Goal: Information Seeking & Learning: Learn about a topic

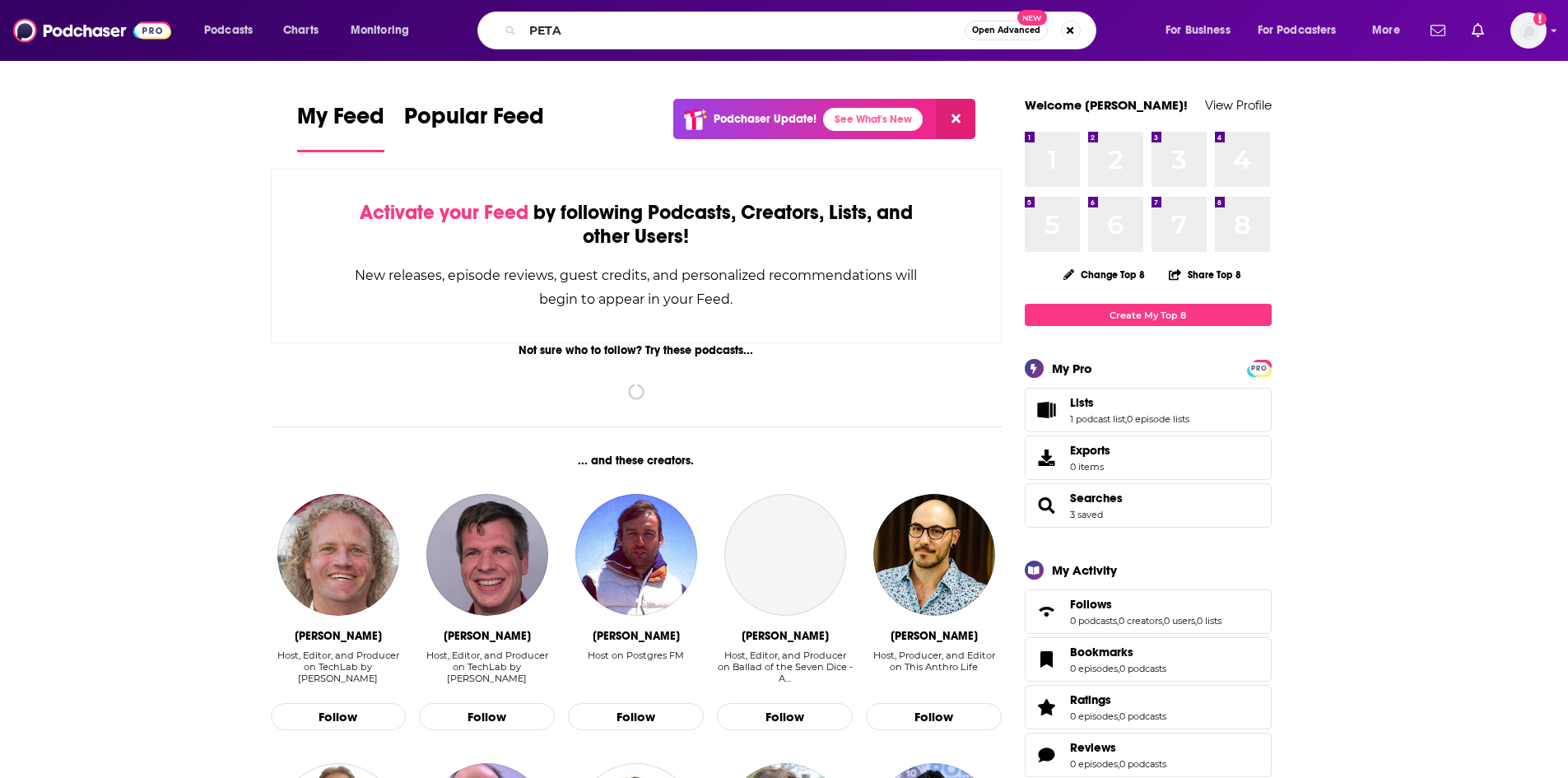
type input "PETA"
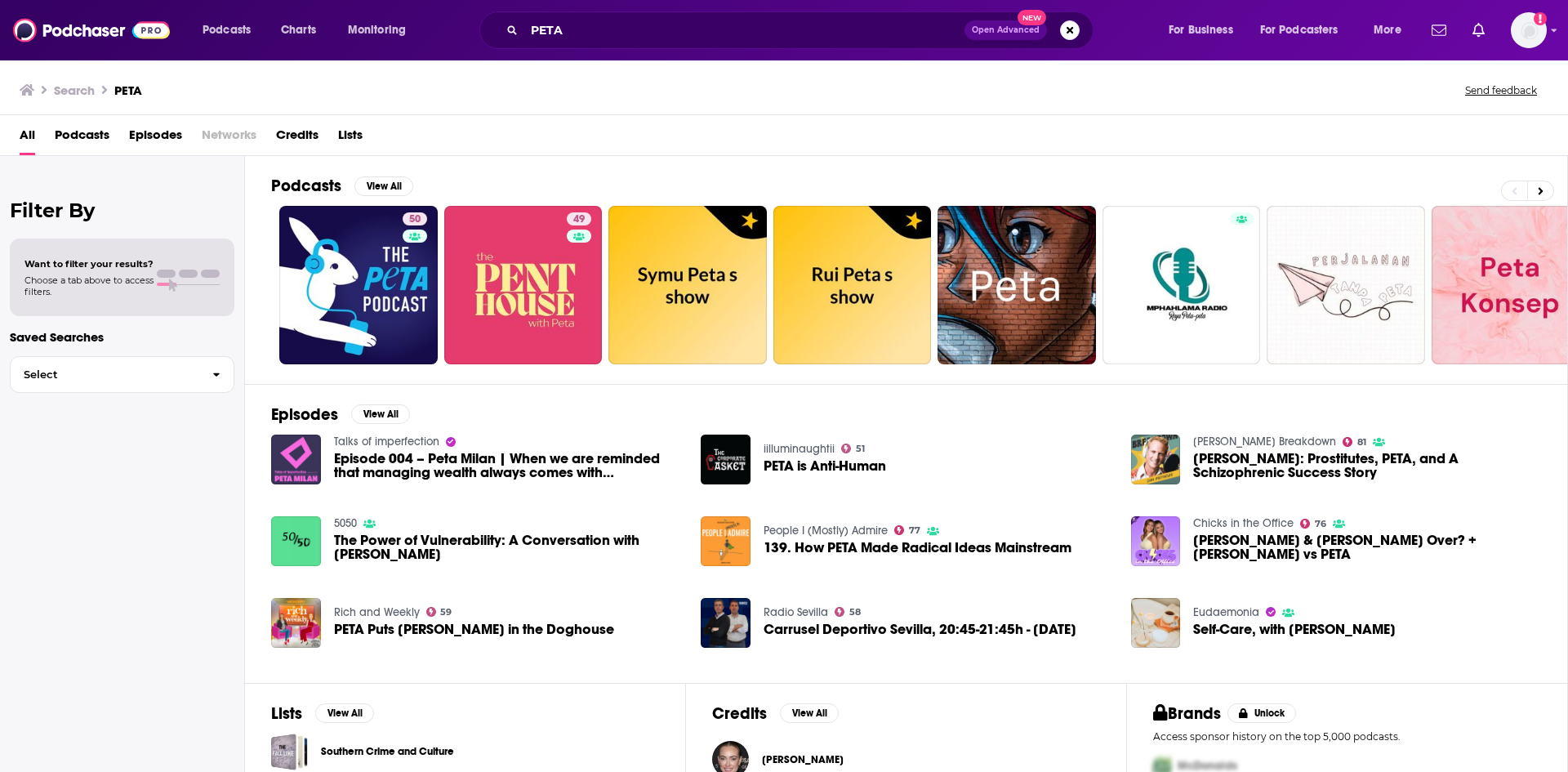
click at [145, 133] on span "Episodes" at bounding box center [156, 139] width 53 height 34
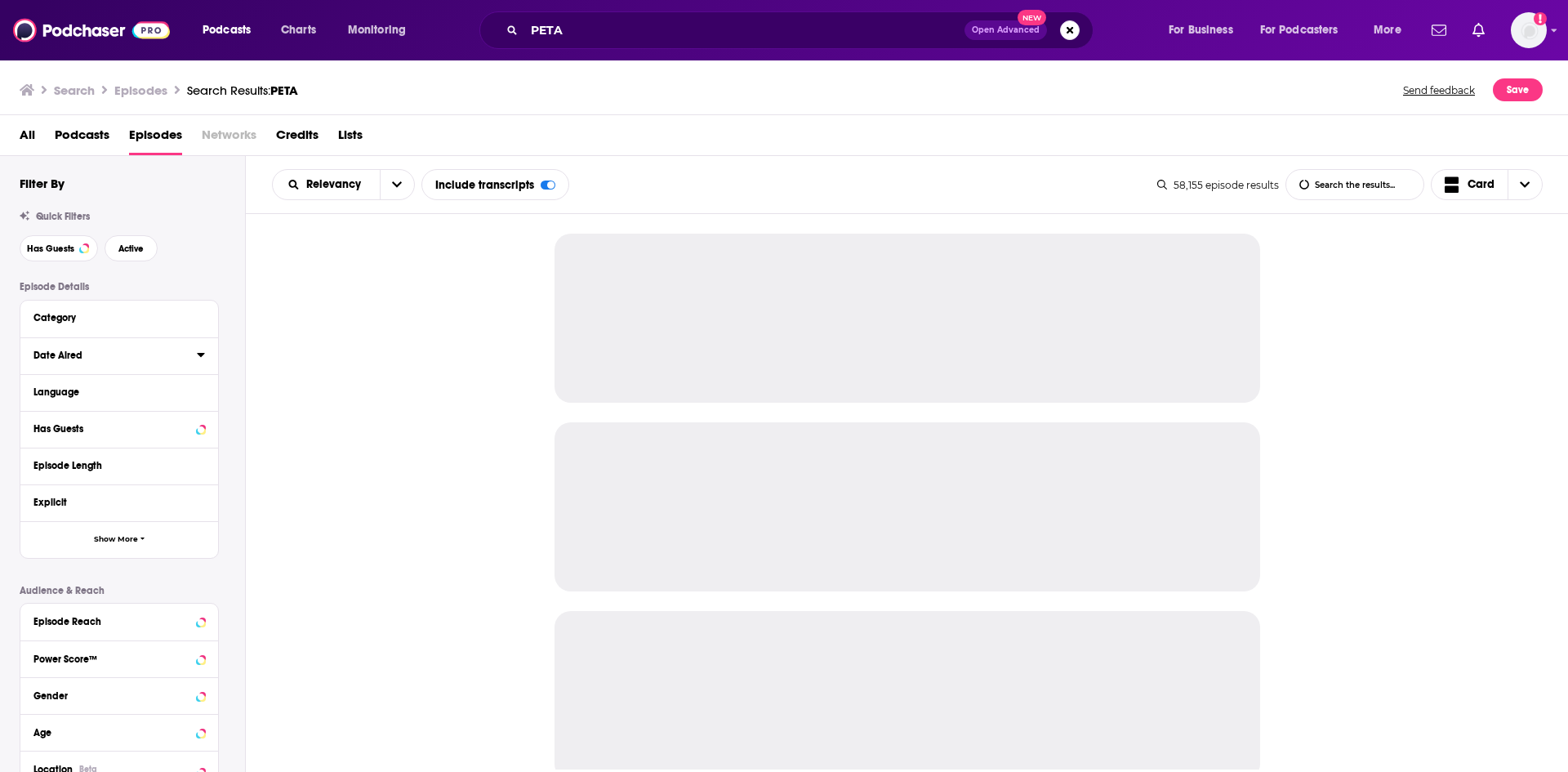
click at [199, 355] on icon at bounding box center [200, 355] width 7 height 4
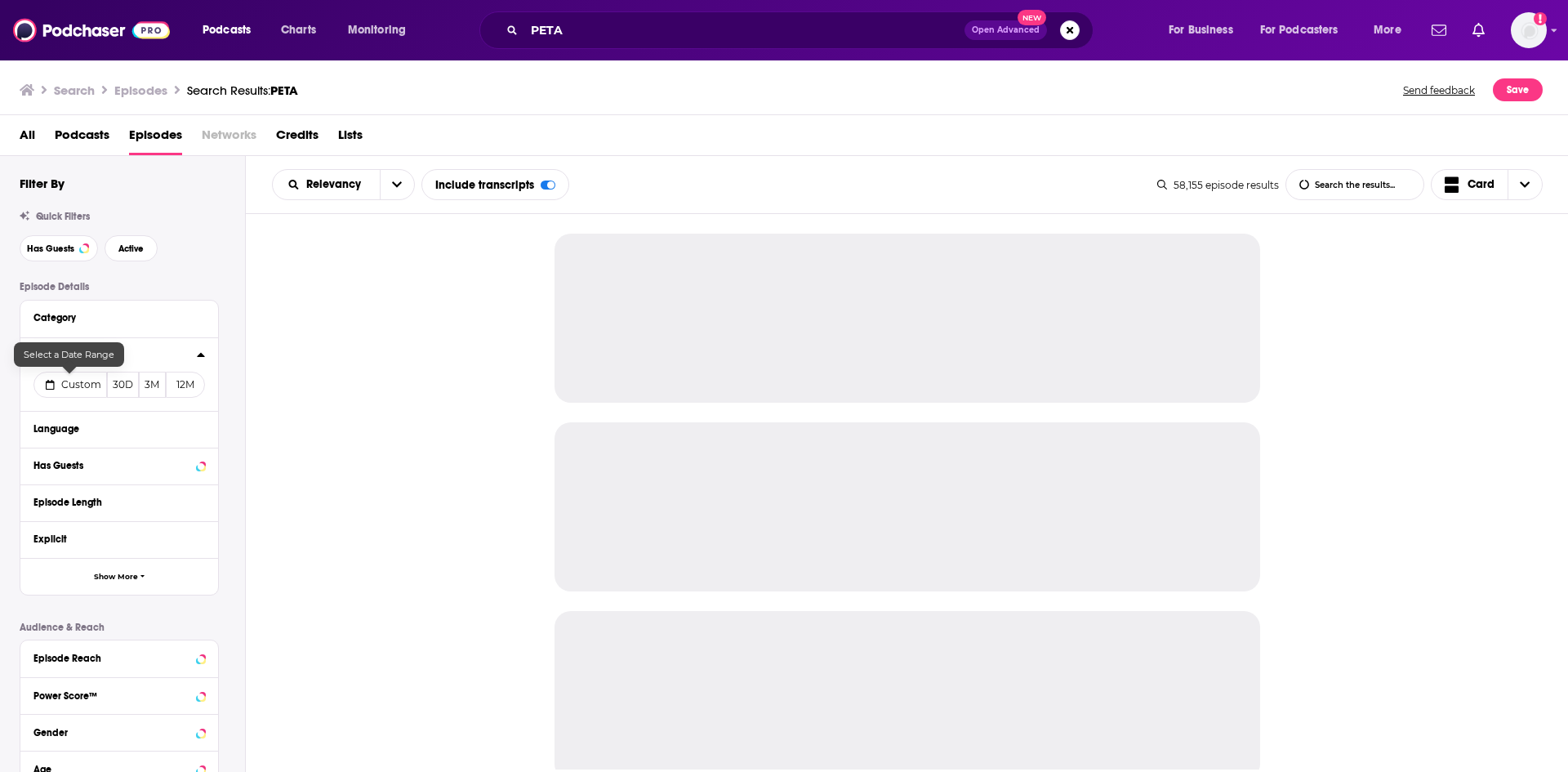
click at [92, 386] on span "Custom" at bounding box center [81, 384] width 40 height 12
select select "9"
select select "2025"
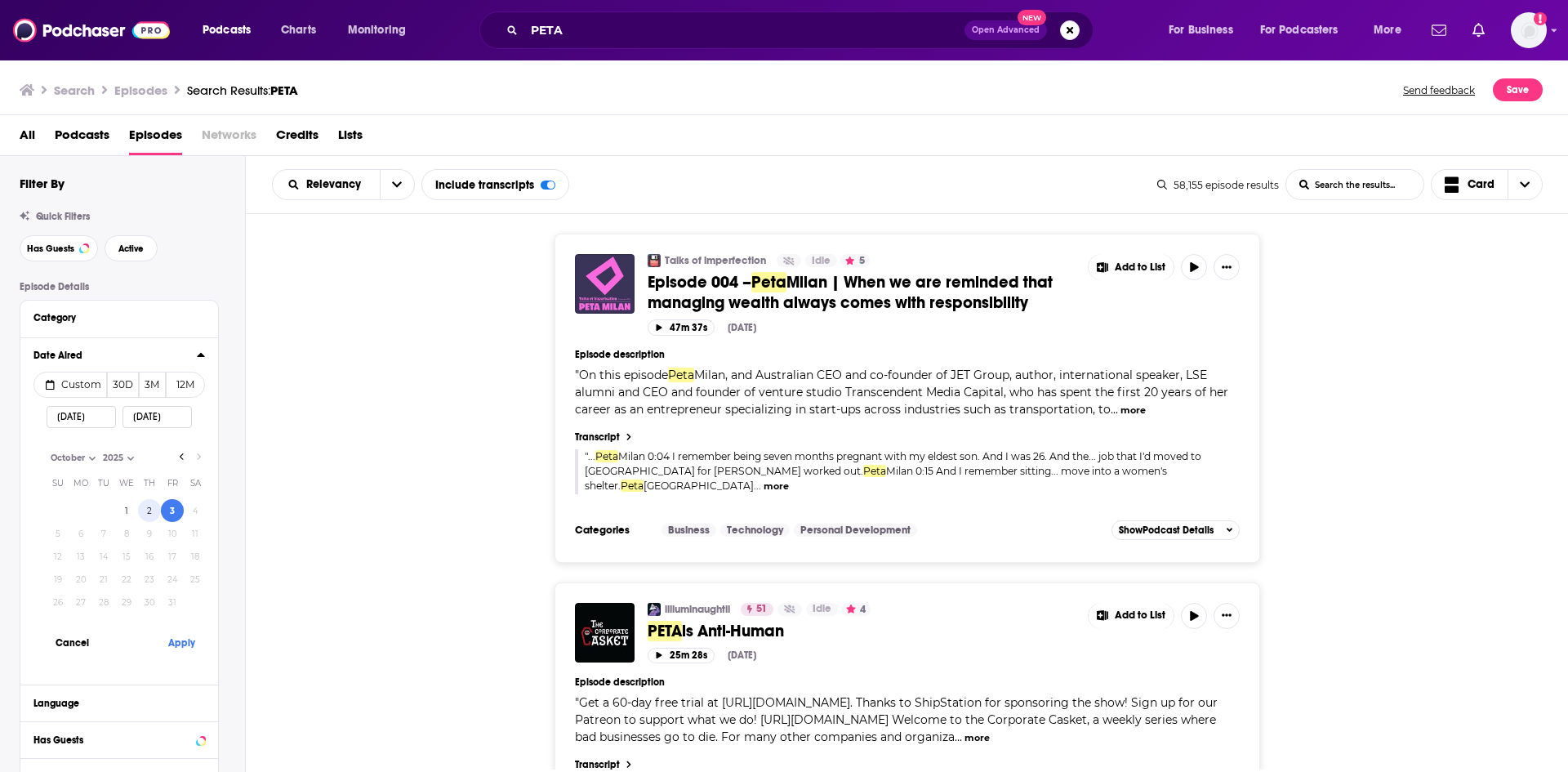
click at [142, 510] on button "2" at bounding box center [149, 511] width 23 height 23
type input "10/02/2025"
click at [190, 645] on button "Apply" at bounding box center [181, 643] width 49 height 30
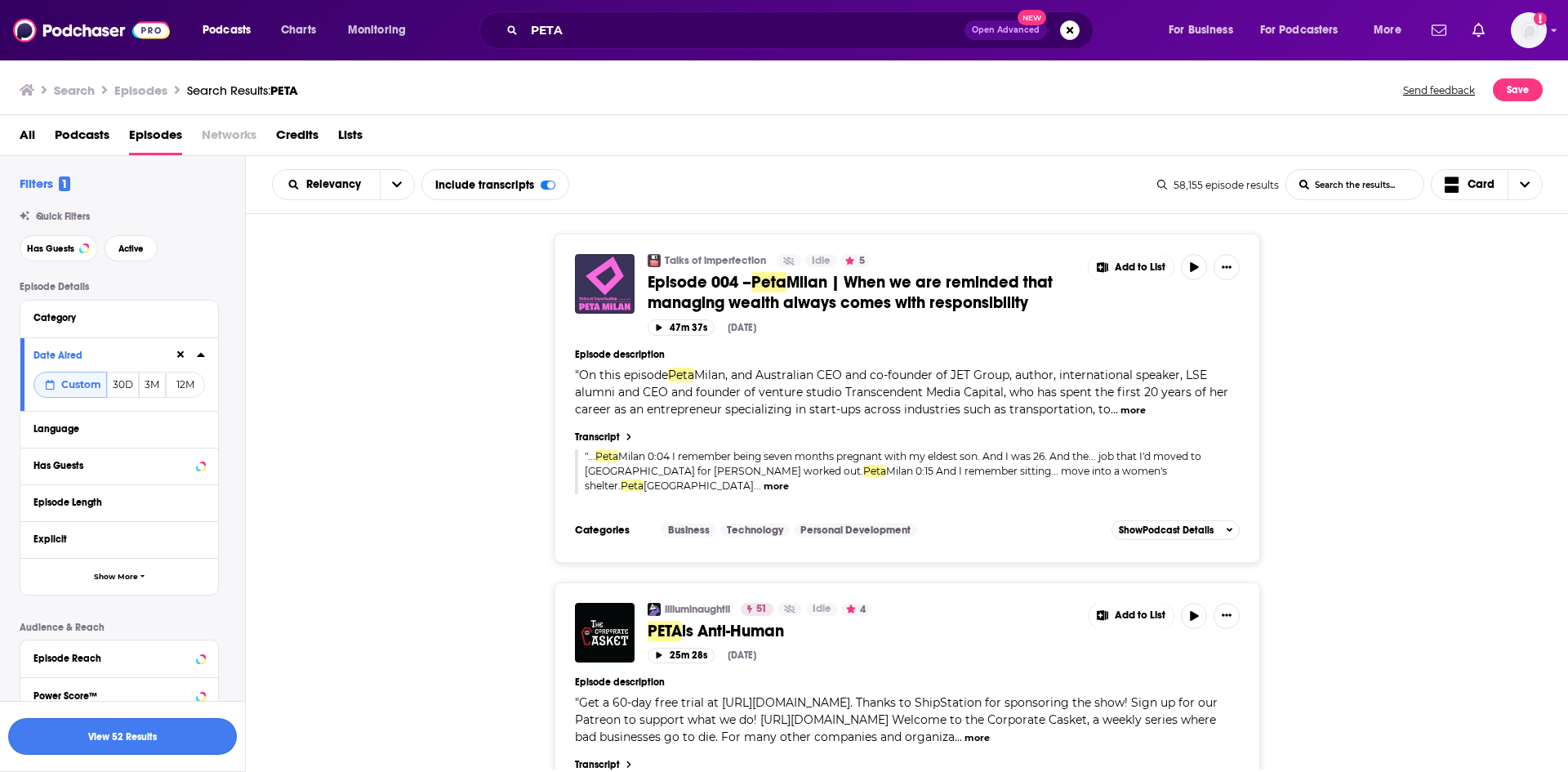
click at [213, 726] on button "View 52 Results" at bounding box center [122, 736] width 229 height 37
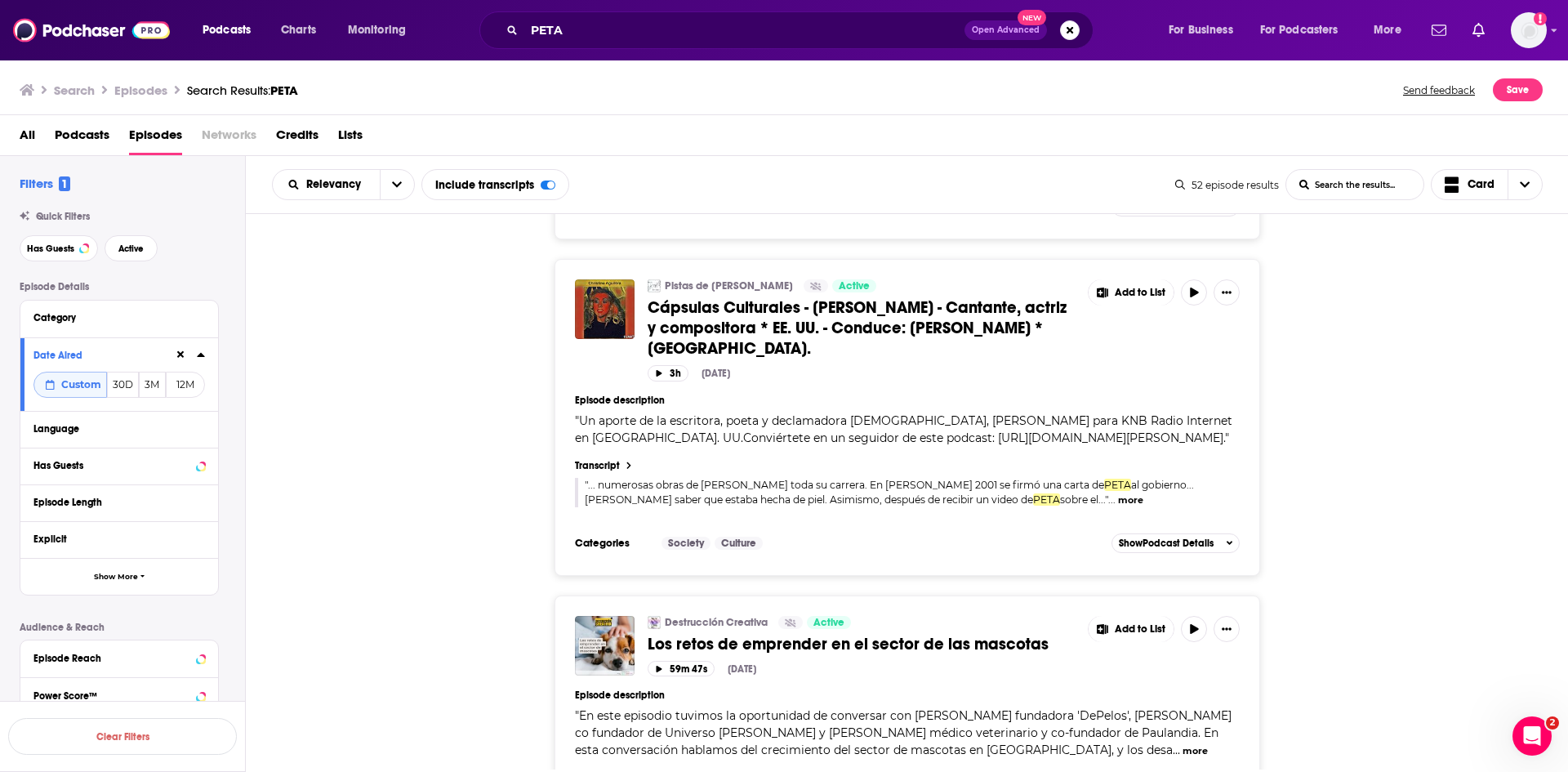
scroll to position [6484, 0]
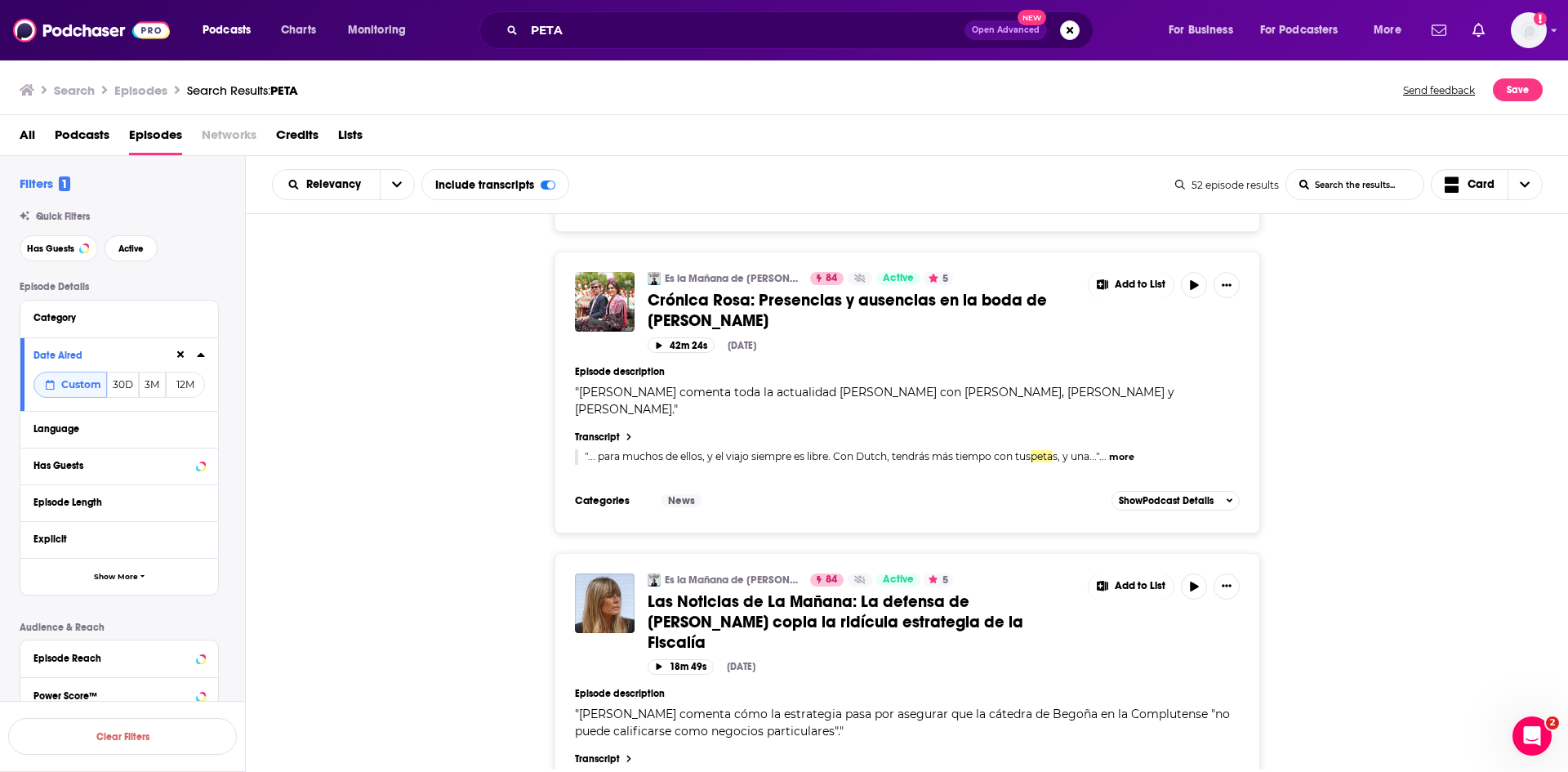
scroll to position [14075, 0]
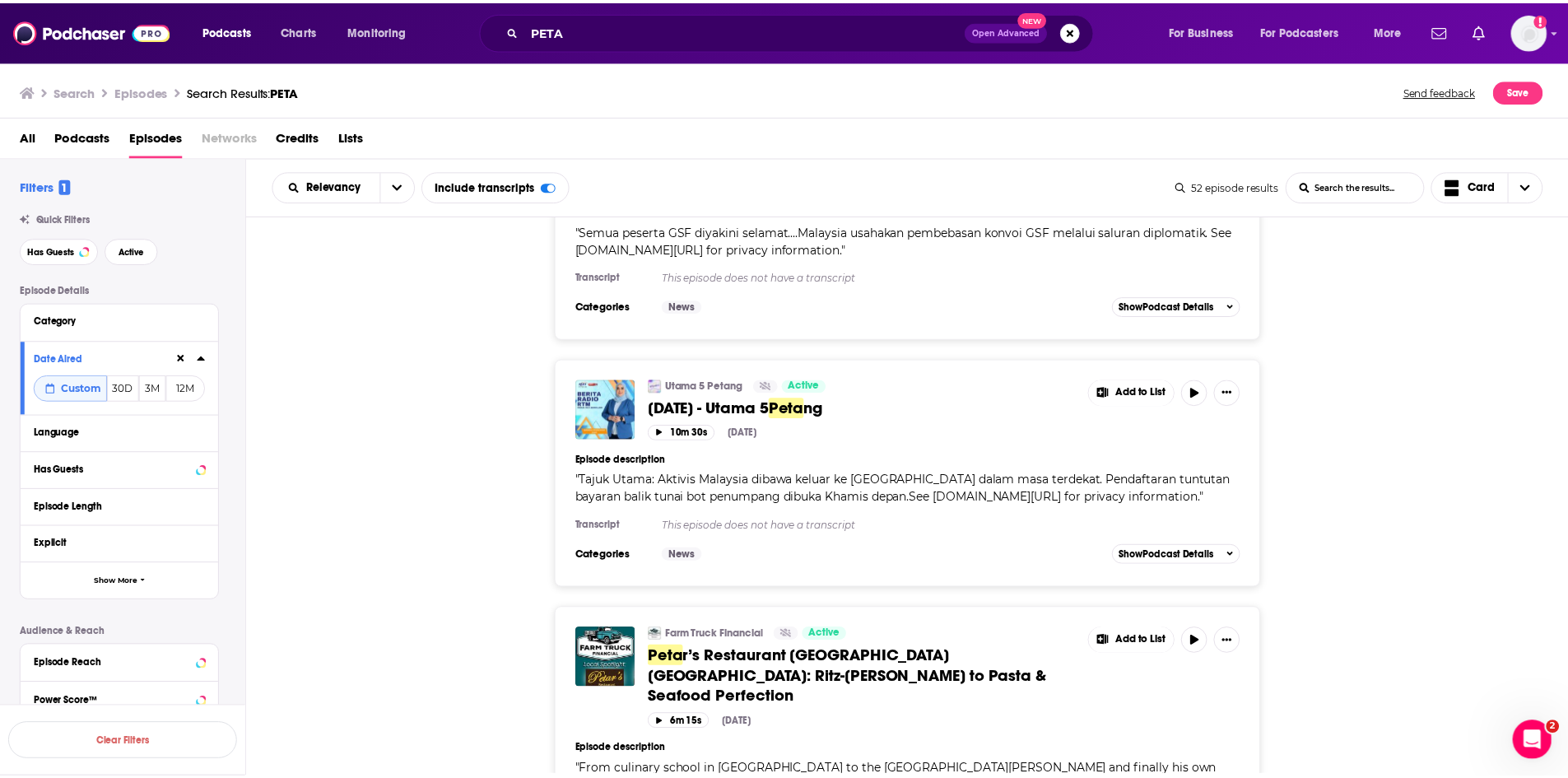
scroll to position [0, 0]
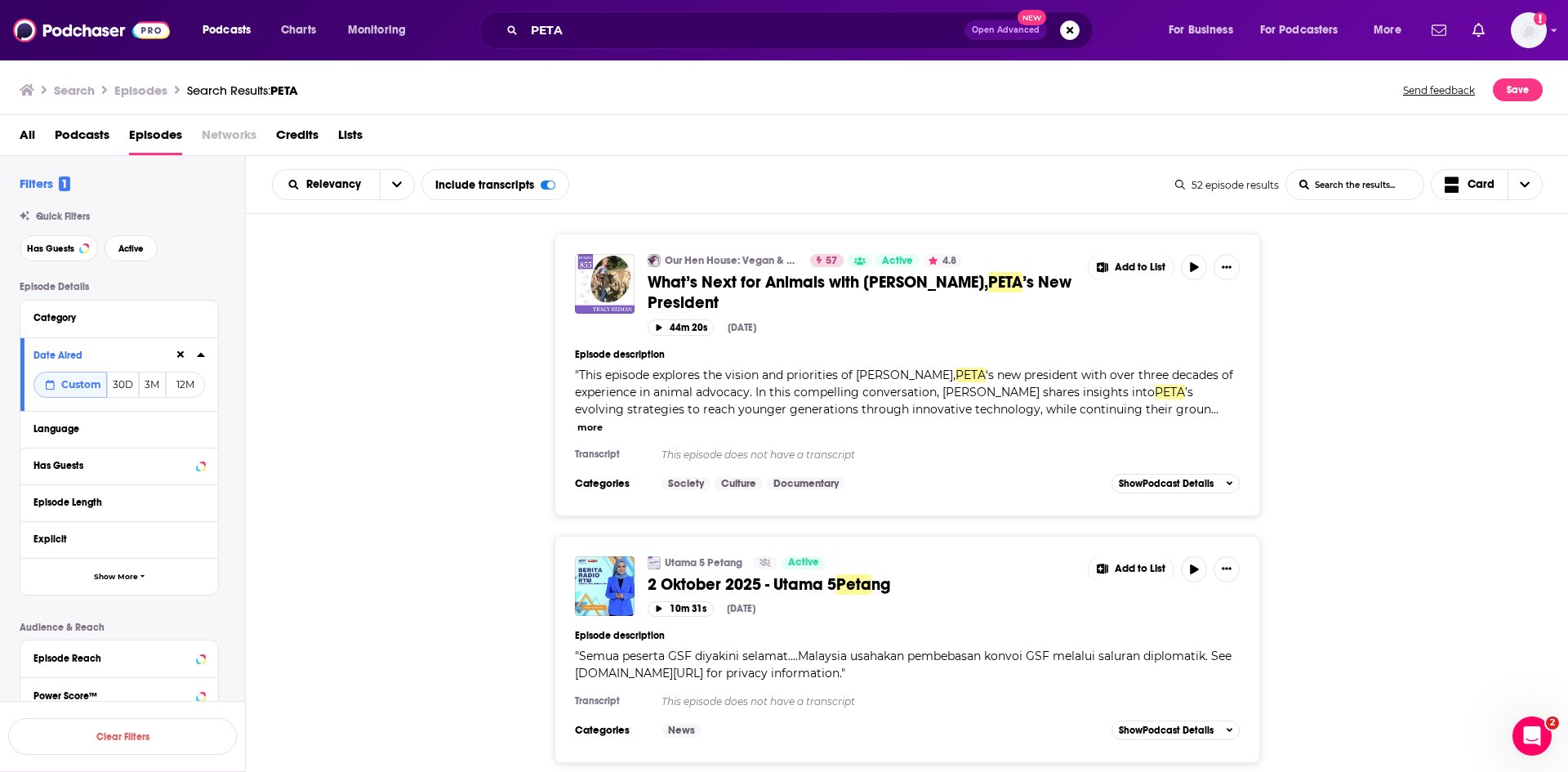
click at [818, 285] on span "What’s Next for Animals with Tracy Reiman," at bounding box center [818, 282] width 341 height 20
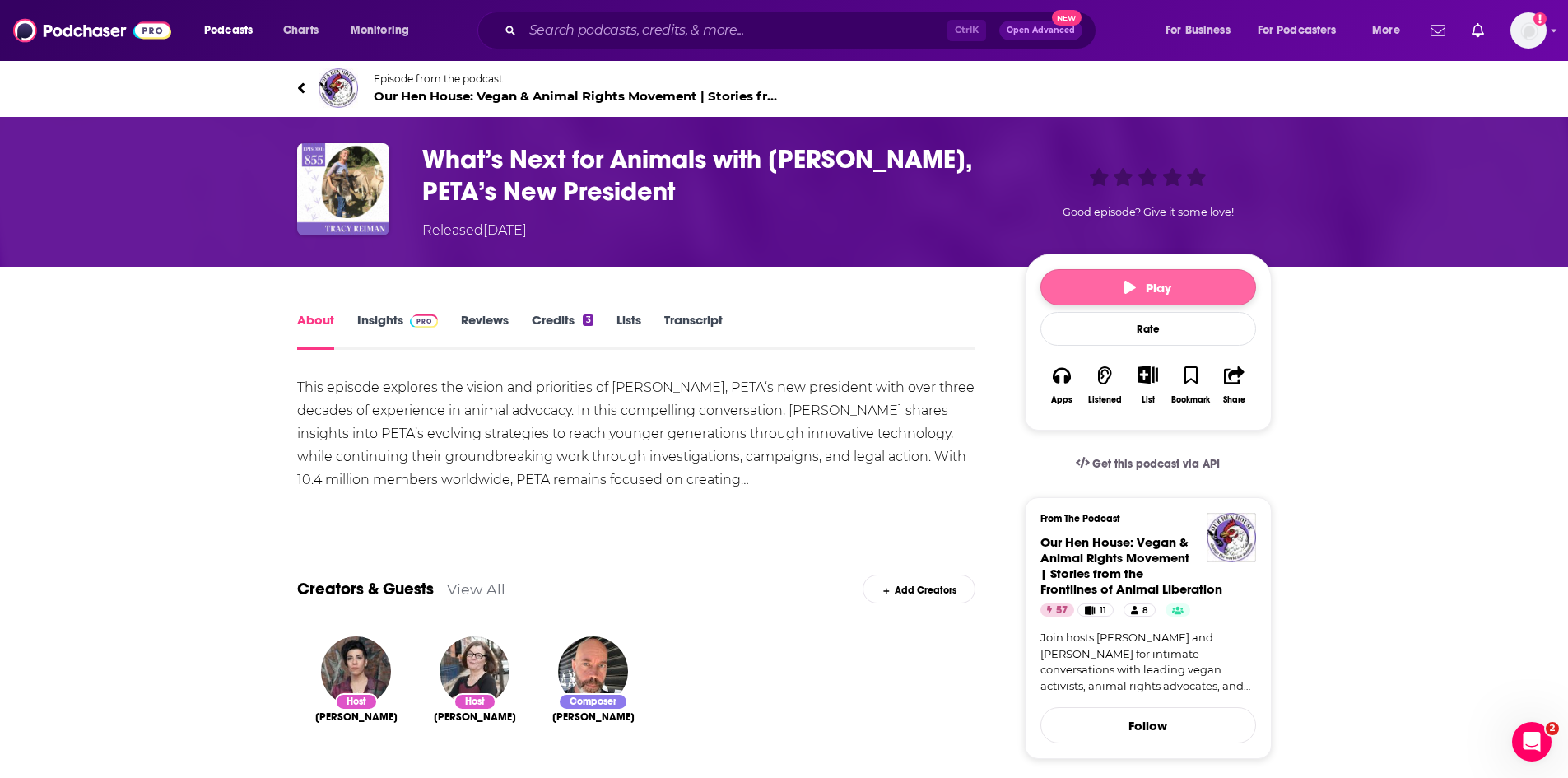
click at [1096, 287] on button "Play" at bounding box center [1148, 287] width 216 height 36
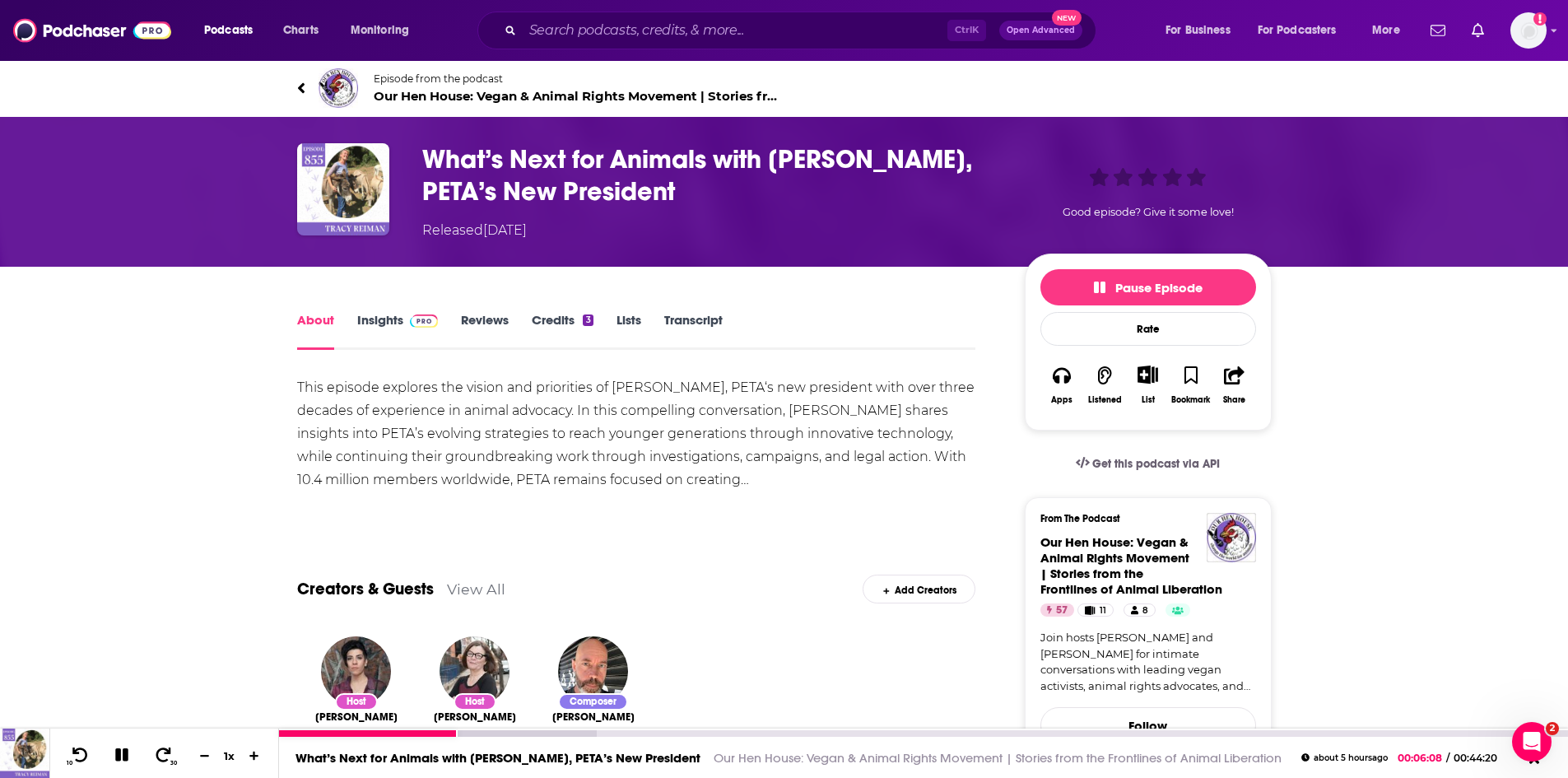
click at [126, 757] on icon at bounding box center [122, 755] width 13 height 13
click at [119, 733] on div "10 30 1 x" at bounding box center [164, 753] width 230 height 50
click at [118, 761] on icon at bounding box center [121, 755] width 14 height 17
click at [705, 318] on link "Transcript" at bounding box center [694, 331] width 59 height 38
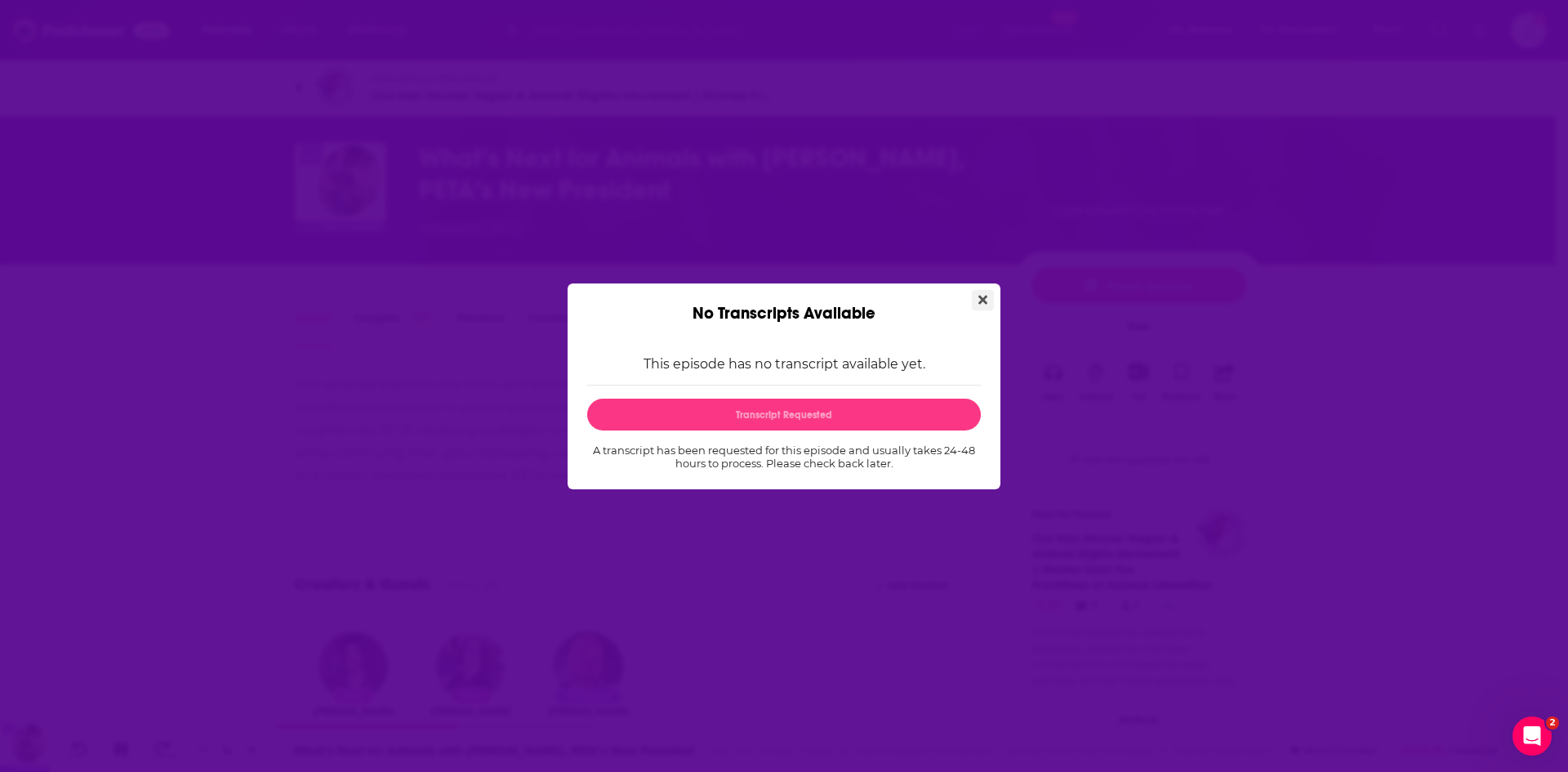
click at [988, 298] on button "Close" at bounding box center [982, 300] width 22 height 20
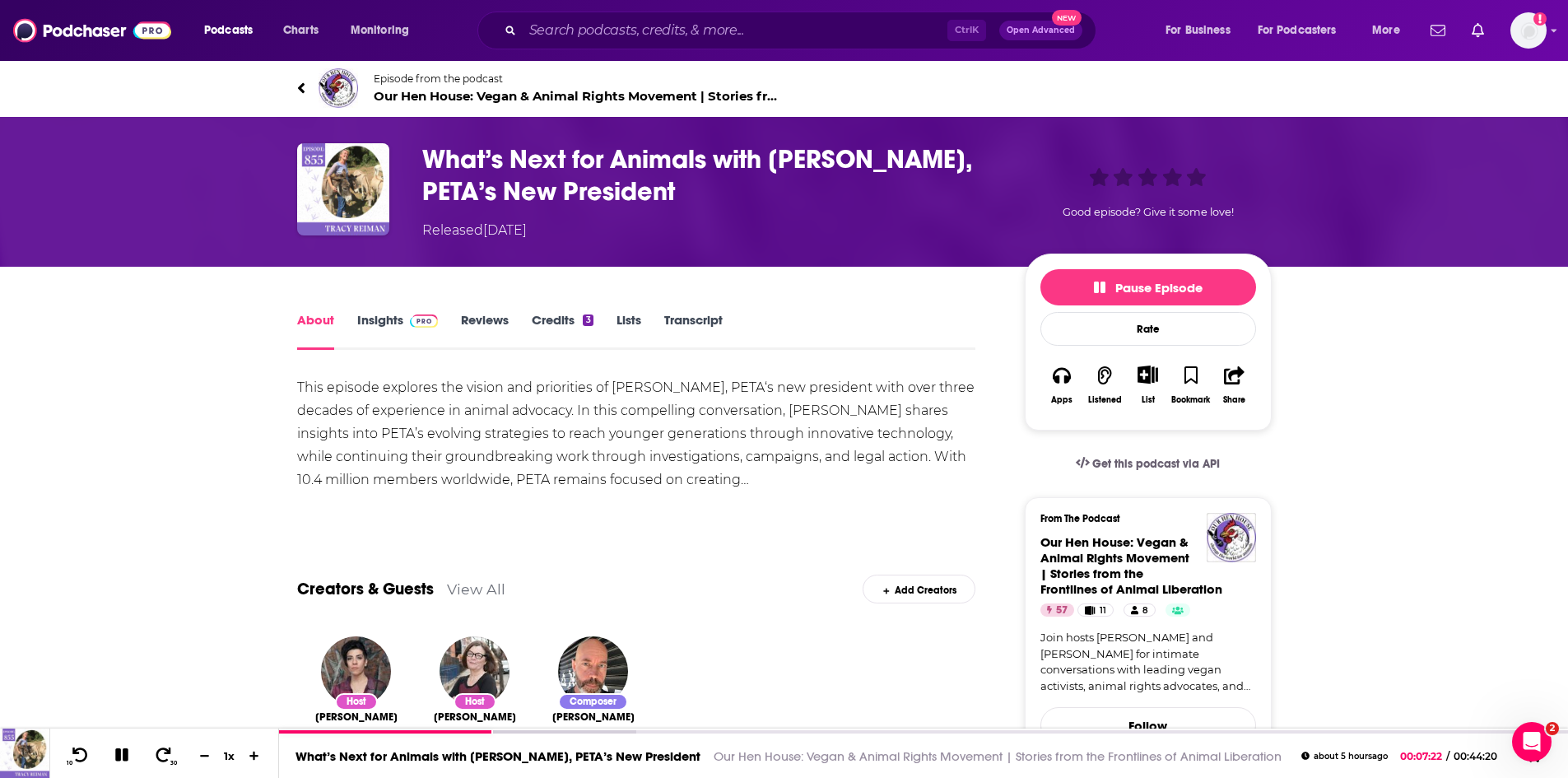
click at [365, 316] on link "Insights" at bounding box center [398, 331] width 82 height 38
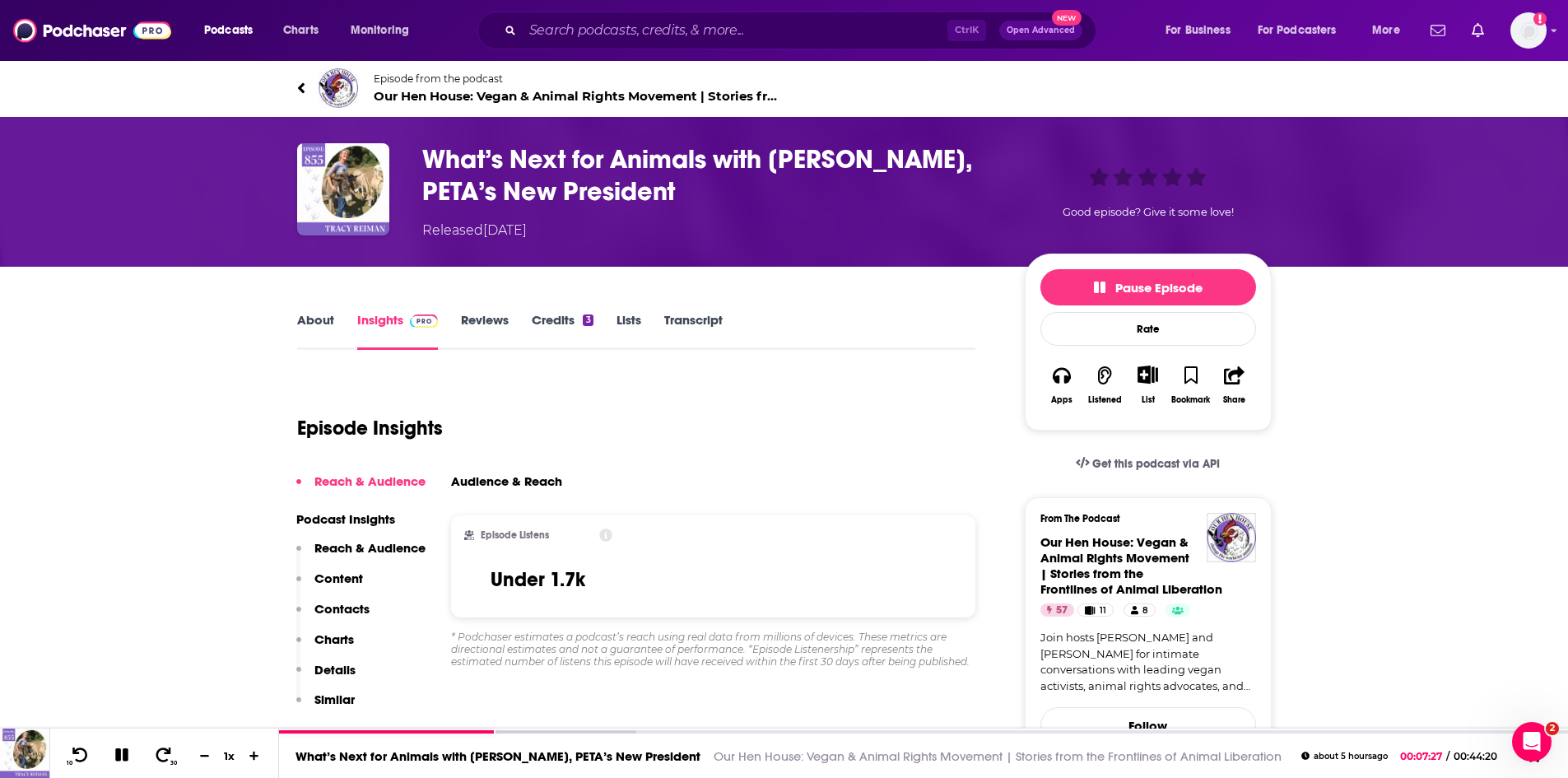
click at [407, 94] on span "Our Hen House: Vegan & Animal Rights Movement | Stories from the Frontlines of …" at bounding box center [579, 96] width 410 height 16
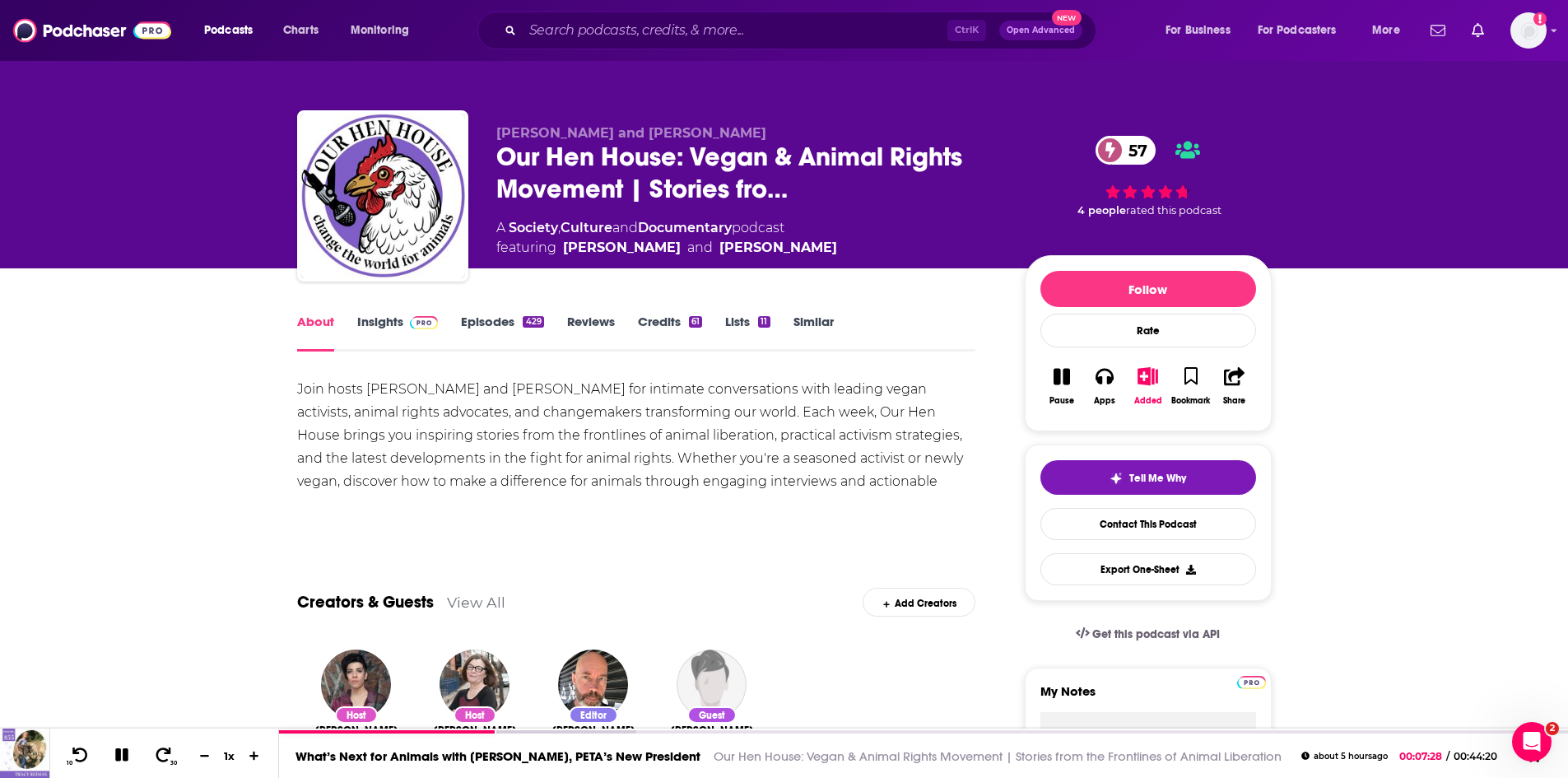
click at [372, 327] on link "Insights" at bounding box center [398, 333] width 82 height 38
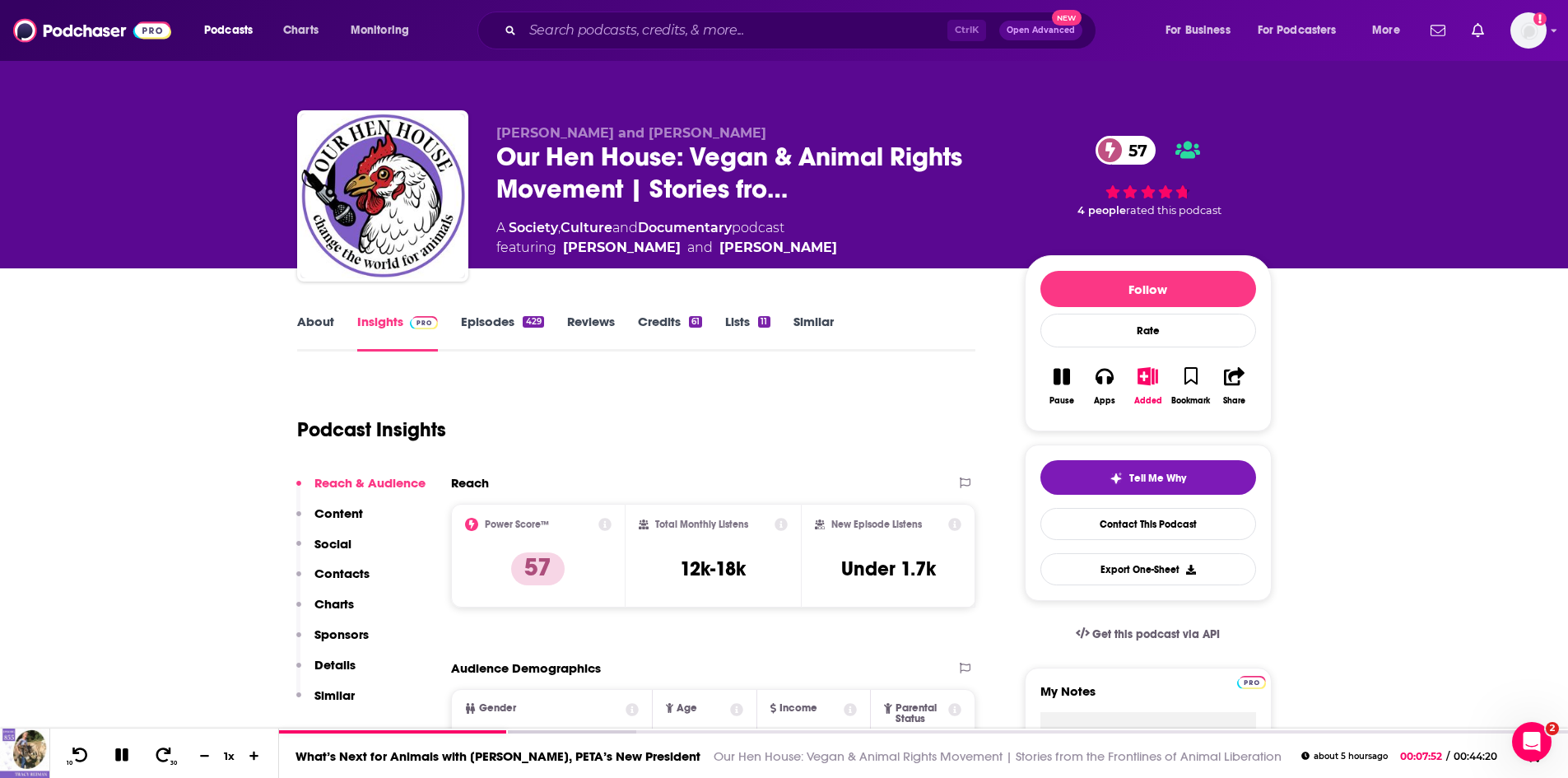
click at [318, 318] on link "About" at bounding box center [315, 333] width 37 height 38
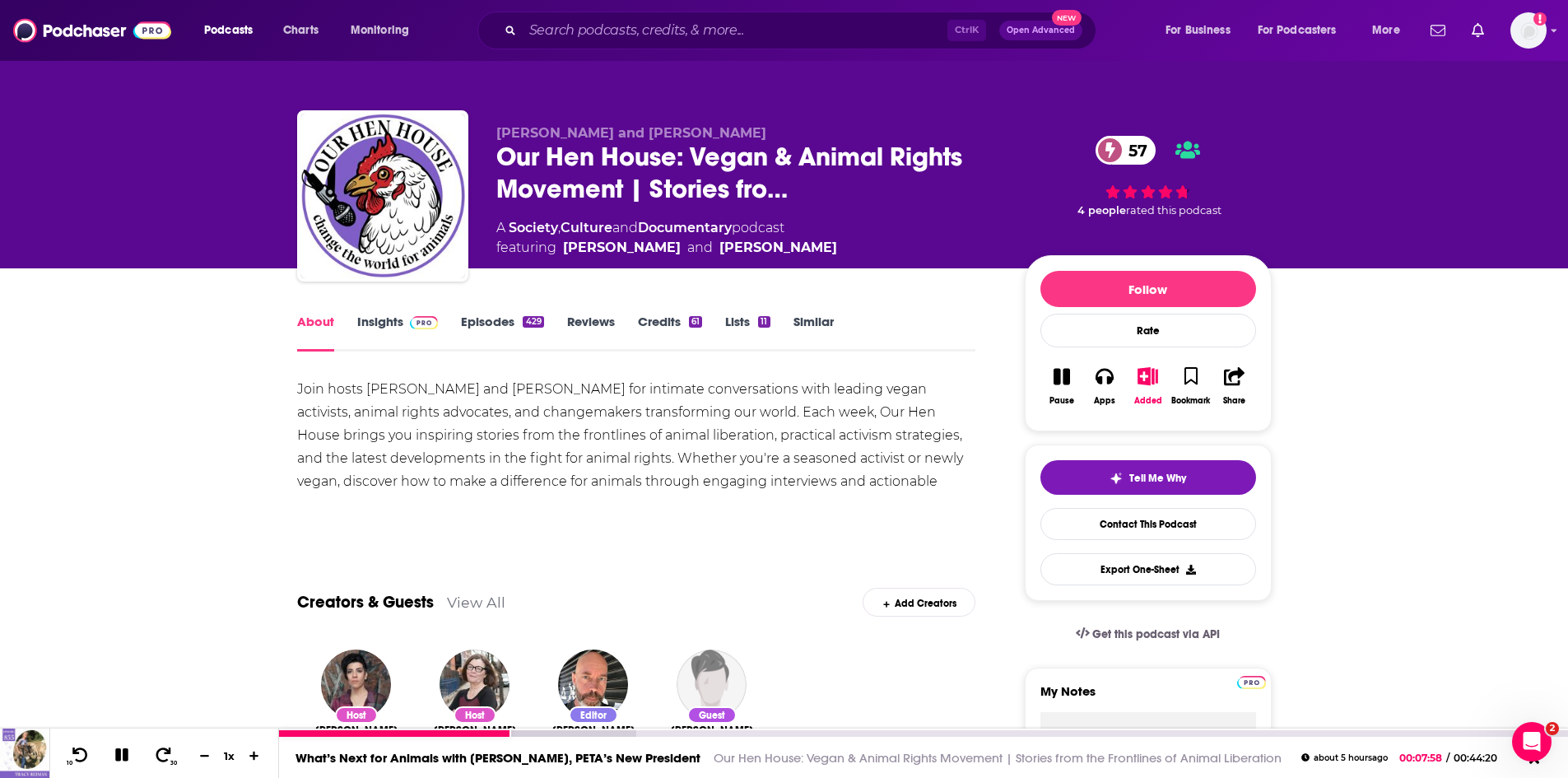
click at [763, 760] on link "Our Hen House: Vegan & Animal Rights Movement | Stories from the Frontlines of …" at bounding box center [997, 757] width 568 height 16
click at [849, 754] on link "Our Hen House: Vegan & Animal Rights Movement | Stories from the Frontlines of …" at bounding box center [997, 757] width 568 height 16
click at [580, 757] on link "What’s Next for Animals with Tracy Reiman, PETA’s New President" at bounding box center [498, 757] width 405 height 16
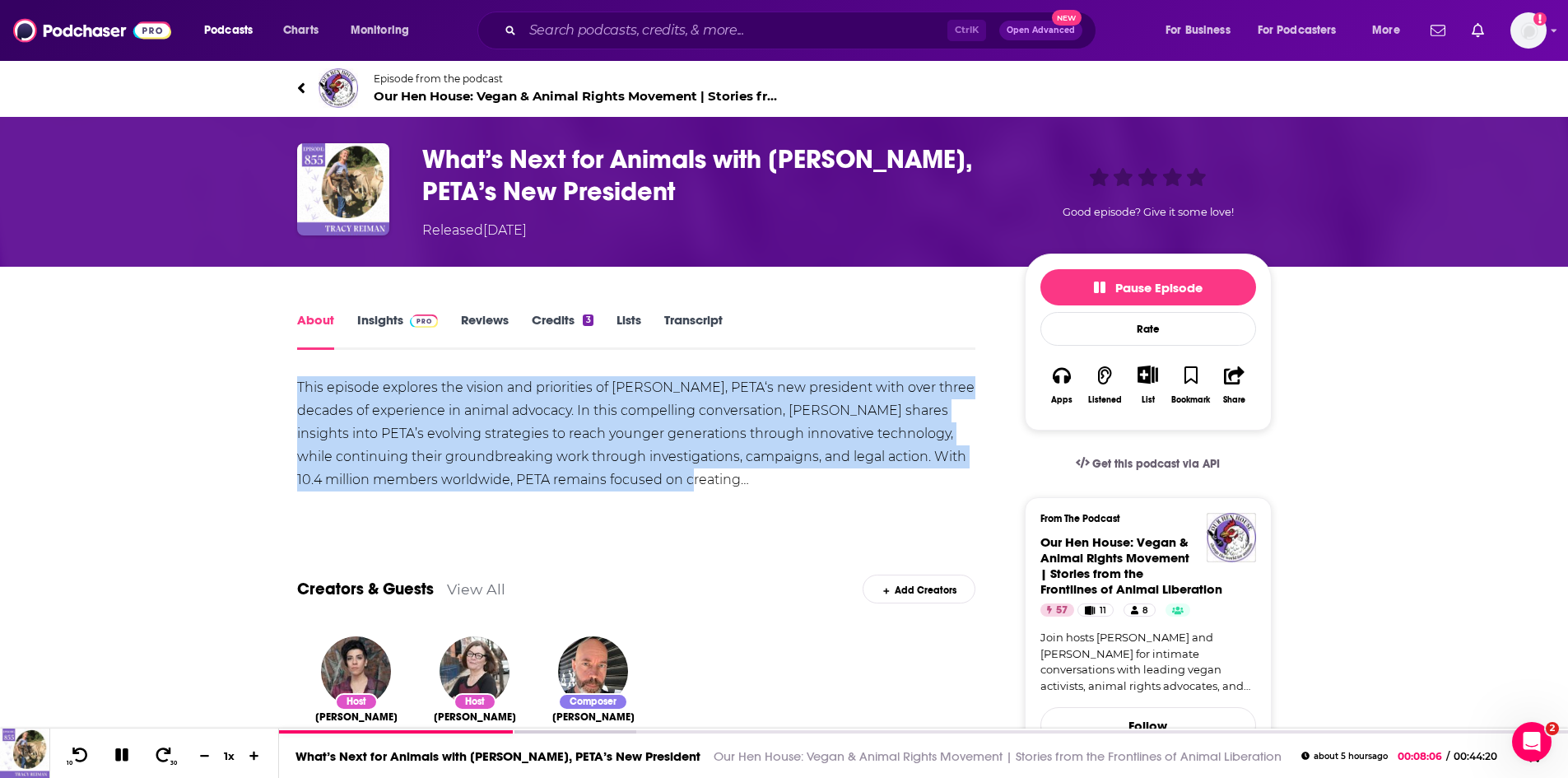
drag, startPoint x: 295, startPoint y: 385, endPoint x: 754, endPoint y: 482, distance: 469.1
copy div "This episode explores the vision and priorities of [PERSON_NAME], PETA‘s new pr…"
click at [358, 197] on img "What’s Next for Animals with Tracy Reiman, PETA’s New President" at bounding box center [343, 189] width 92 height 93
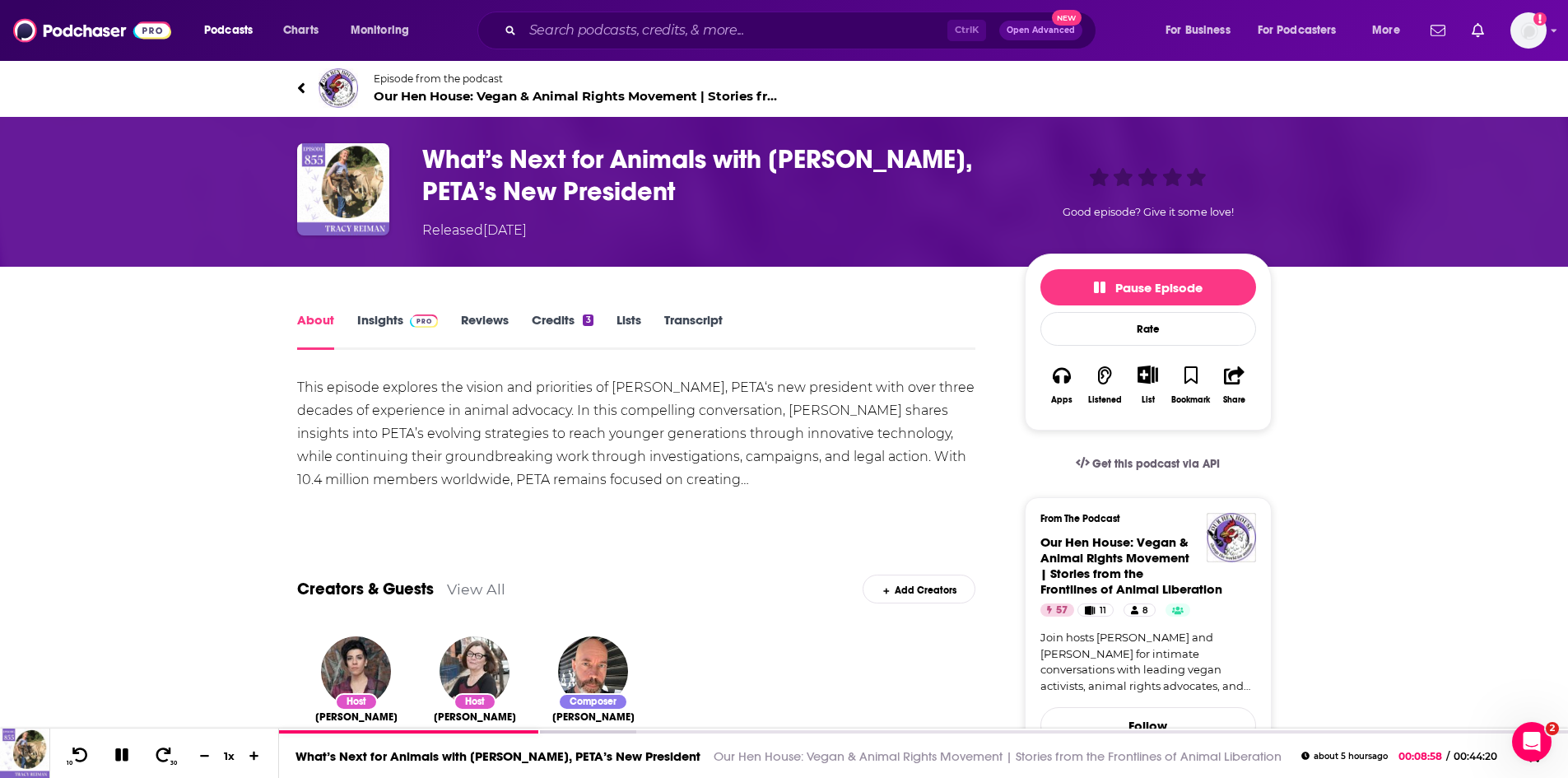
click at [126, 751] on icon at bounding box center [122, 755] width 13 height 13
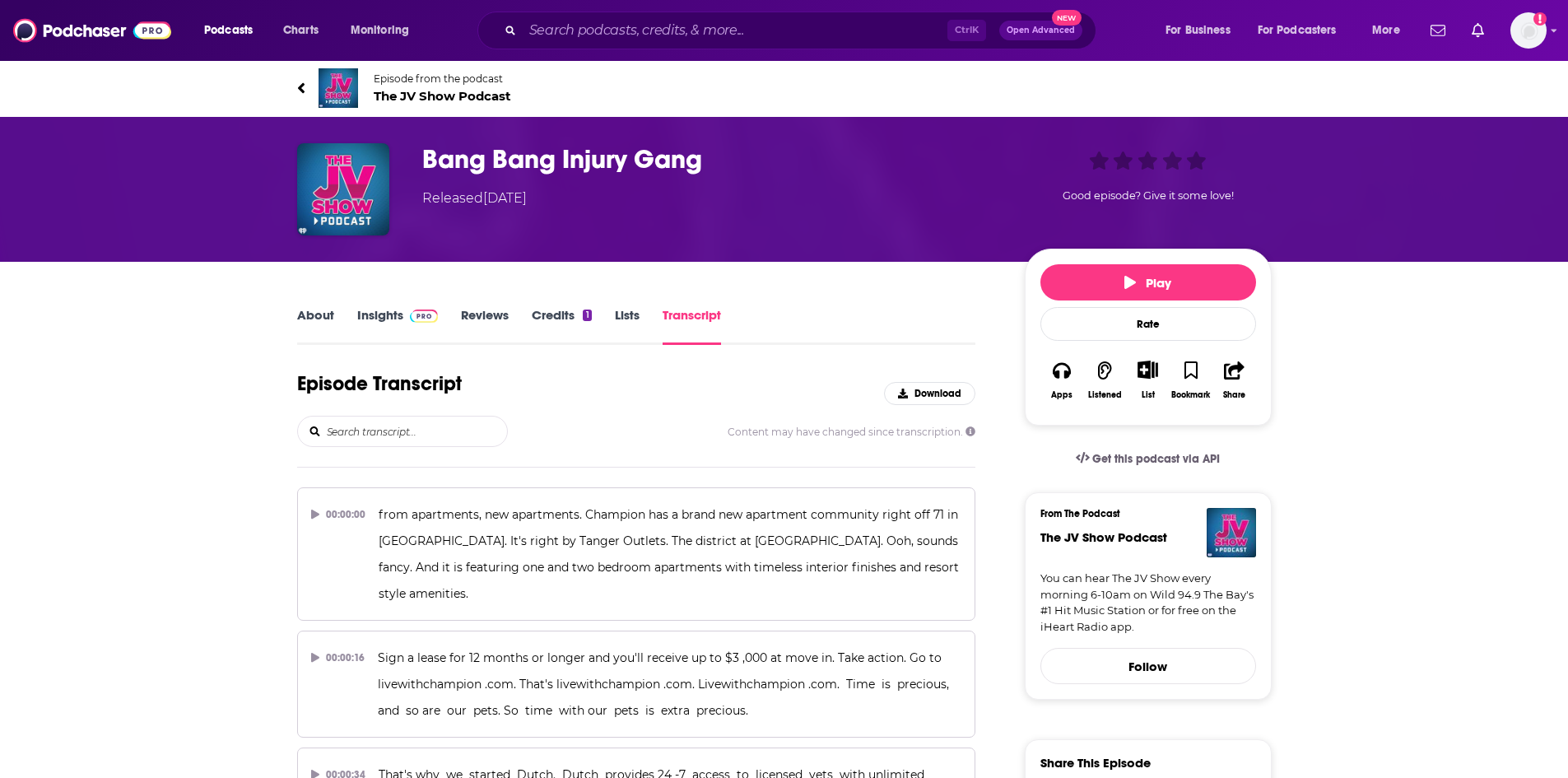
scroll to position [15339, 0]
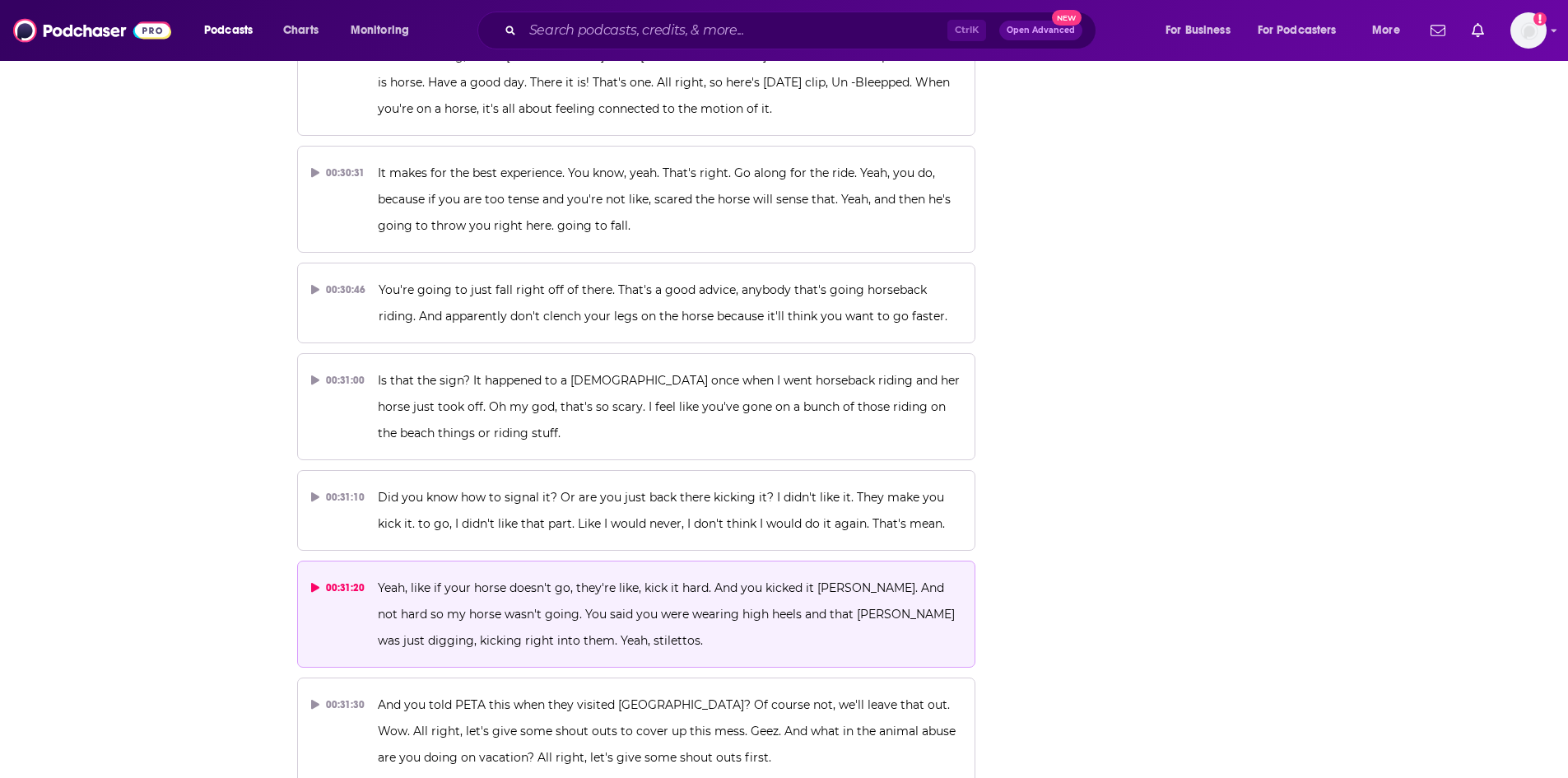
click at [641, 575] on p "Yeah, like if your horse doesn't go, they're like, kick it hard. And you kicked…" at bounding box center [670, 614] width 584 height 79
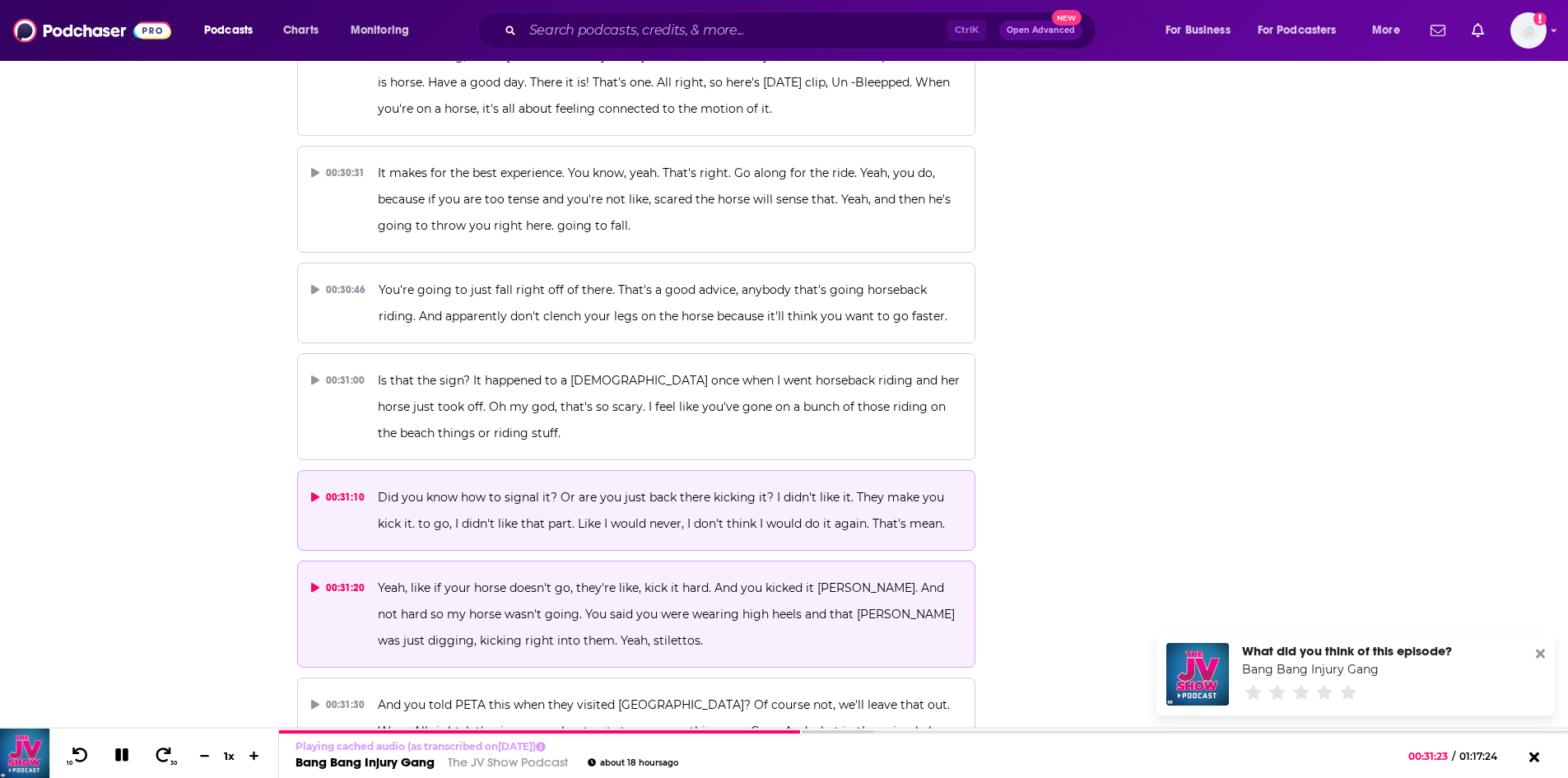
click at [658, 490] on span "Did you know how to signal it? Or are you just back there kicking it? I didn't …" at bounding box center [663, 510] width 570 height 41
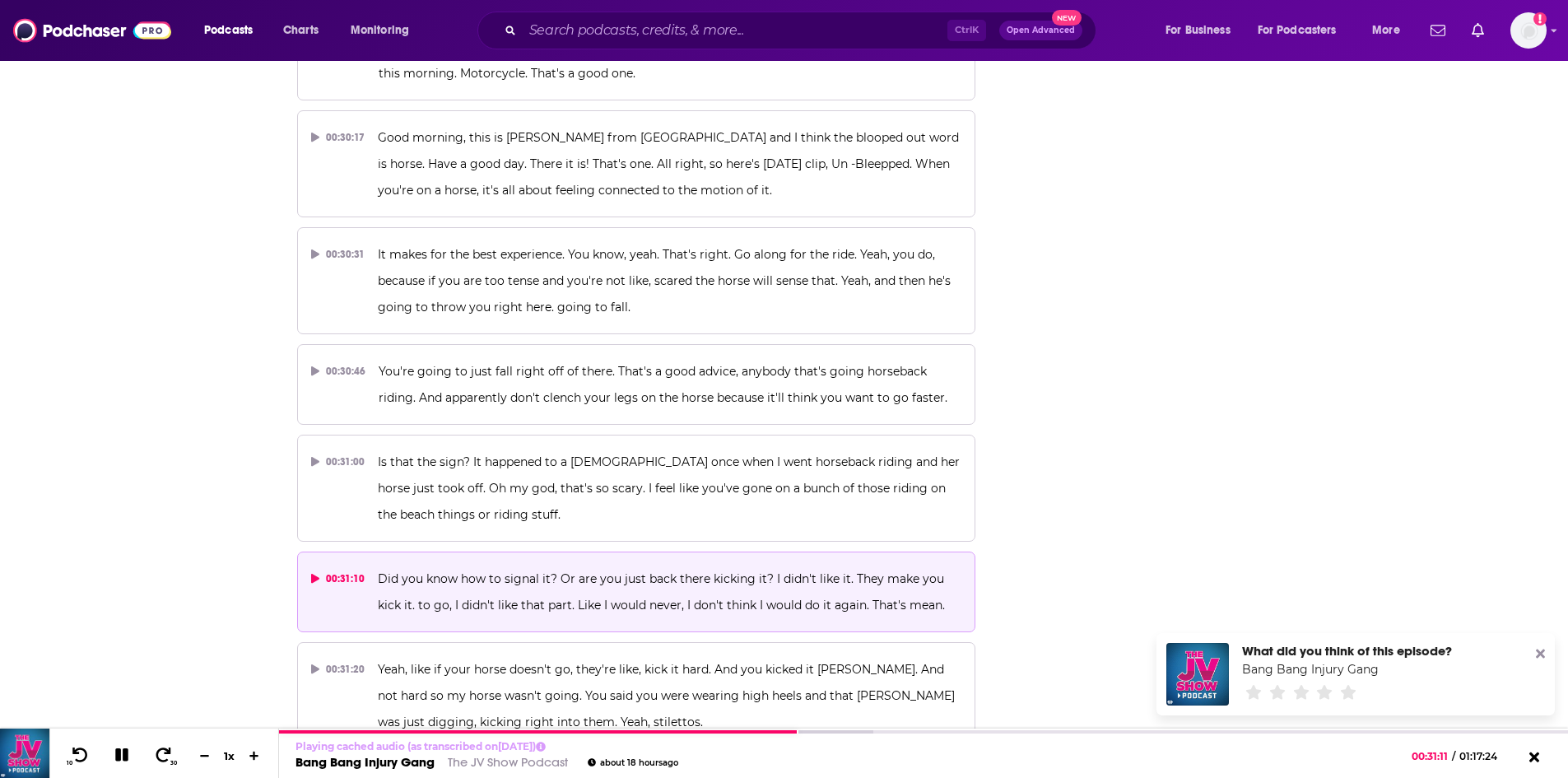
scroll to position [15256, 0]
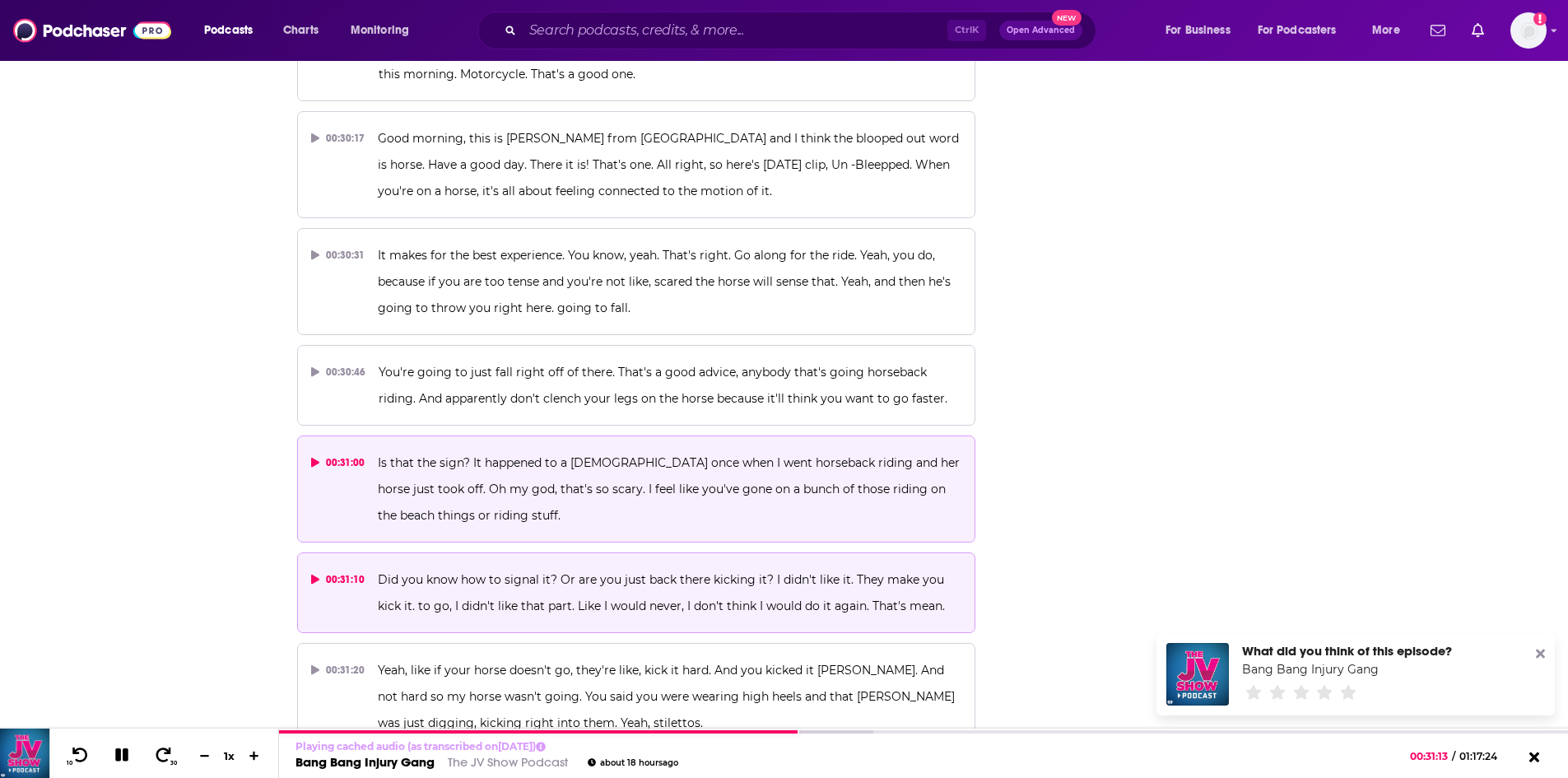
click at [659, 455] on span "Is that the sign? It happened to a lady once when I went horseback riding and h…" at bounding box center [670, 489] width 585 height 68
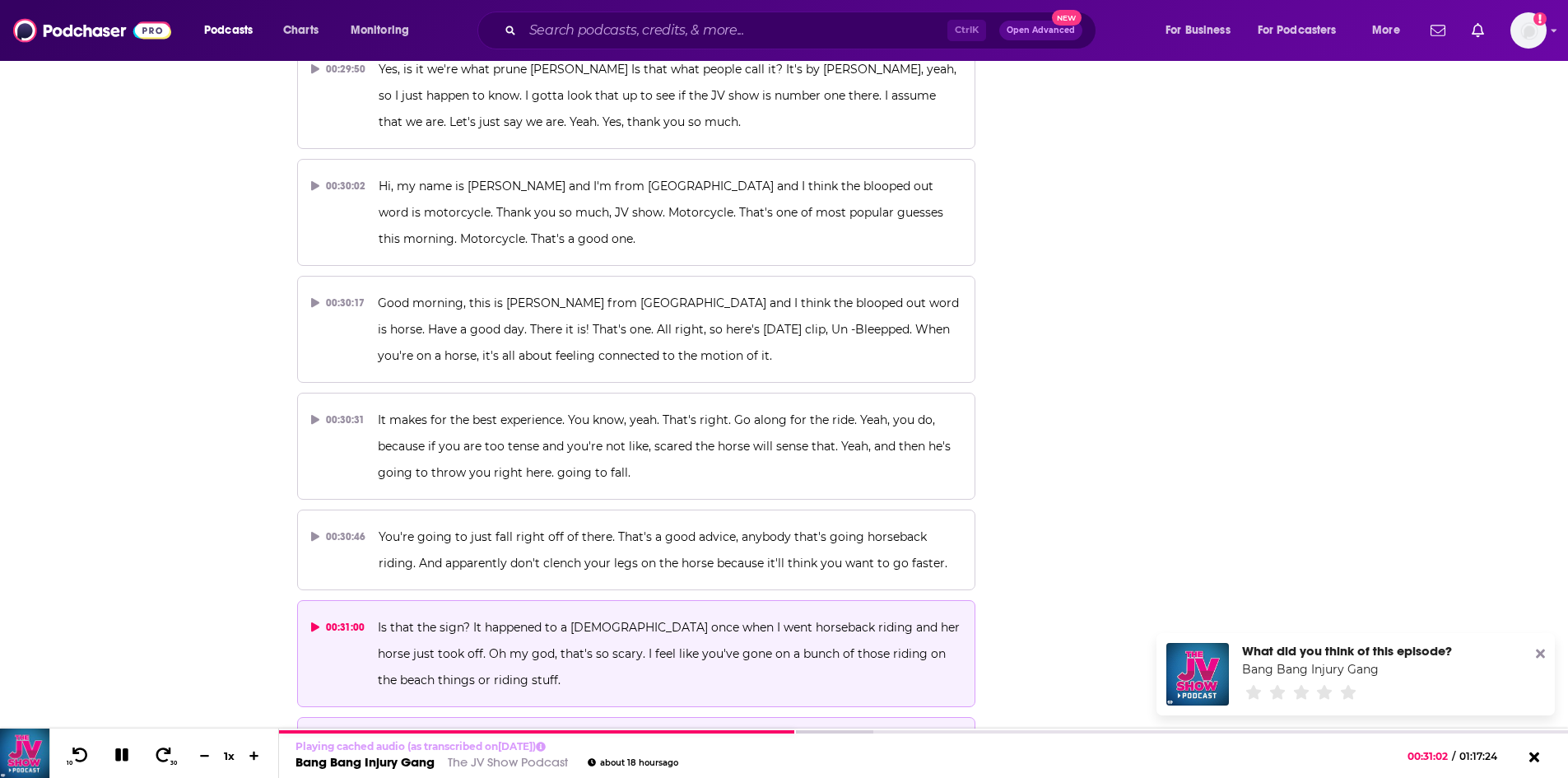
scroll to position [15174, 0]
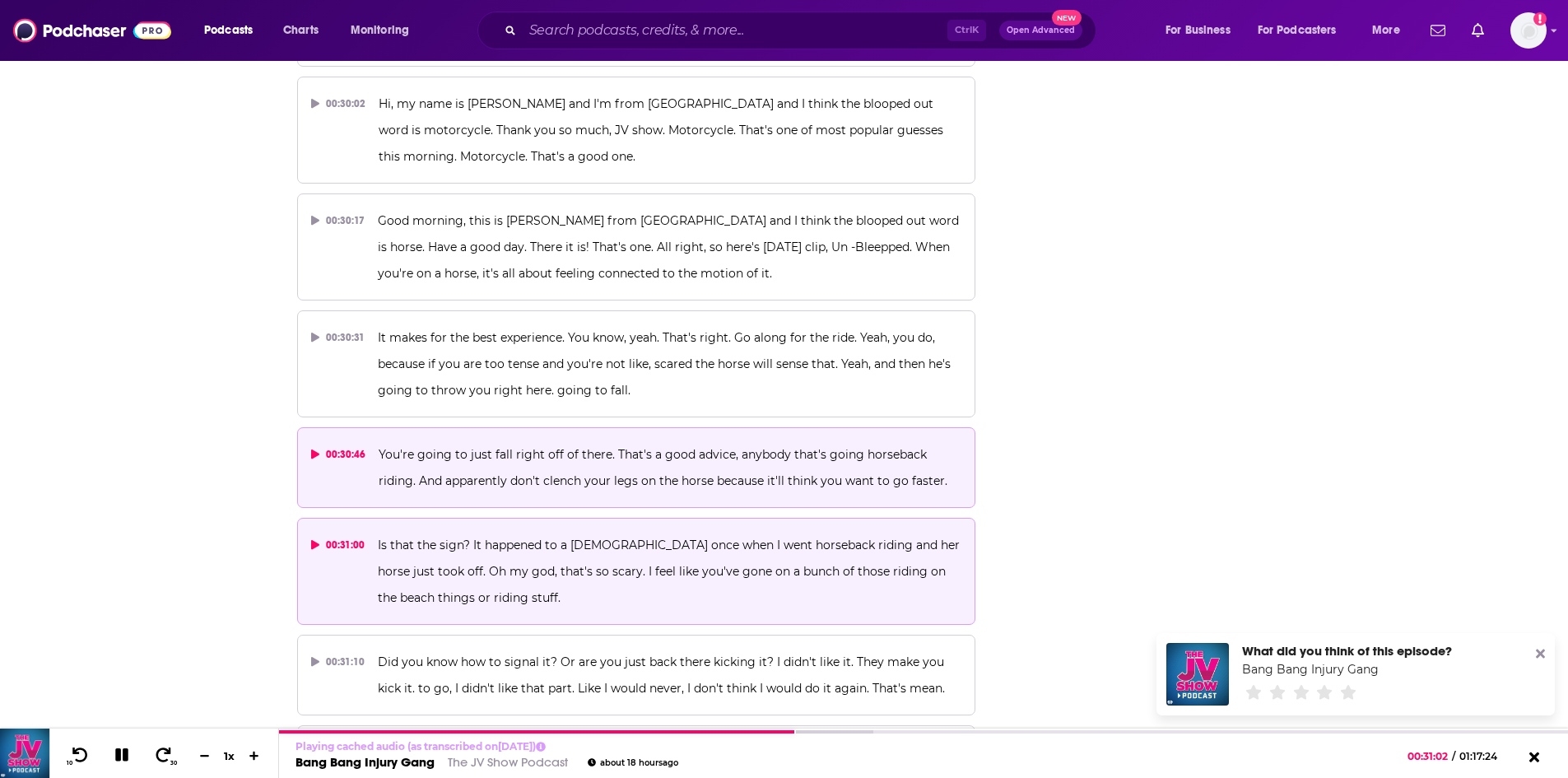
click at [571, 441] on p "You're going to just fall right off of there. That's a good advice, anybody tha…" at bounding box center [670, 467] width 583 height 53
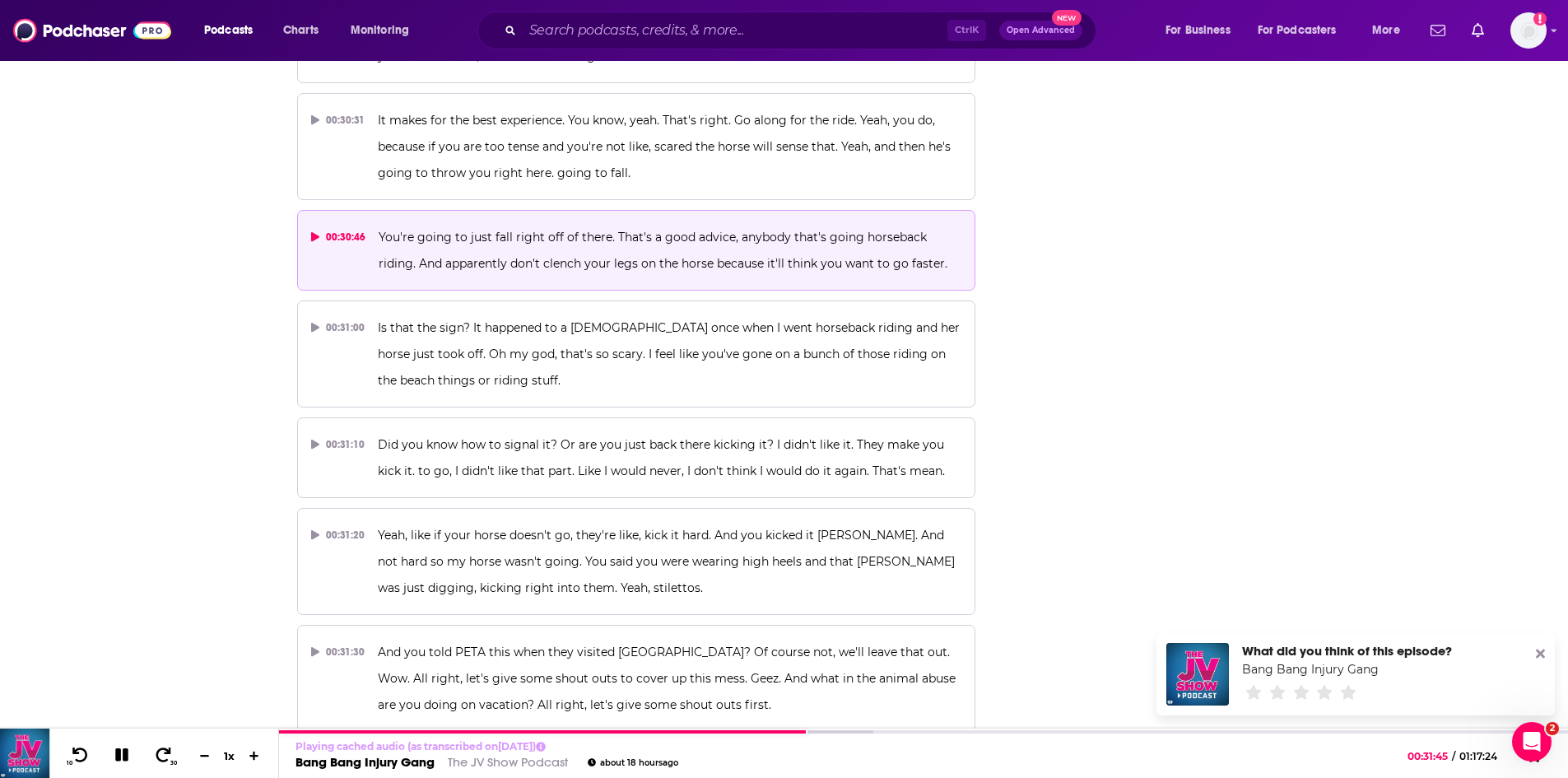
scroll to position [15421, 0]
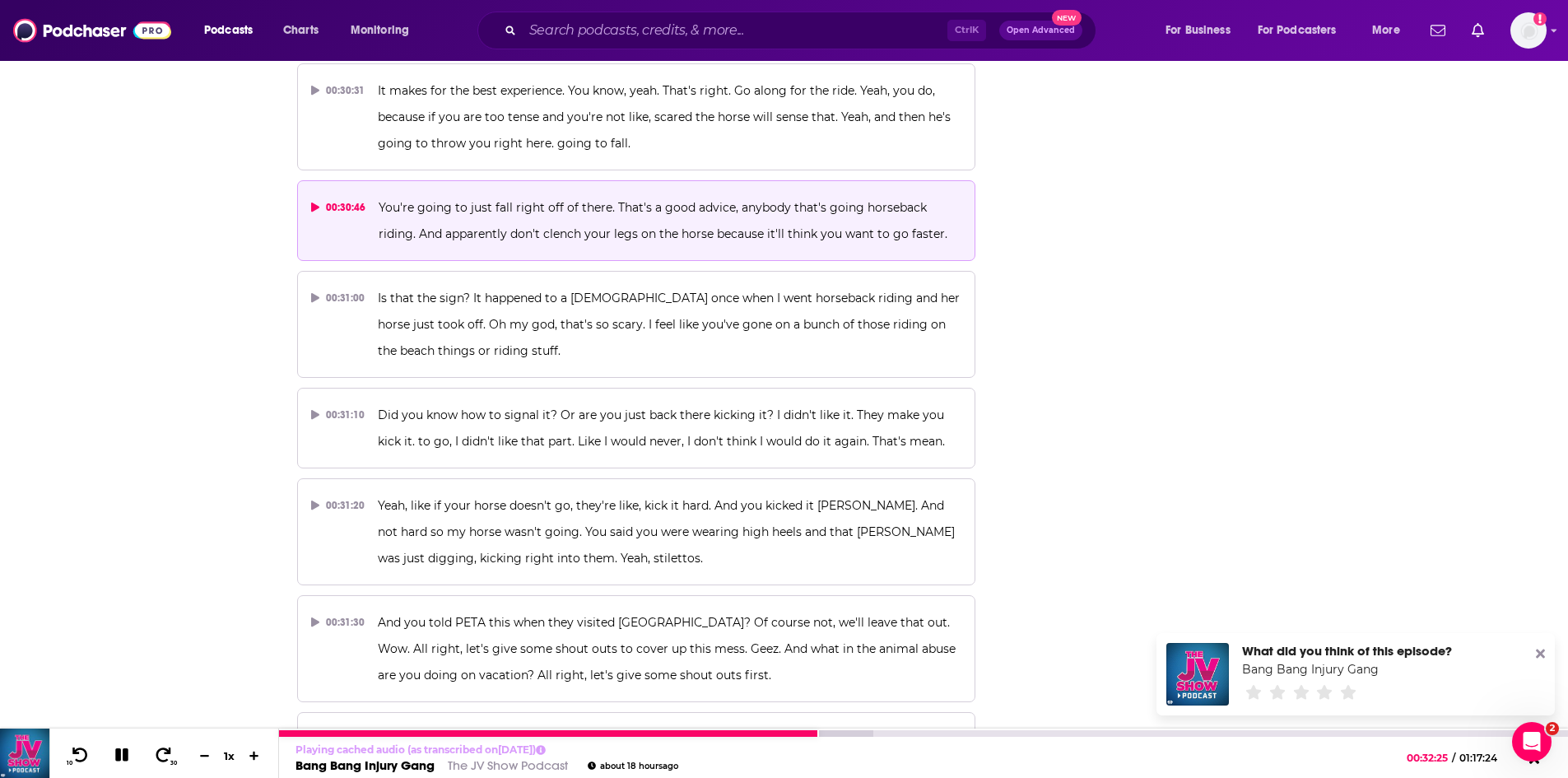
click at [123, 757] on icon at bounding box center [122, 755] width 13 height 13
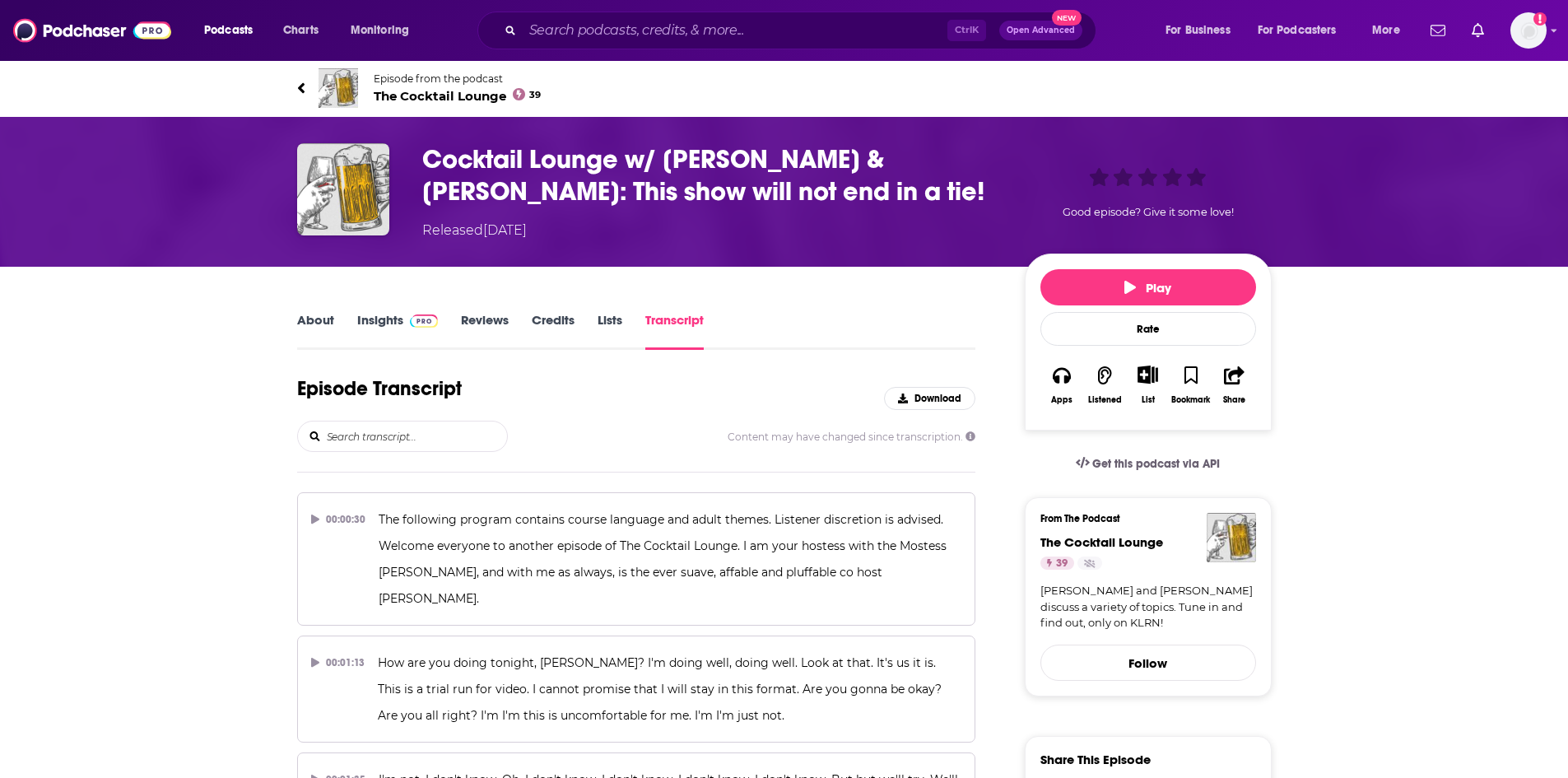
scroll to position [19164, 0]
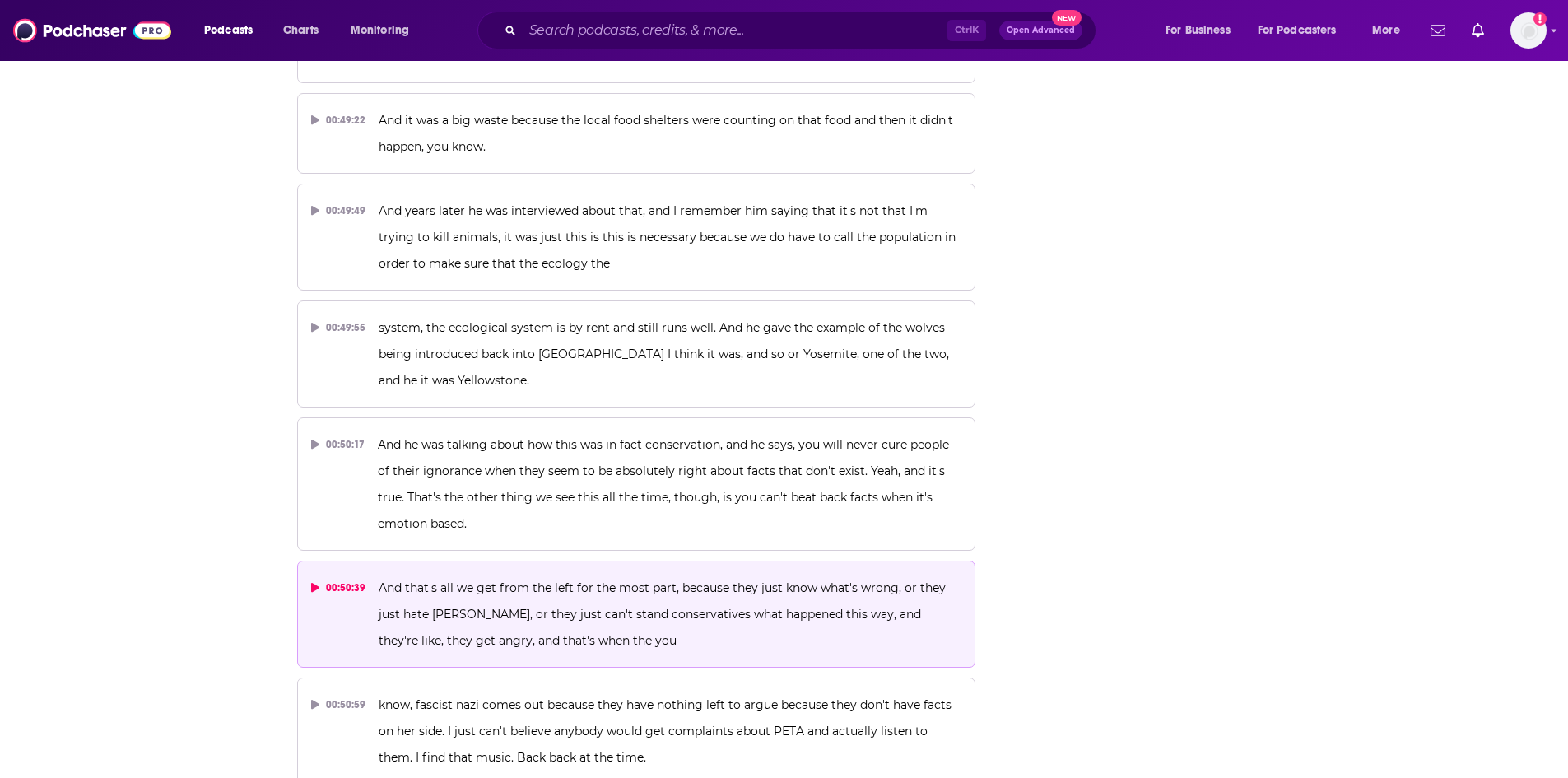
click at [743, 575] on p "And that's all we get from the left for the most part, because they just know w…" at bounding box center [670, 614] width 583 height 79
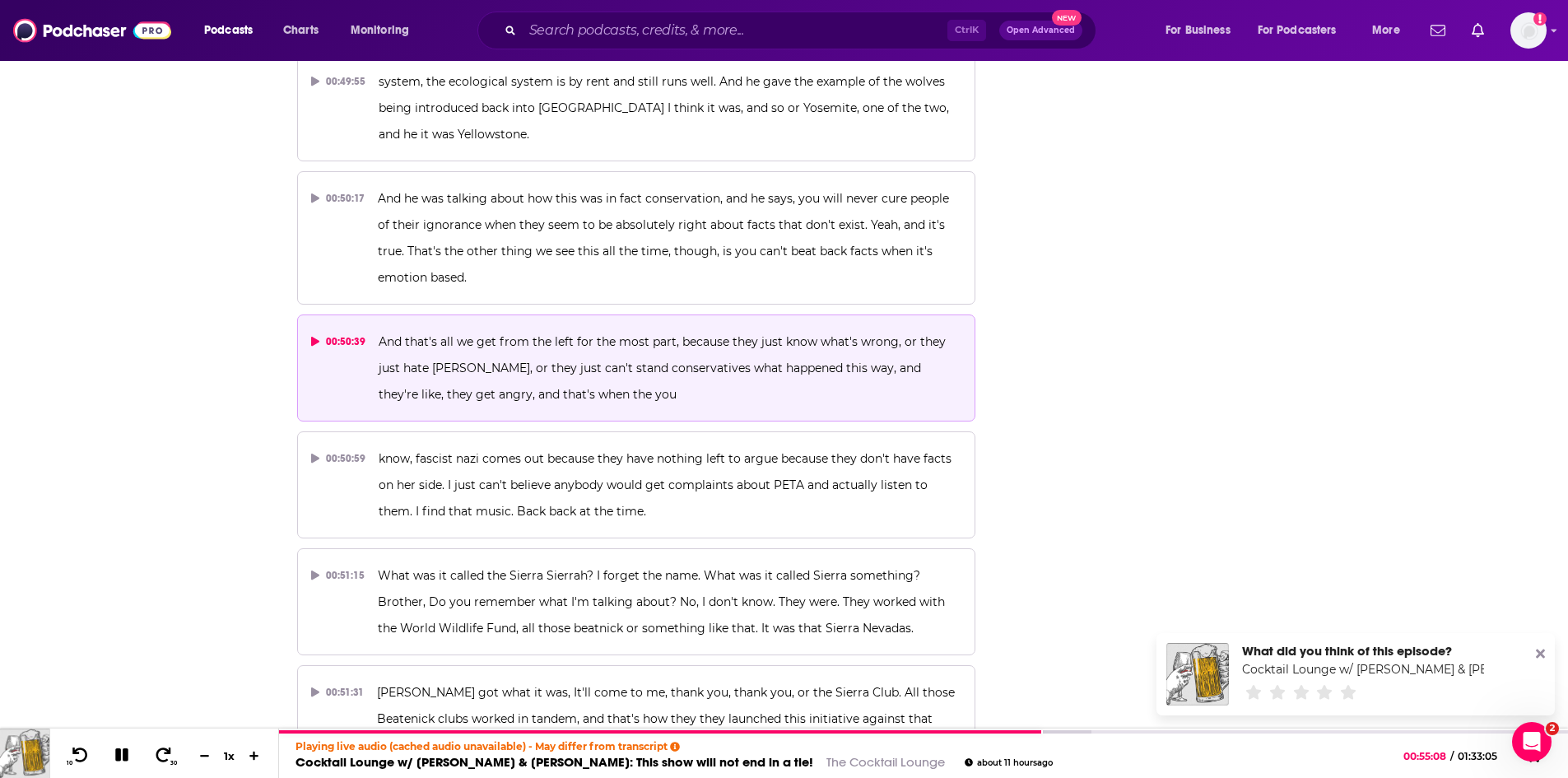
scroll to position [19411, 0]
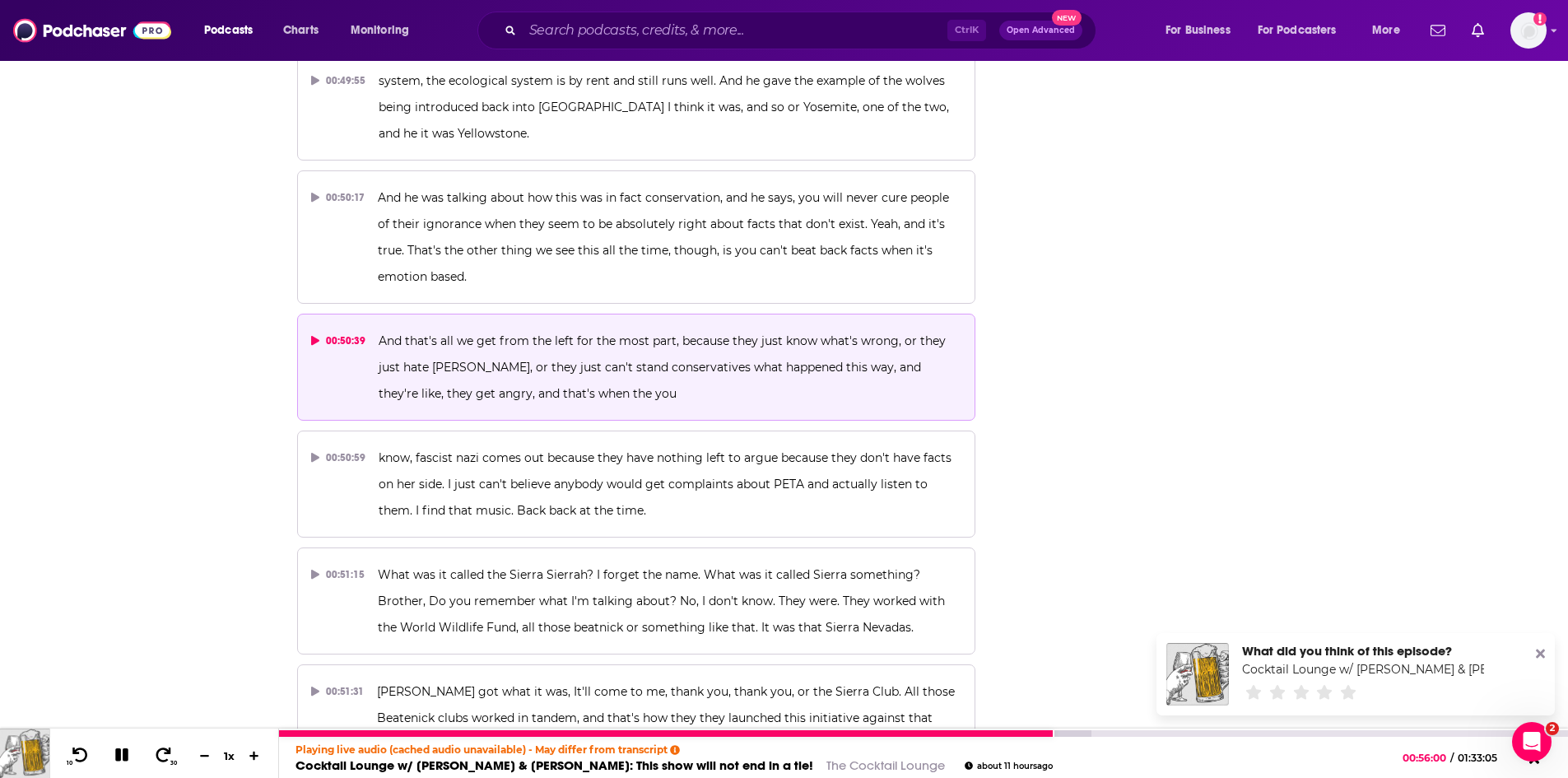
click at [130, 753] on icon at bounding box center [122, 755] width 19 height 15
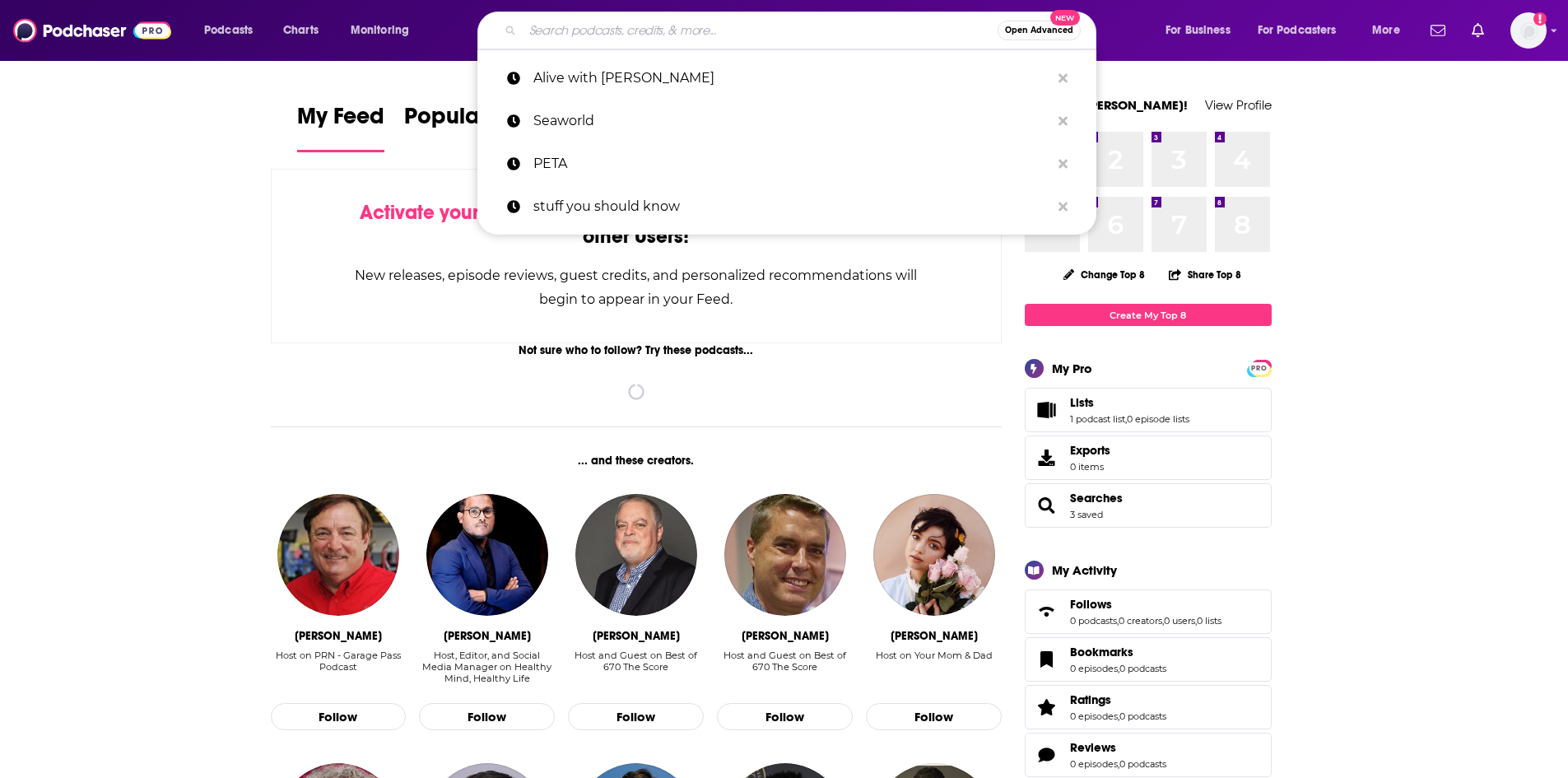
click at [580, 26] on input "Search podcasts, credits, & more..." at bounding box center [760, 31] width 475 height 26
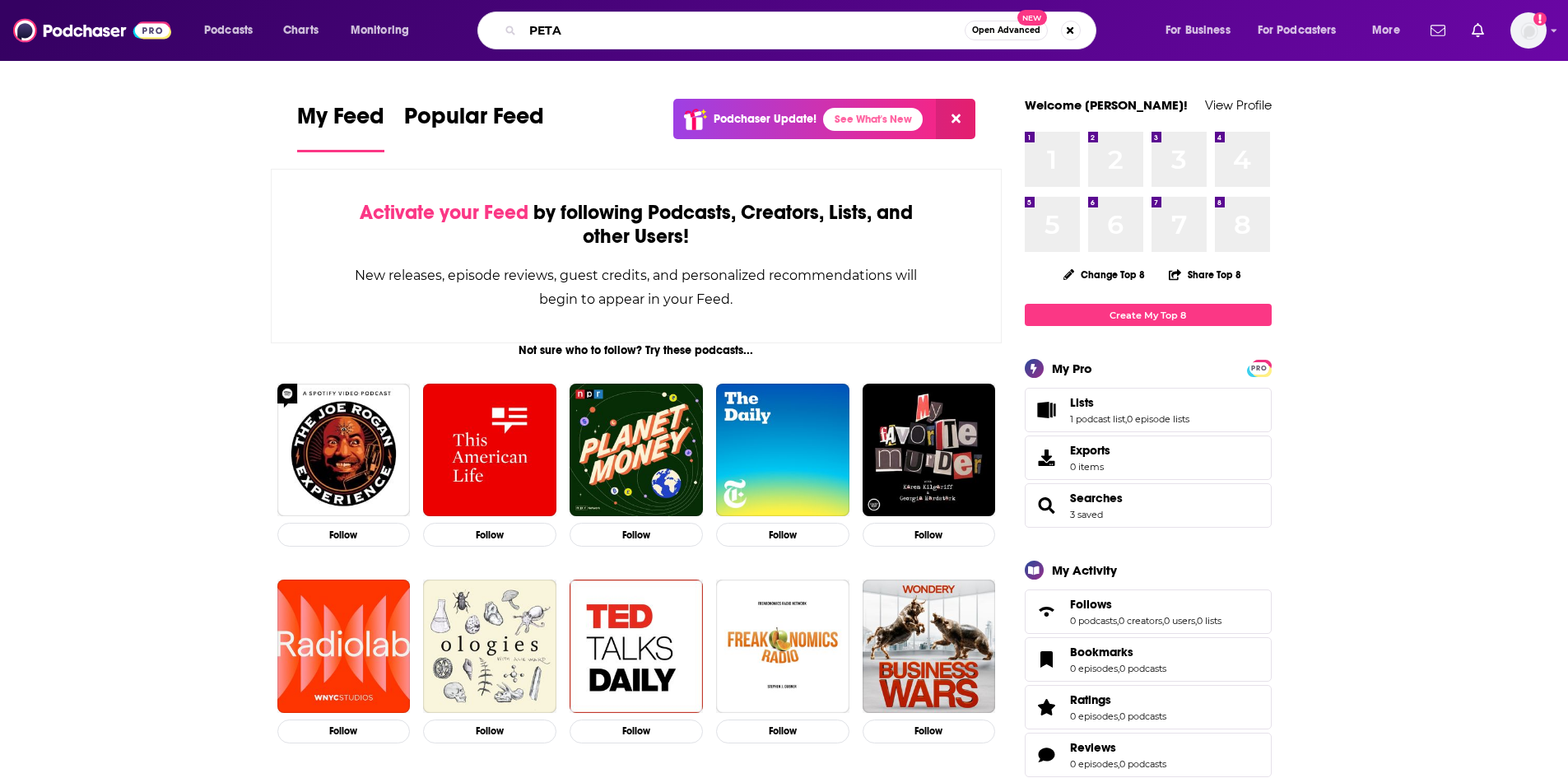
type input "PETA"
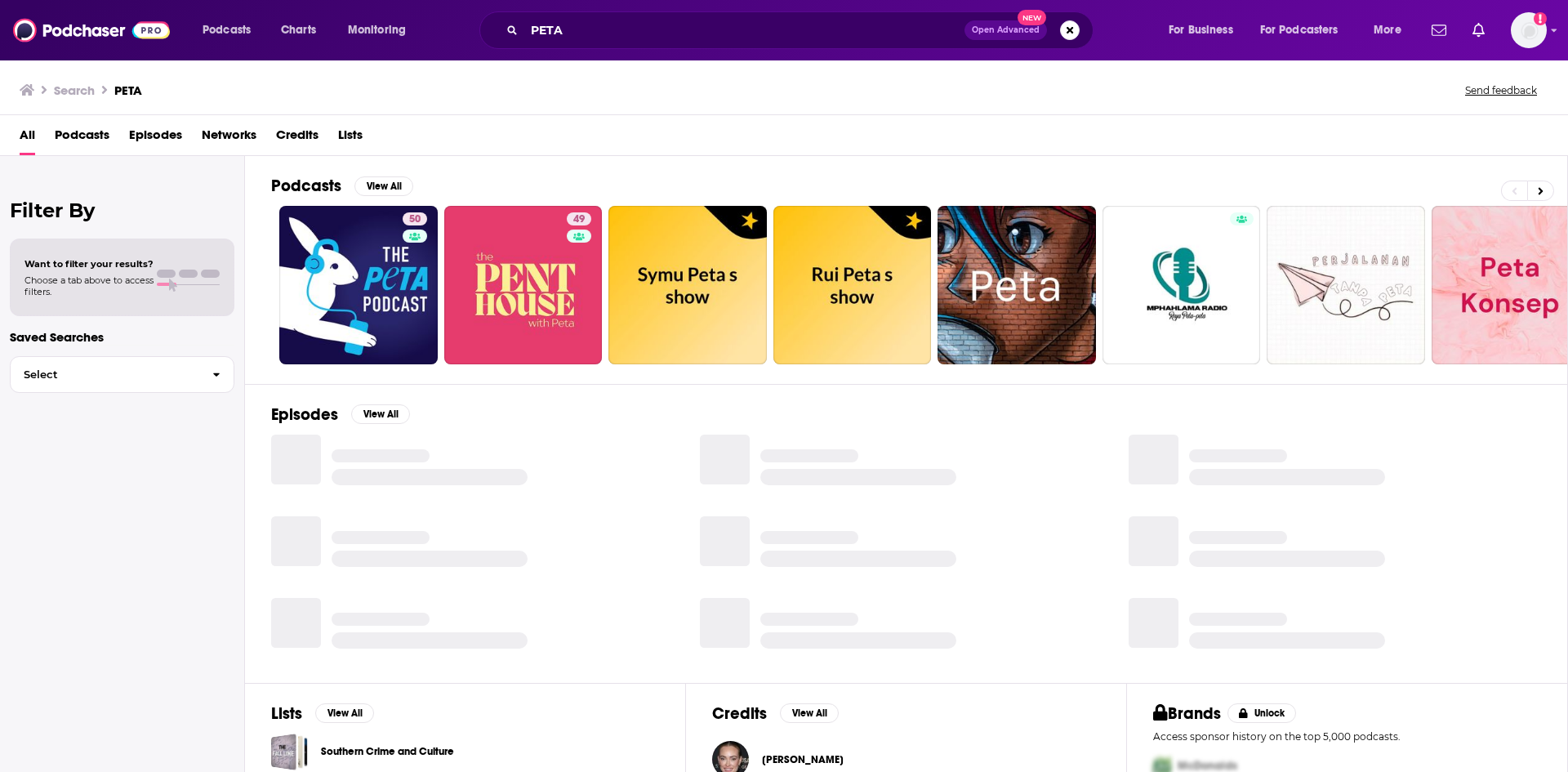
click at [161, 141] on span "Episodes" at bounding box center [156, 139] width 53 height 34
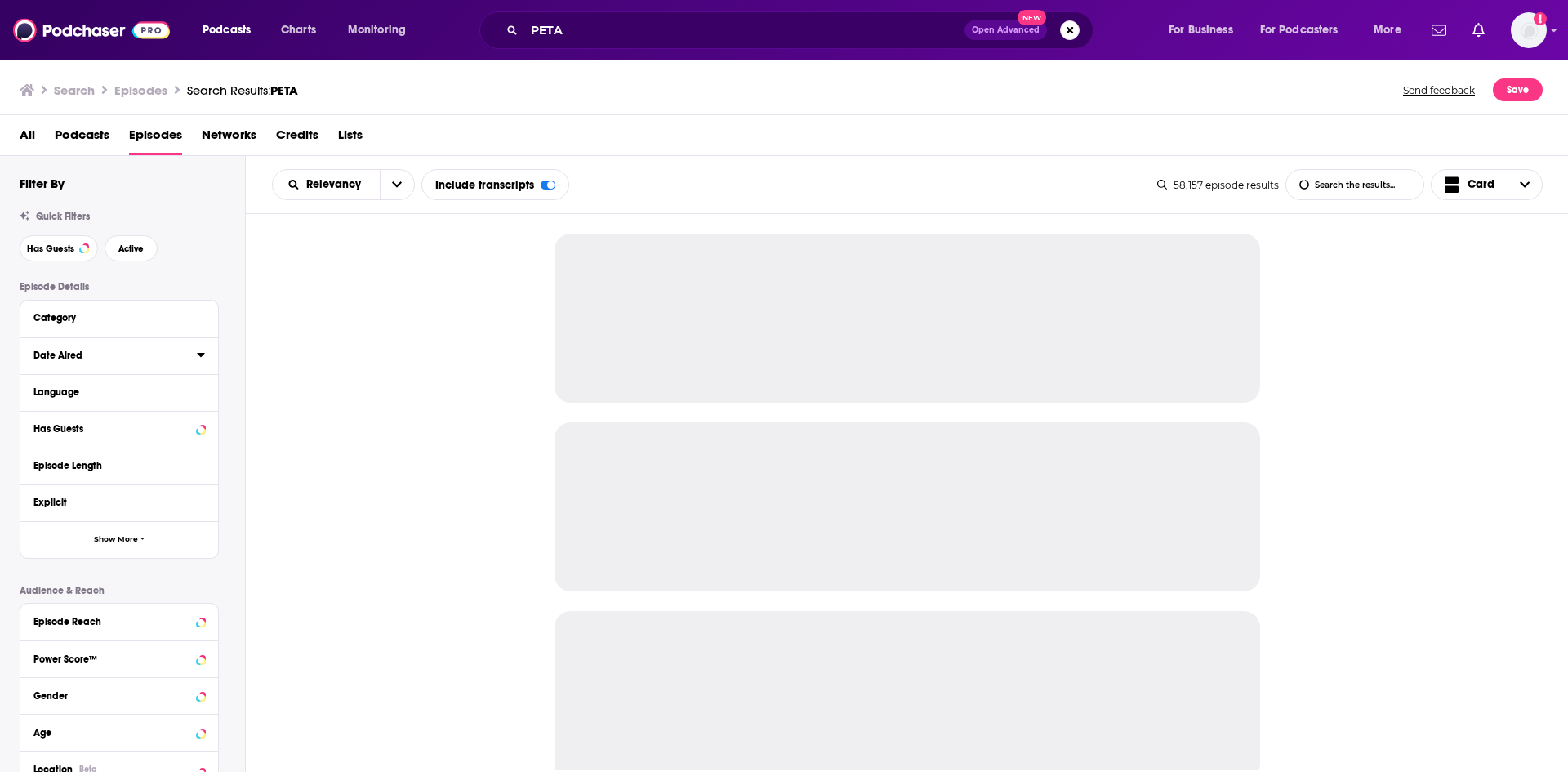
click at [202, 356] on icon at bounding box center [200, 355] width 7 height 4
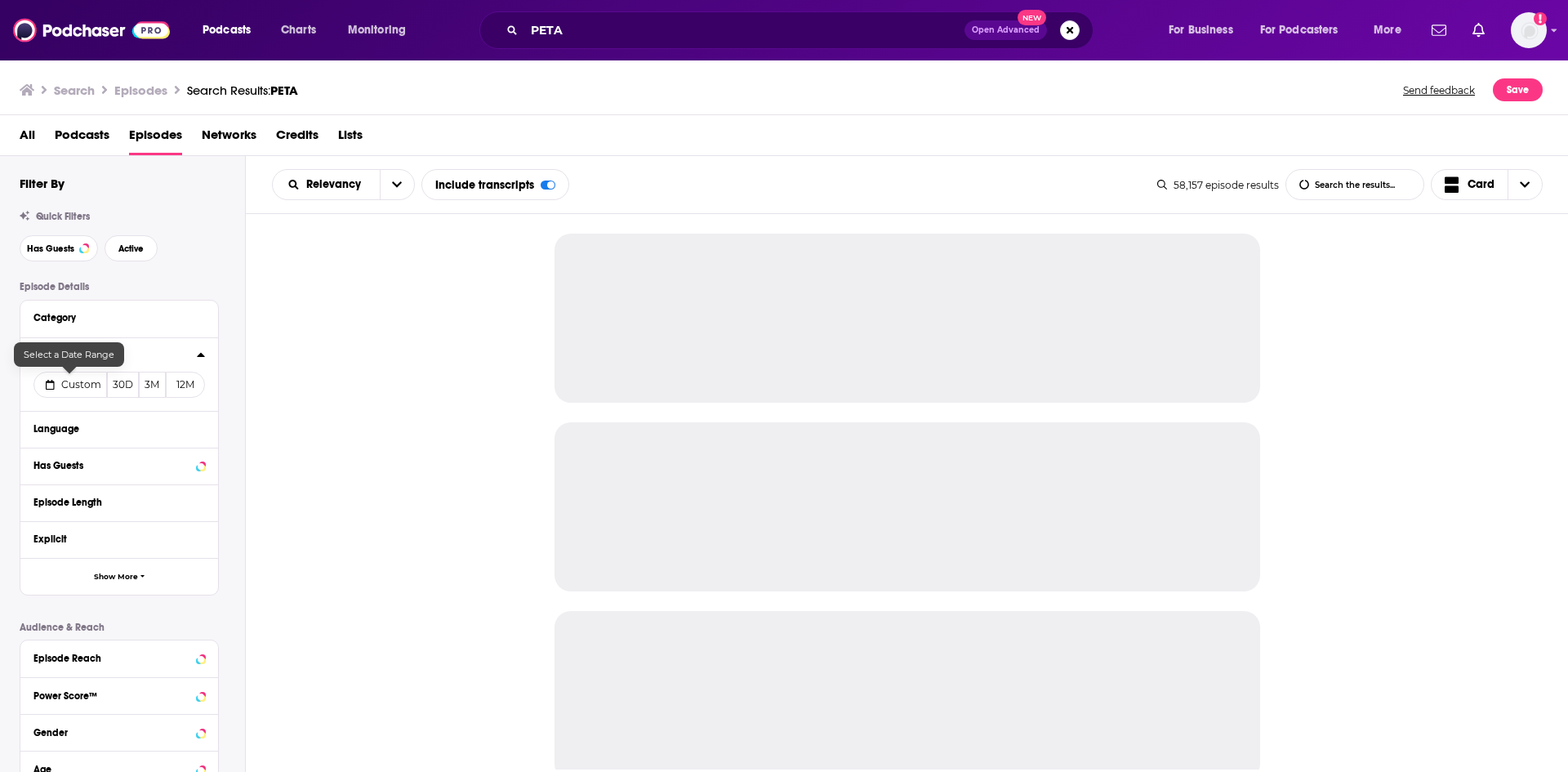
click at [89, 385] on span "Custom" at bounding box center [81, 384] width 40 height 12
select select "9"
select select "2025"
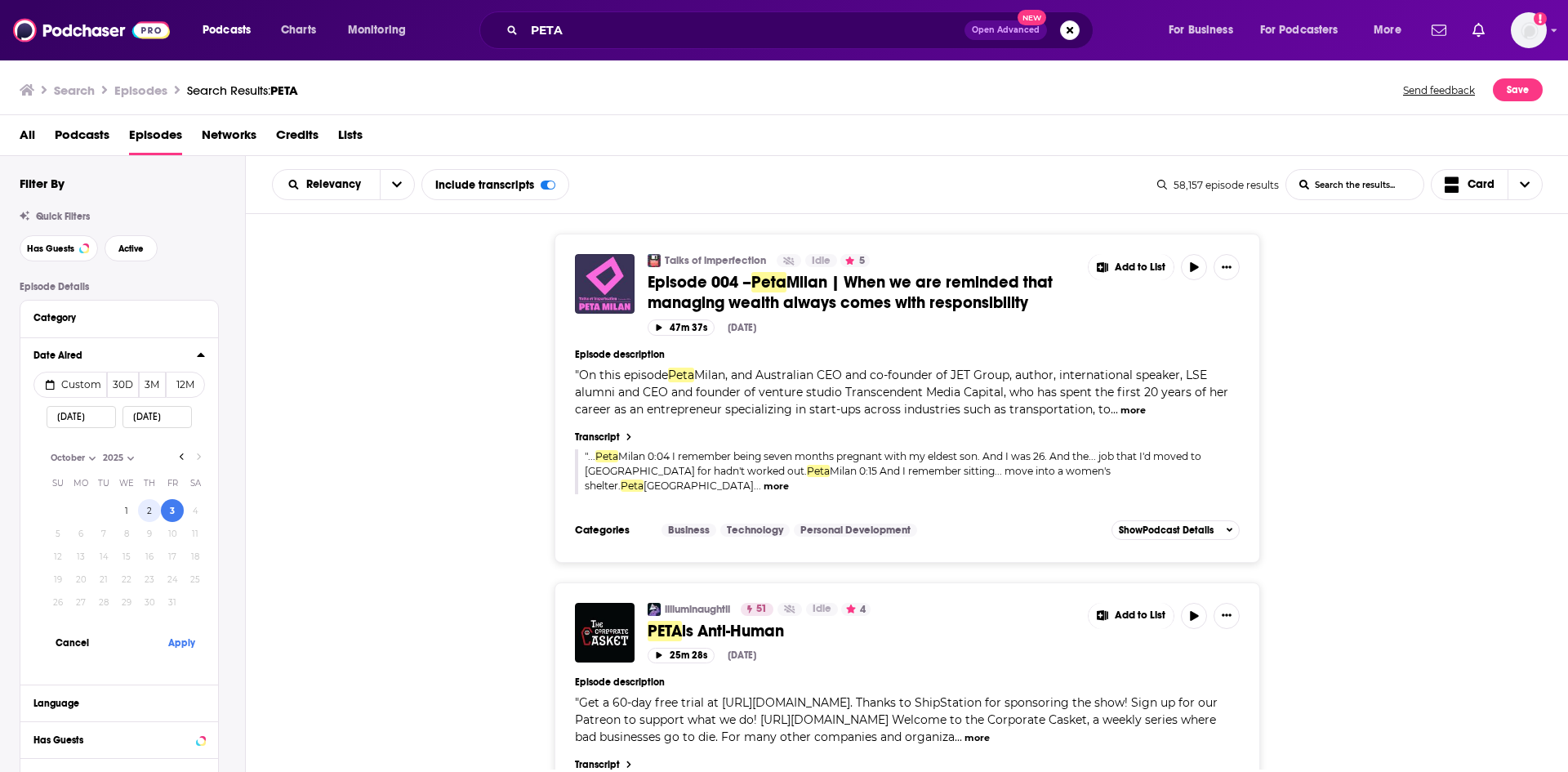
click at [142, 512] on button "2" at bounding box center [149, 511] width 23 height 23
type input "10/02/2025"
click at [172, 645] on button "Apply" at bounding box center [181, 643] width 49 height 30
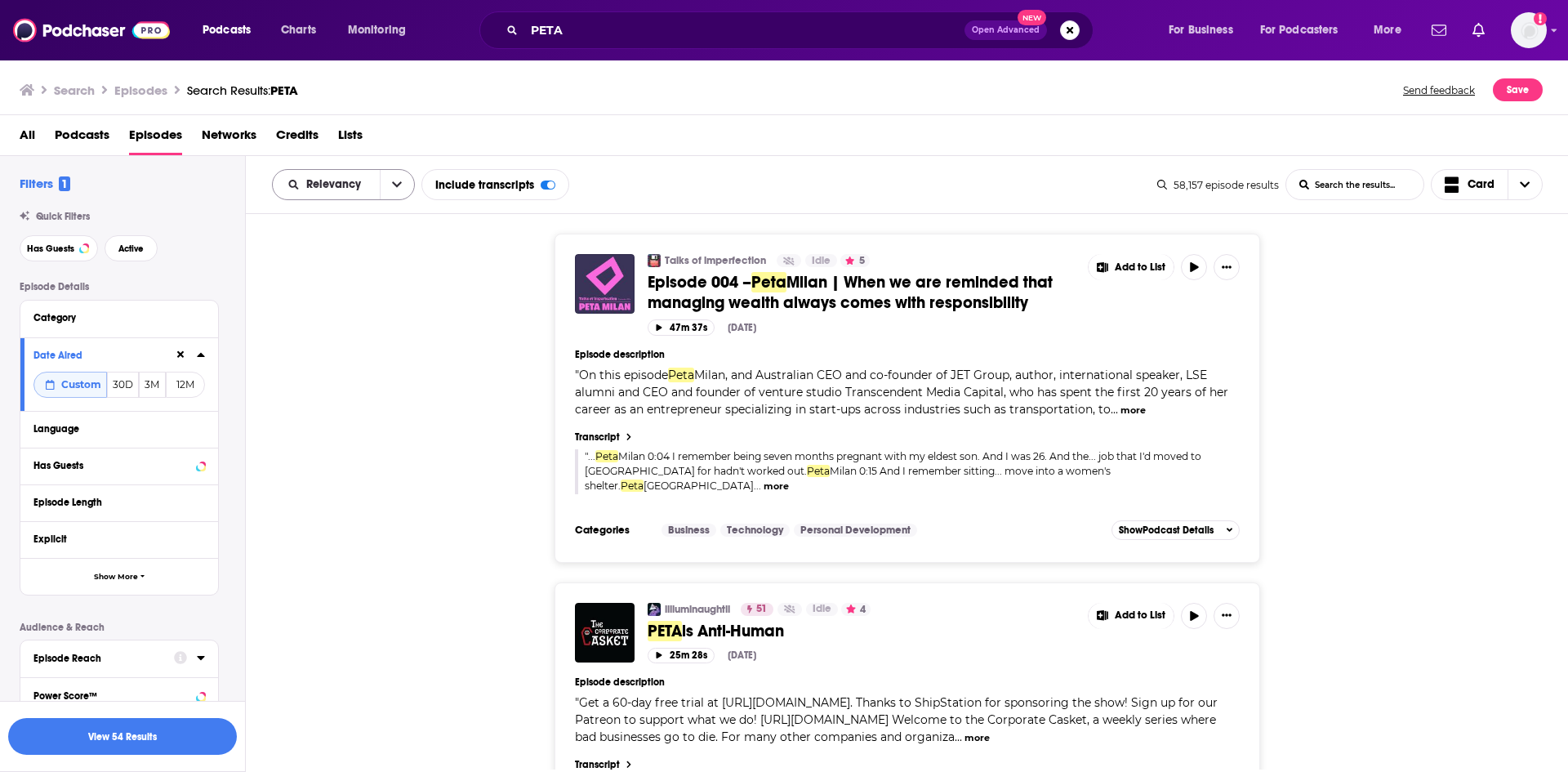
click at [387, 178] on button "open menu" at bounding box center [397, 184] width 34 height 30
click at [337, 325] on span "Power Score" at bounding box center [354, 324] width 97 height 9
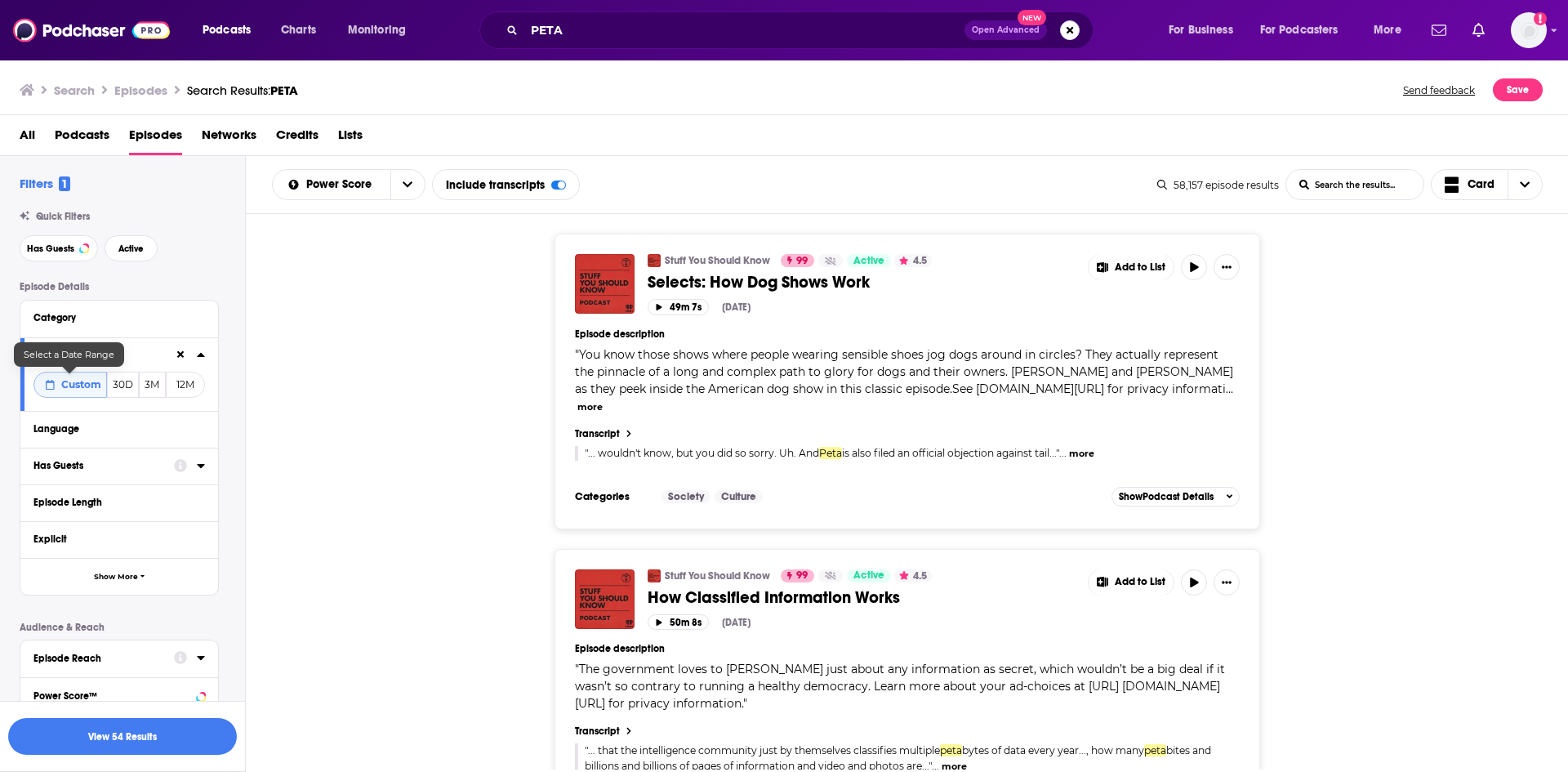
click at [64, 384] on span "Custom" at bounding box center [81, 384] width 40 height 12
select select "9"
select select "2025"
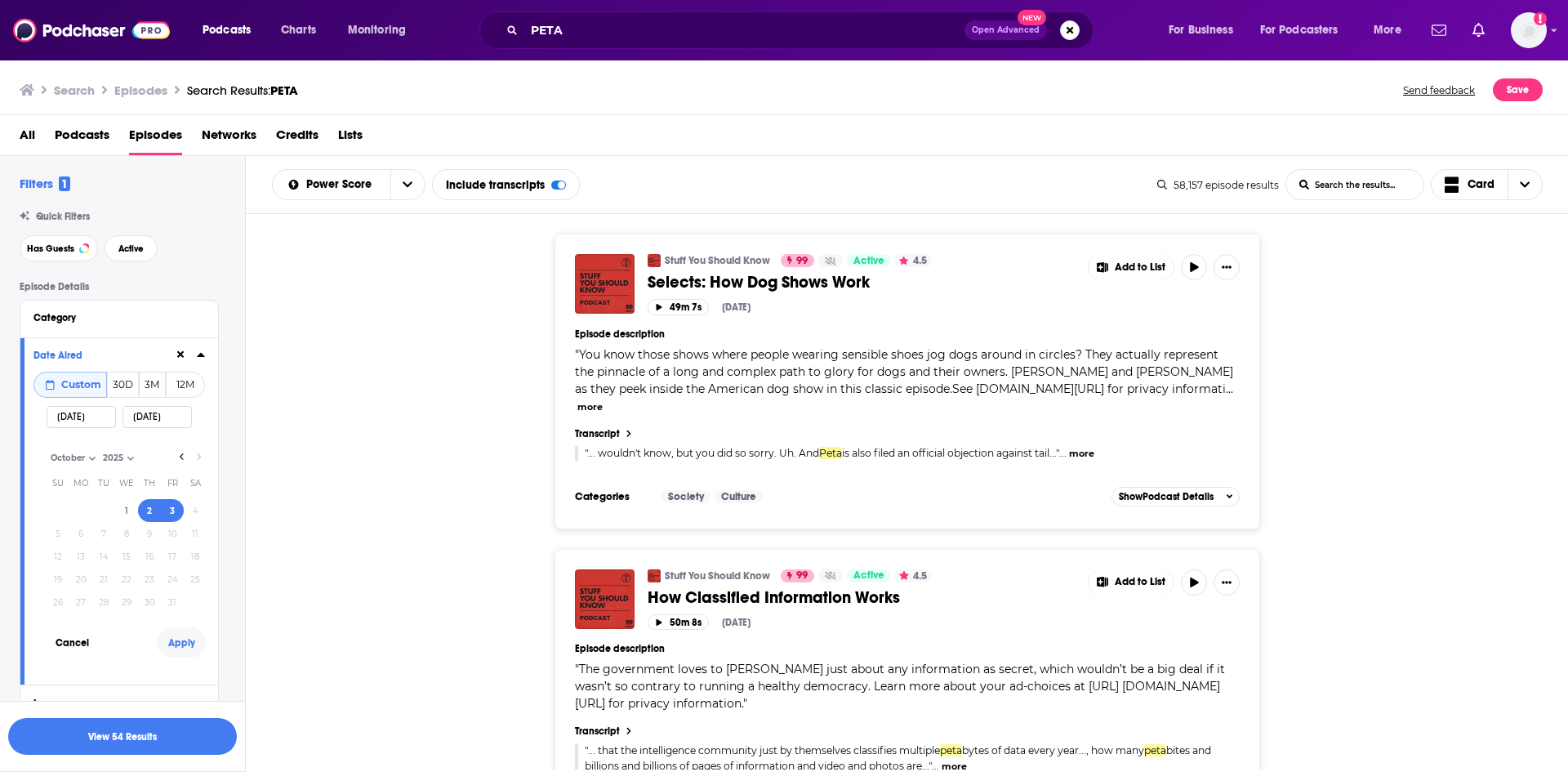
click at [178, 650] on button "Apply" at bounding box center [181, 643] width 49 height 30
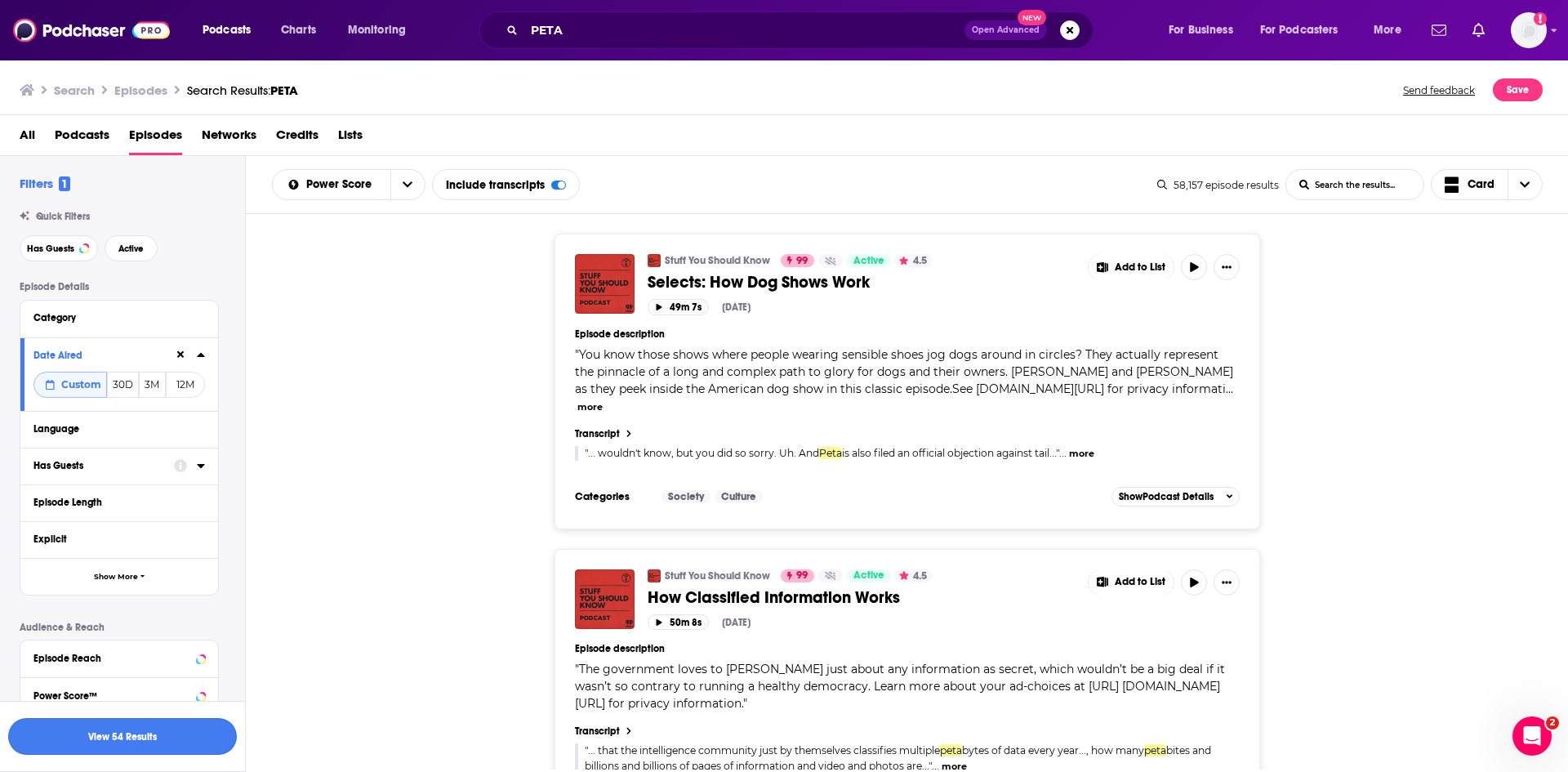
click at [184, 740] on button "View 54 Results" at bounding box center [122, 736] width 229 height 37
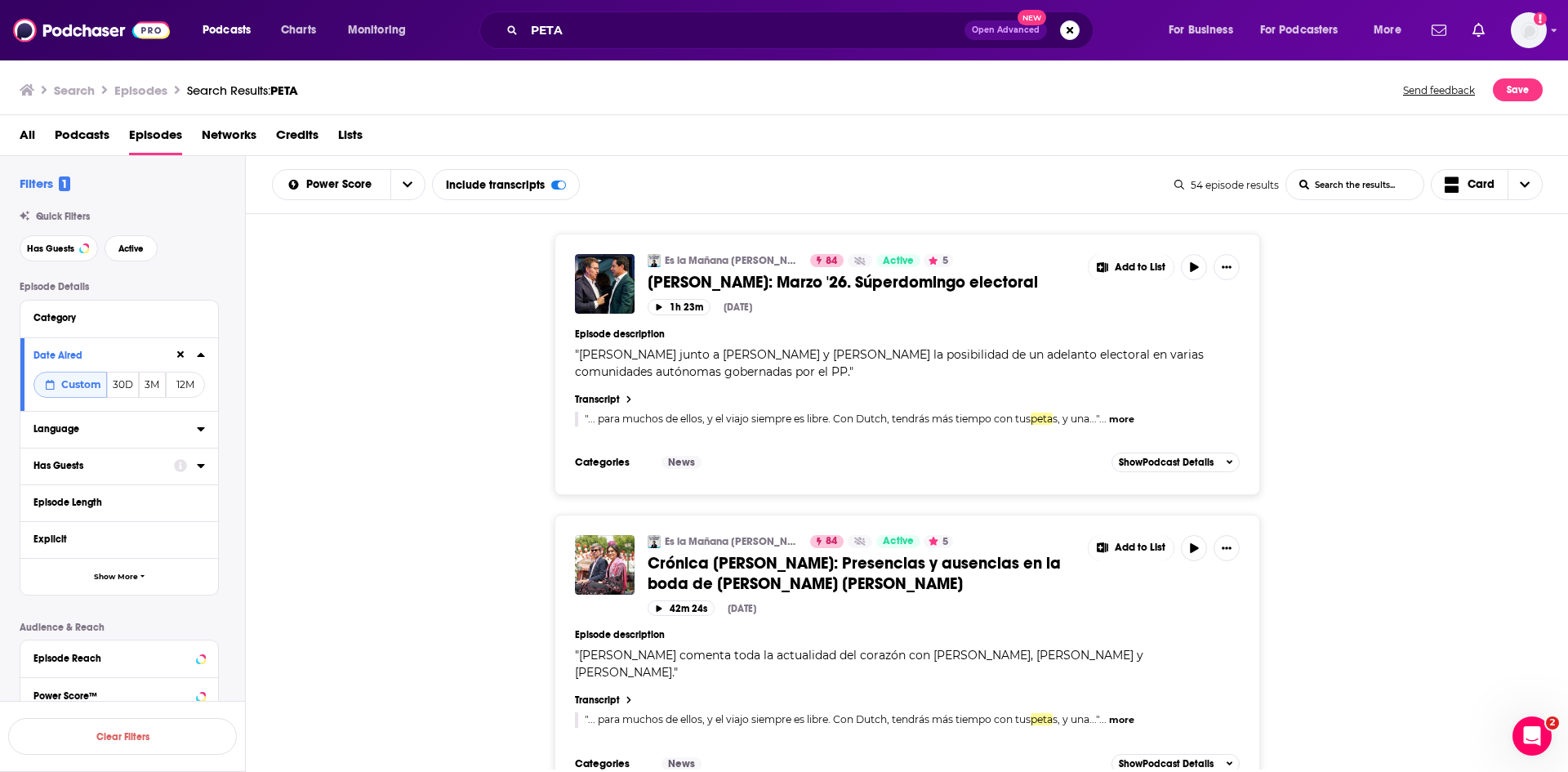
click at [198, 427] on icon at bounding box center [200, 429] width 7 height 4
click at [39, 480] on icon at bounding box center [40, 484] width 10 height 10
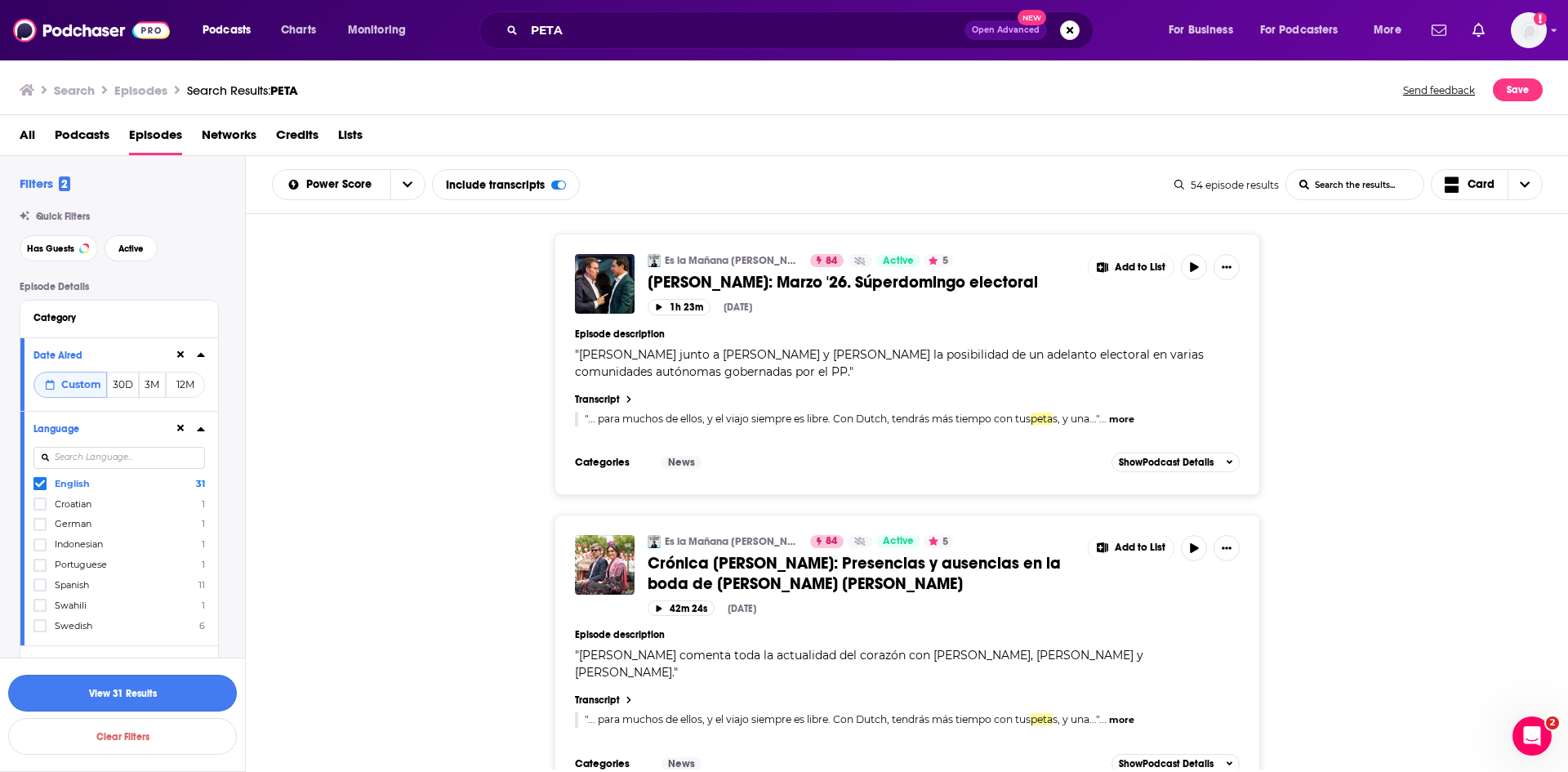
click at [179, 692] on button "View 31 Results" at bounding box center [122, 693] width 229 height 37
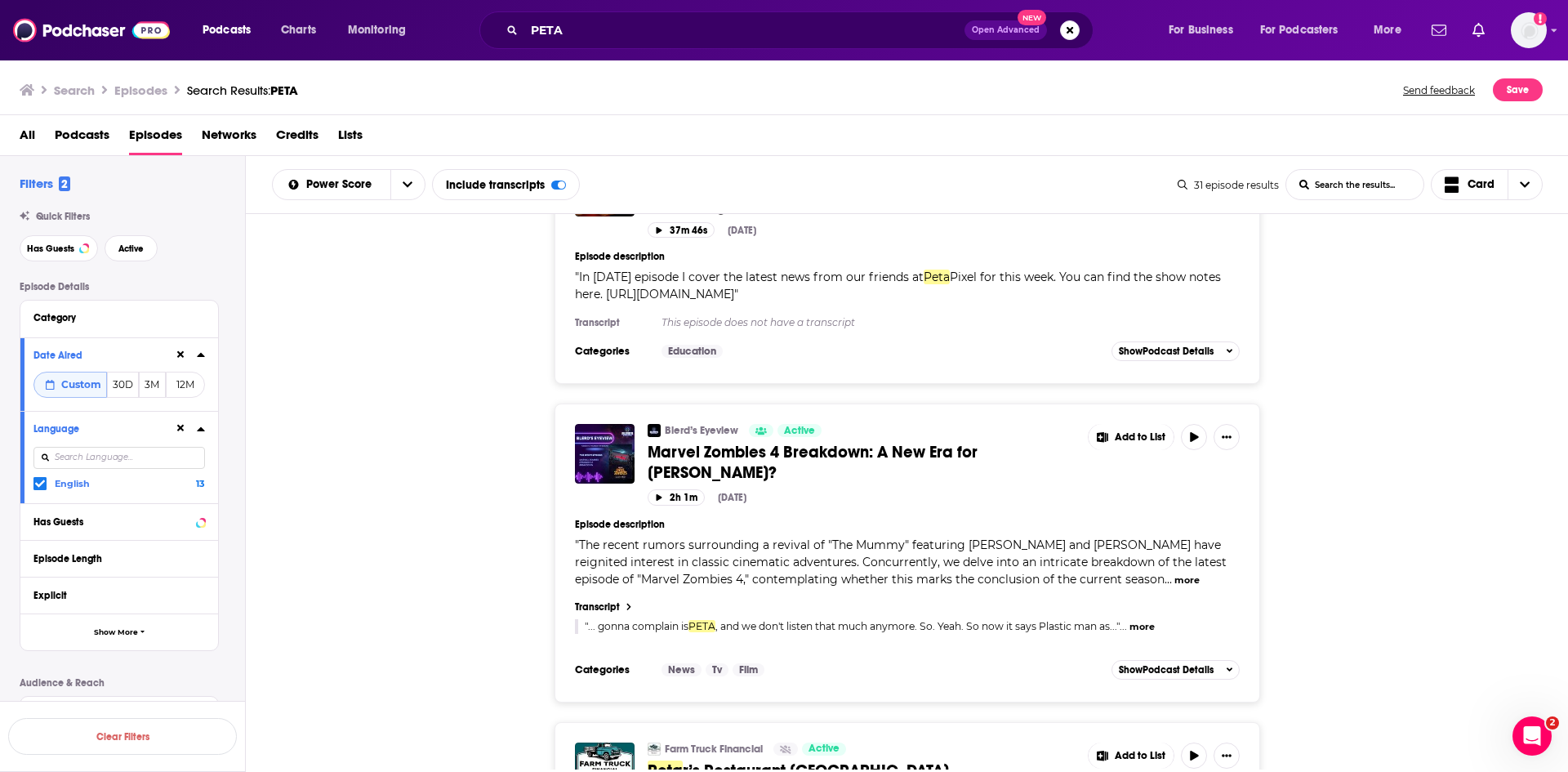
scroll to position [6976, 0]
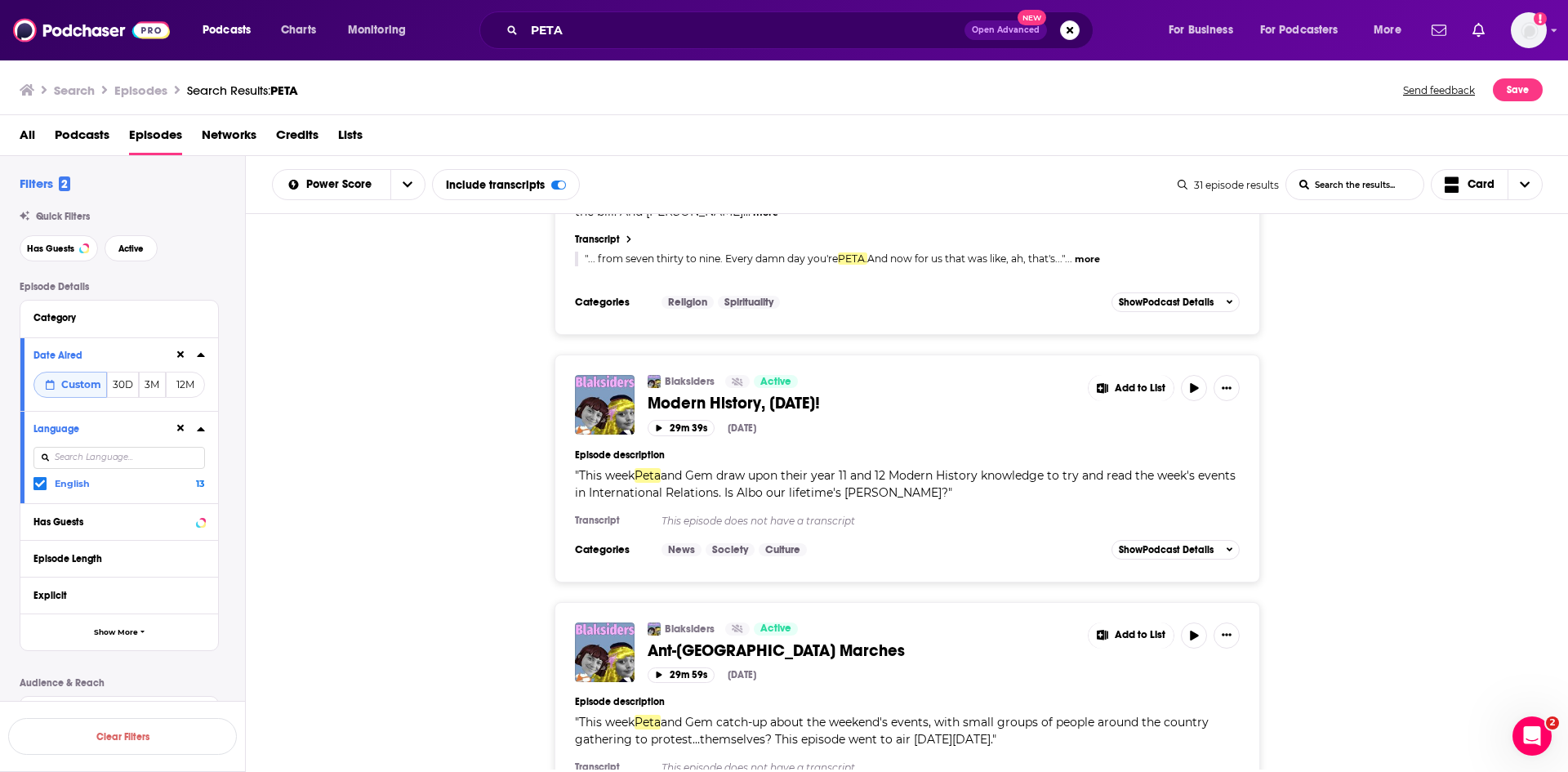
scroll to position [8855, 0]
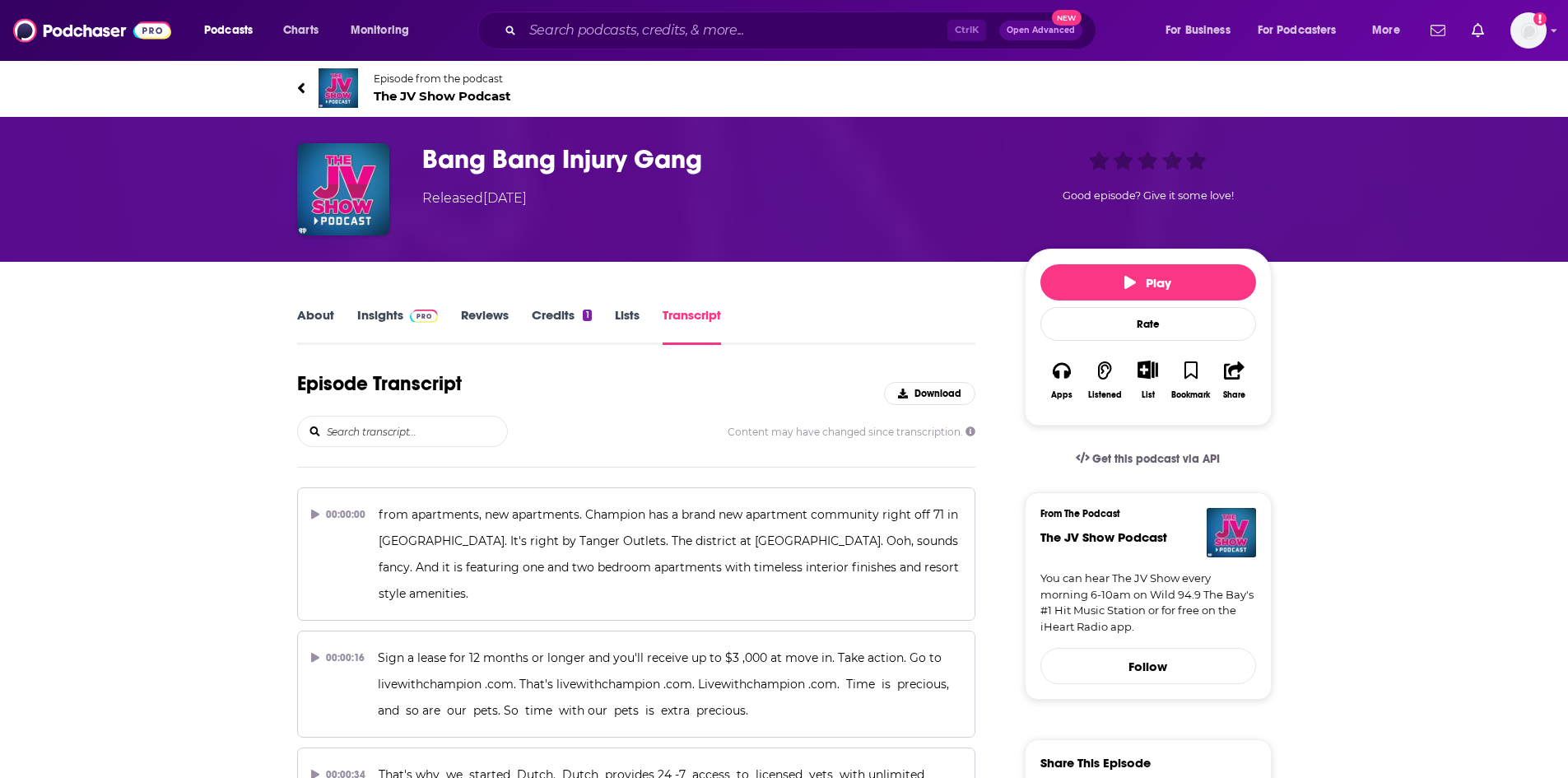
click at [603, 403] on div "Episode Transcript Download" at bounding box center [637, 394] width 679 height 45
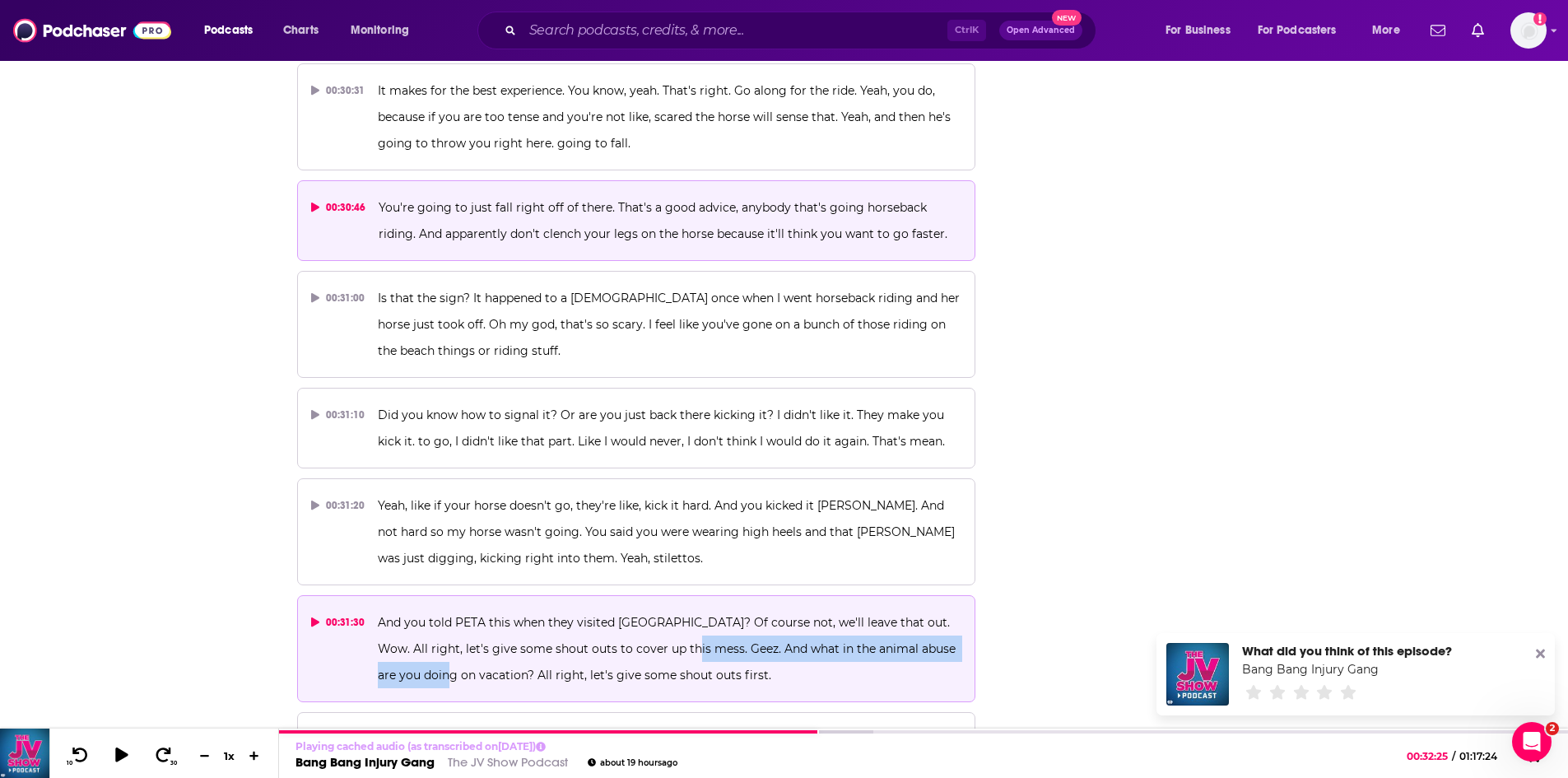
drag, startPoint x: 667, startPoint y: 331, endPoint x: 433, endPoint y: 358, distance: 235.6
click at [433, 615] on span "And you told PETA this when they visited us? Of course not, we'll leave that ou…" at bounding box center [669, 649] width 581 height 68
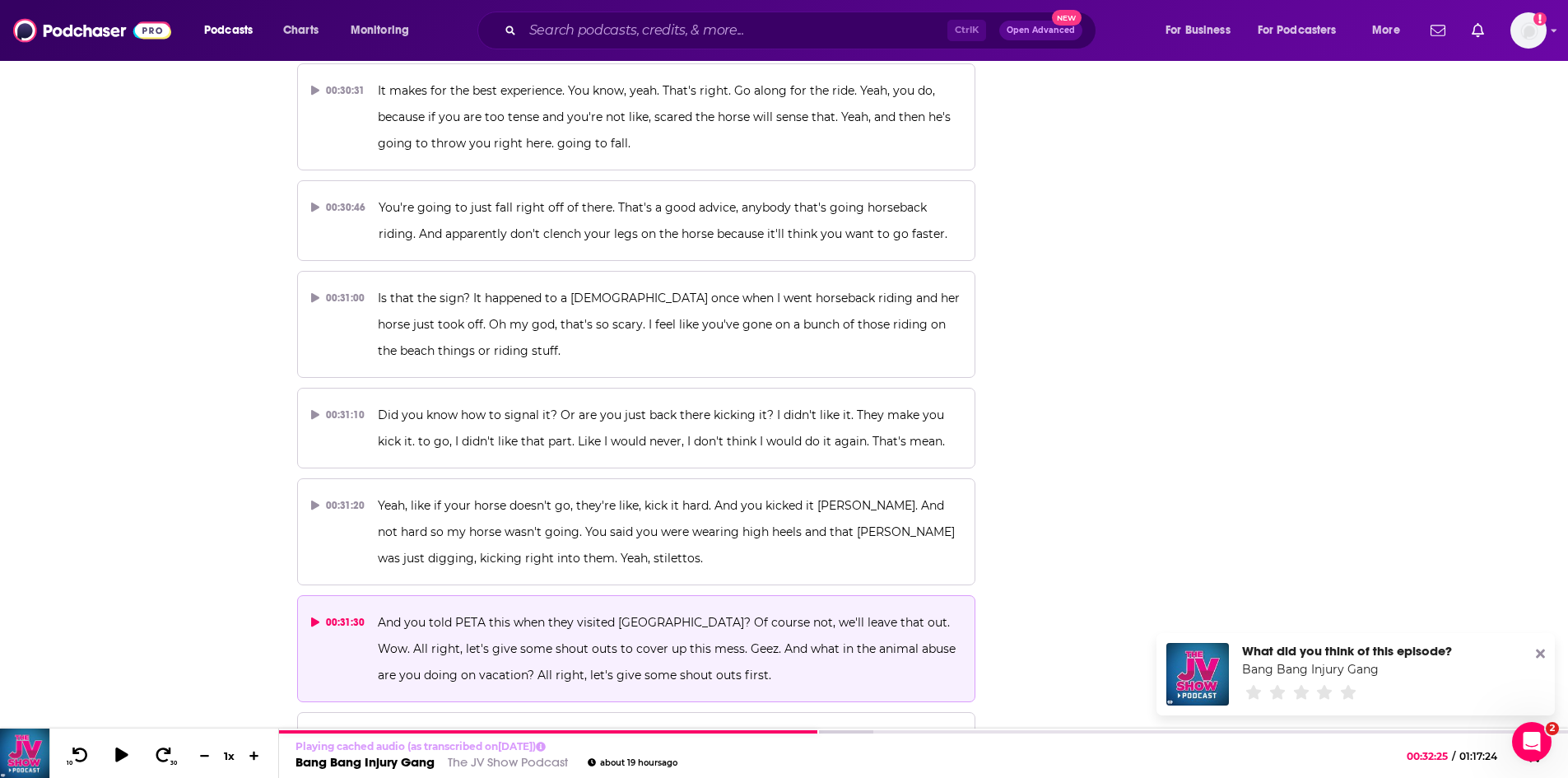
click at [791, 610] on p "And you told PETA this when they visited us? Of course not, we'll leave that ou…" at bounding box center [670, 649] width 584 height 79
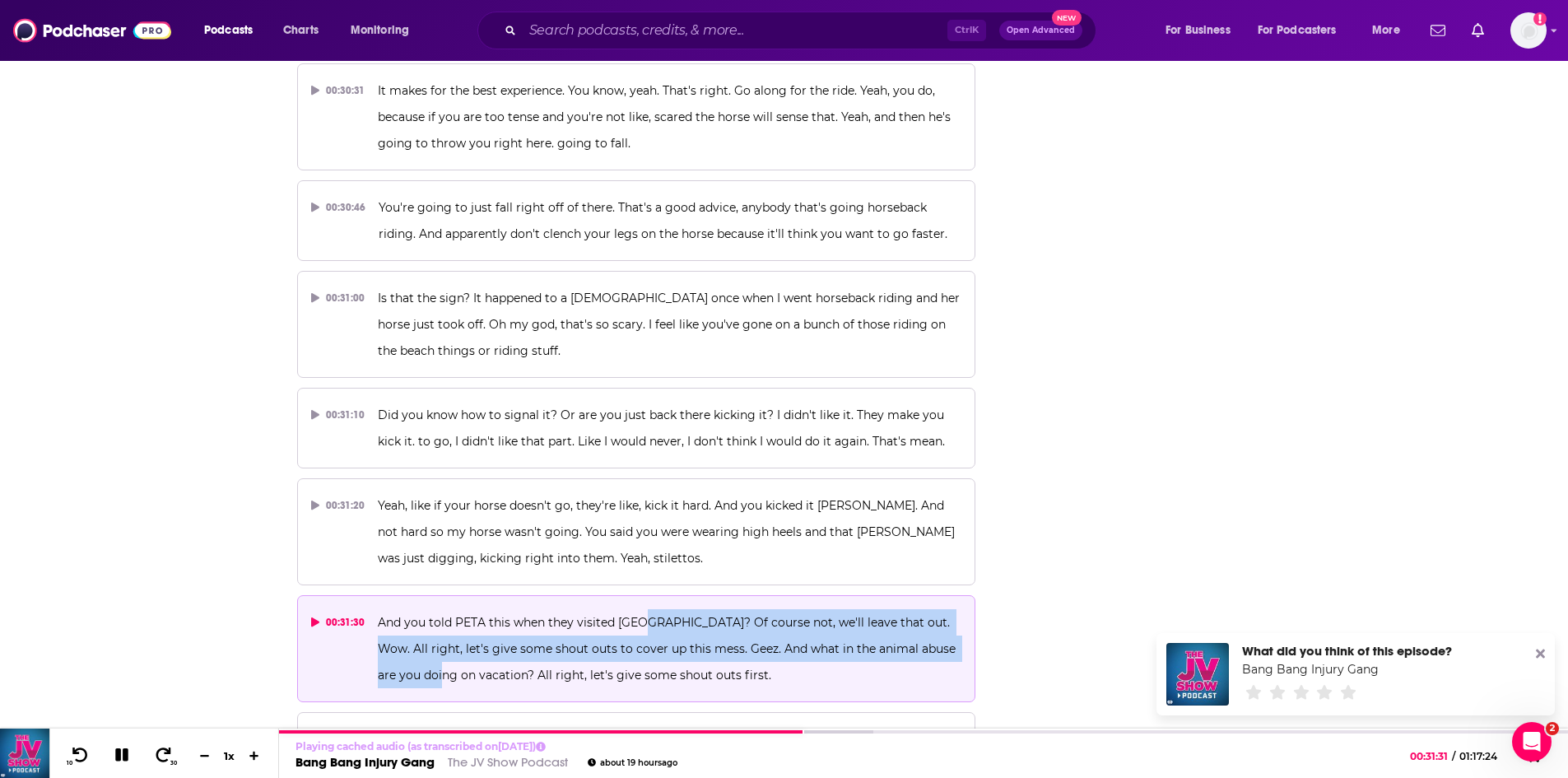
drag, startPoint x: 641, startPoint y: 301, endPoint x: 431, endPoint y: 364, distance: 219.2
click at [431, 615] on span "And you told PETA this when they visited us? Of course not, we'll leave that ou…" at bounding box center [669, 649] width 581 height 68
copy span "Of course not, we'll leave that out. Wow. All right, let's give some shout outs…"
click at [130, 752] on icon at bounding box center [122, 755] width 19 height 15
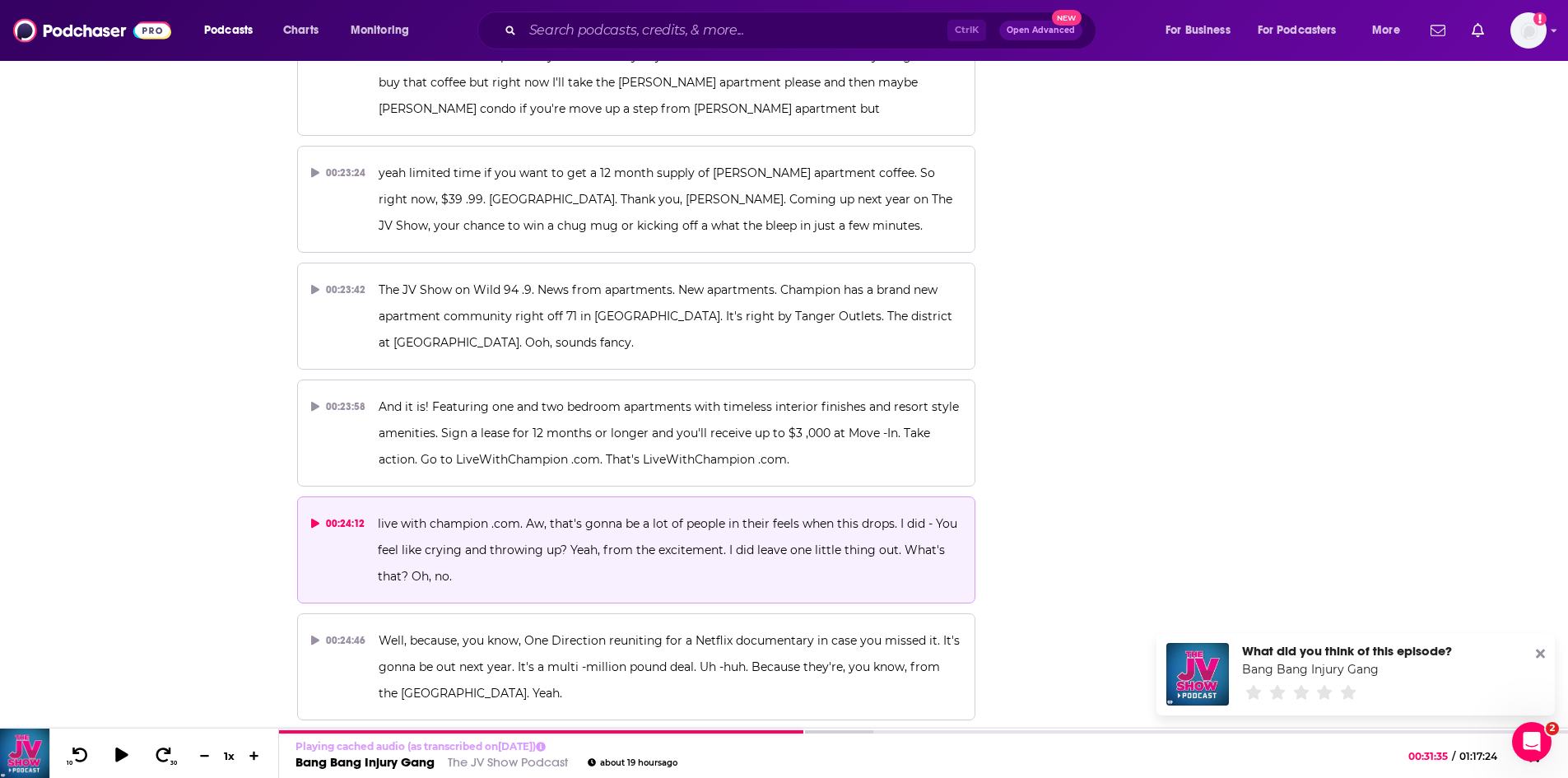
scroll to position [11634, 0]
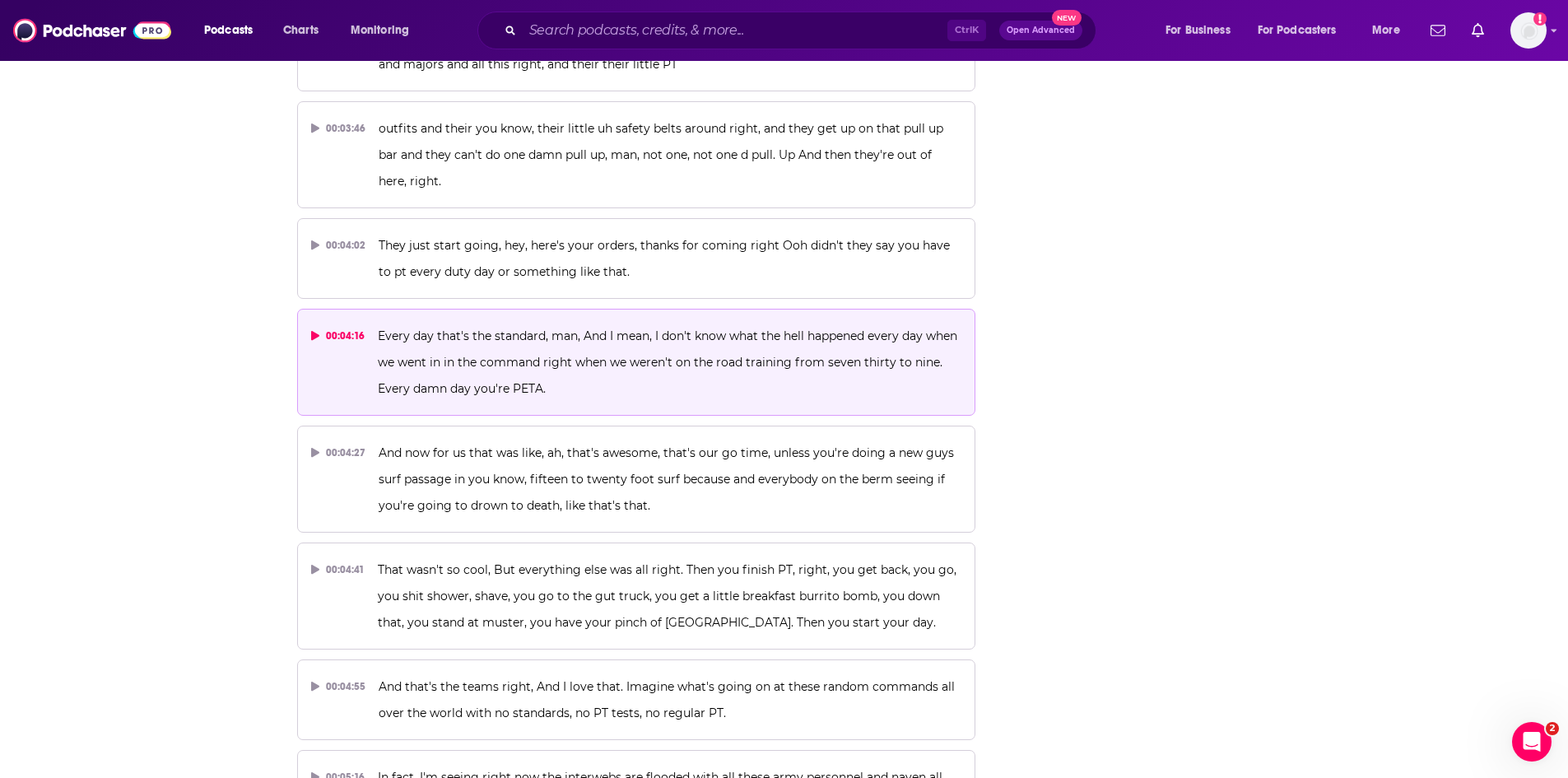
click at [495, 380] on p "Every day that's the standard, man, And I mean, I don't know what the hell happ…" at bounding box center [670, 363] width 584 height 79
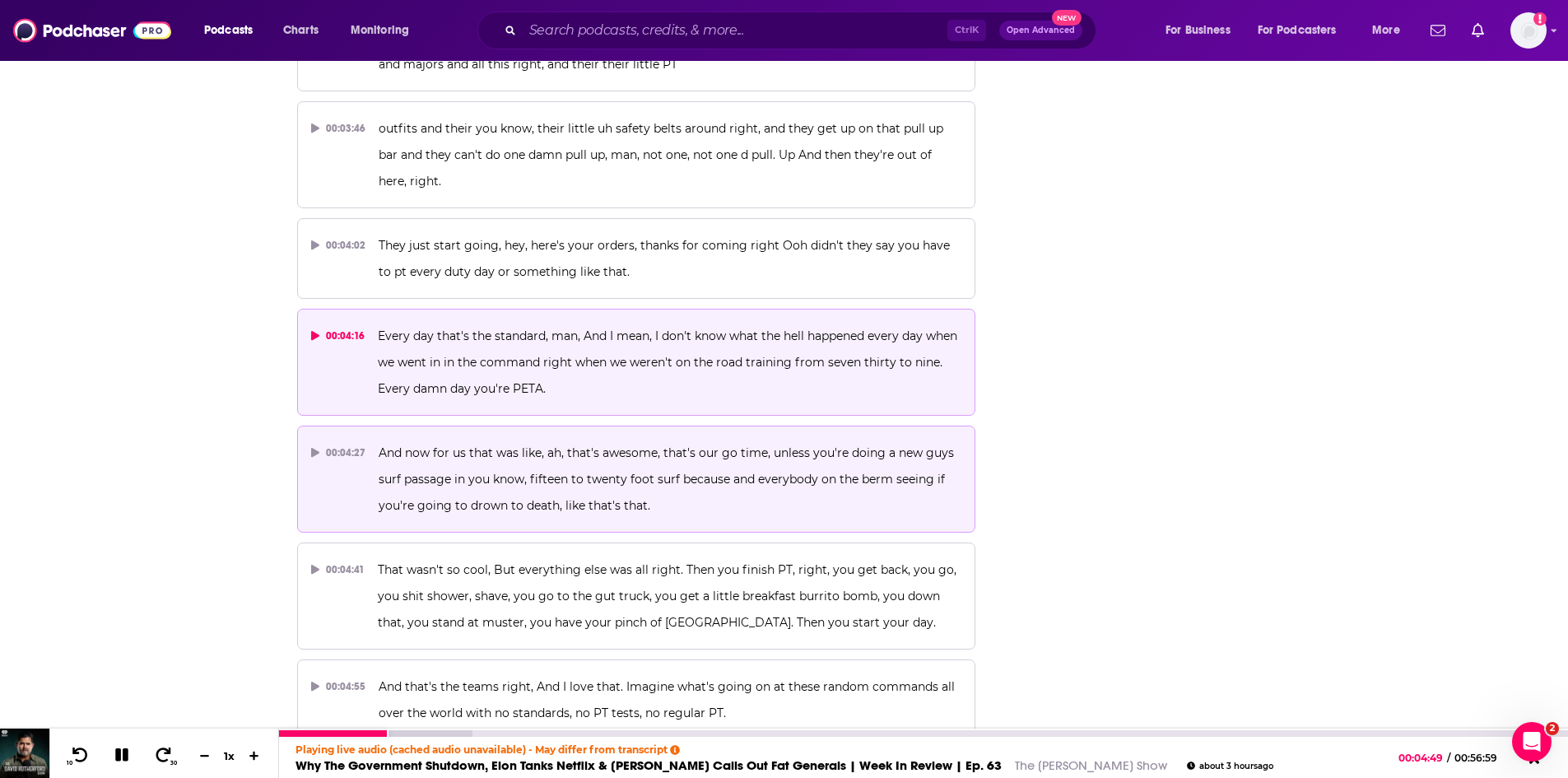
drag, startPoint x: 123, startPoint y: 758, endPoint x: 514, endPoint y: 496, distance: 470.7
click at [123, 758] on icon at bounding box center [122, 755] width 13 height 13
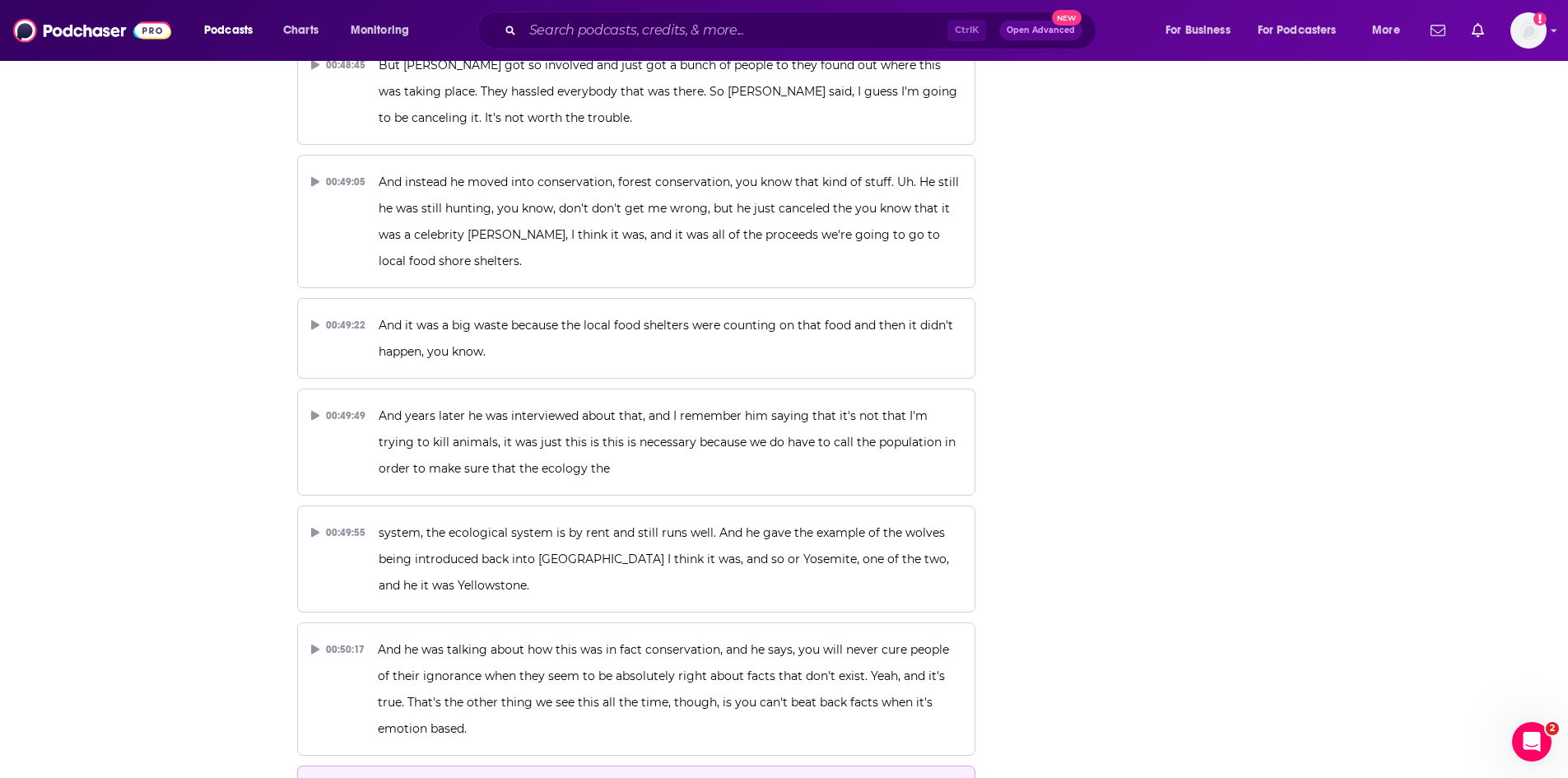
scroll to position [18999, 0]
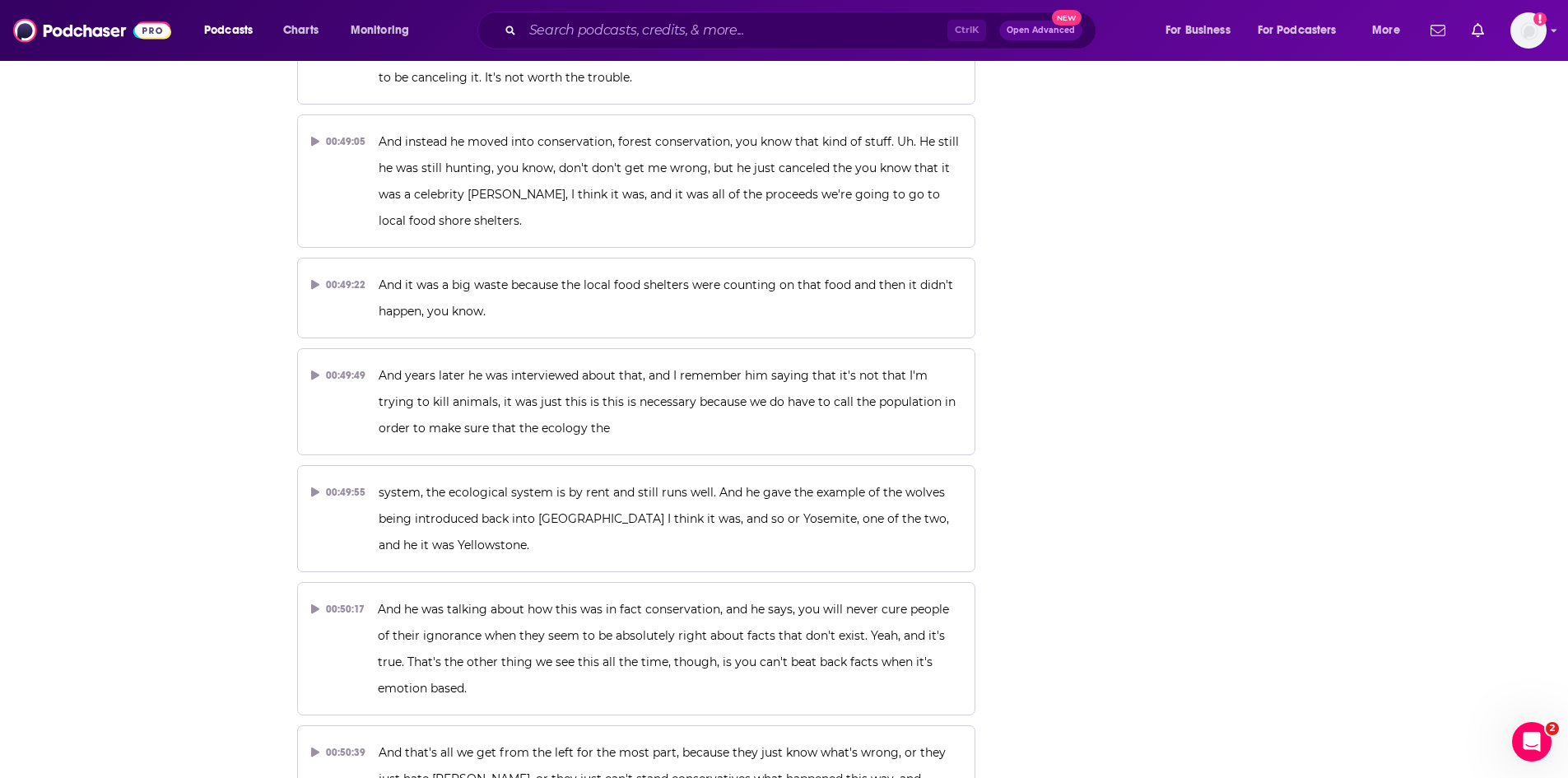
drag, startPoint x: 443, startPoint y: 551, endPoint x: 964, endPoint y: 553, distance: 521.0
copy span "I just can't believe anybody would get complaints about PETA and actually liste…"
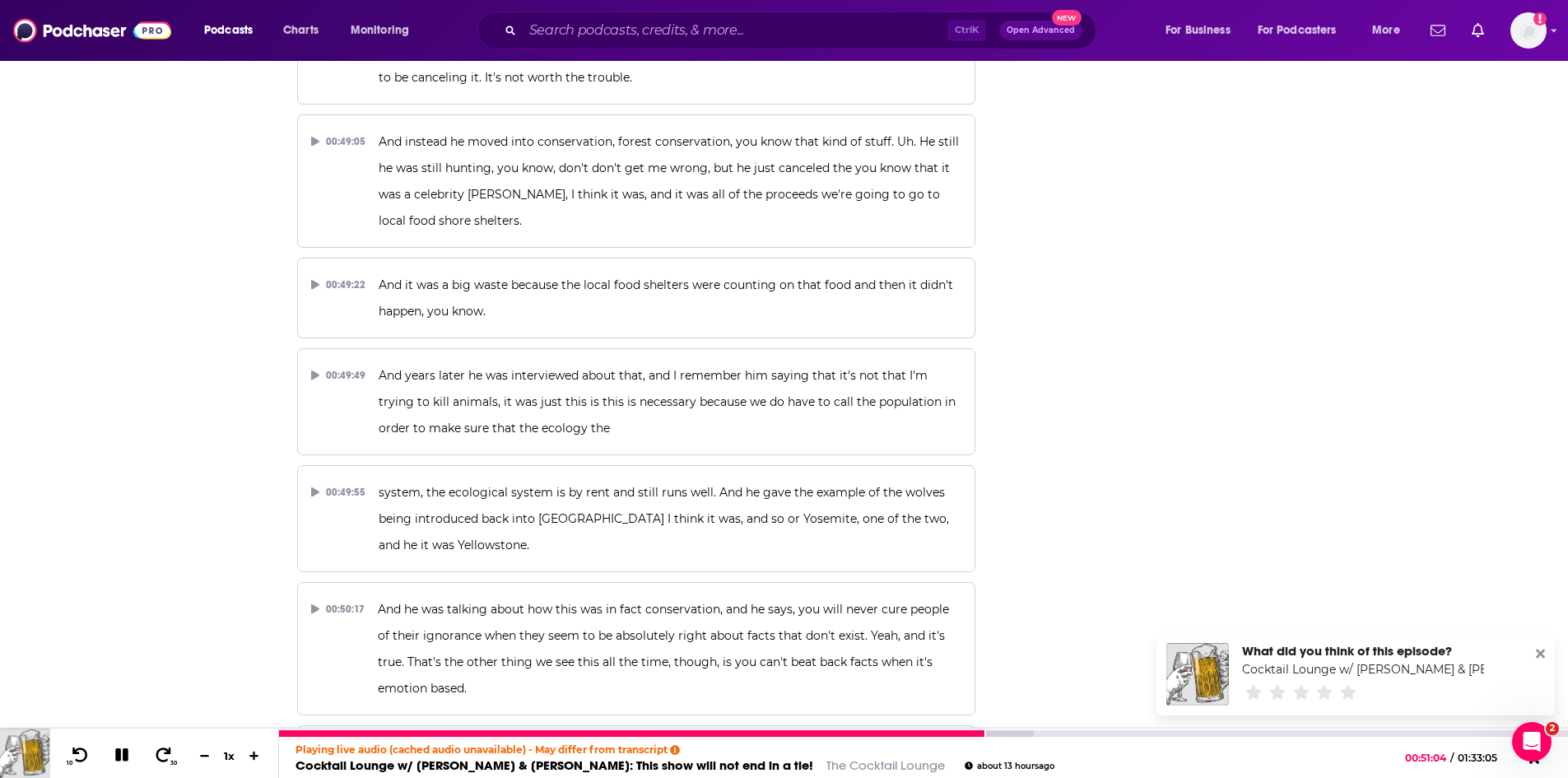
drag, startPoint x: 118, startPoint y: 760, endPoint x: 35, endPoint y: 753, distance: 83.3
click at [118, 760] on icon at bounding box center [122, 755] width 13 height 13
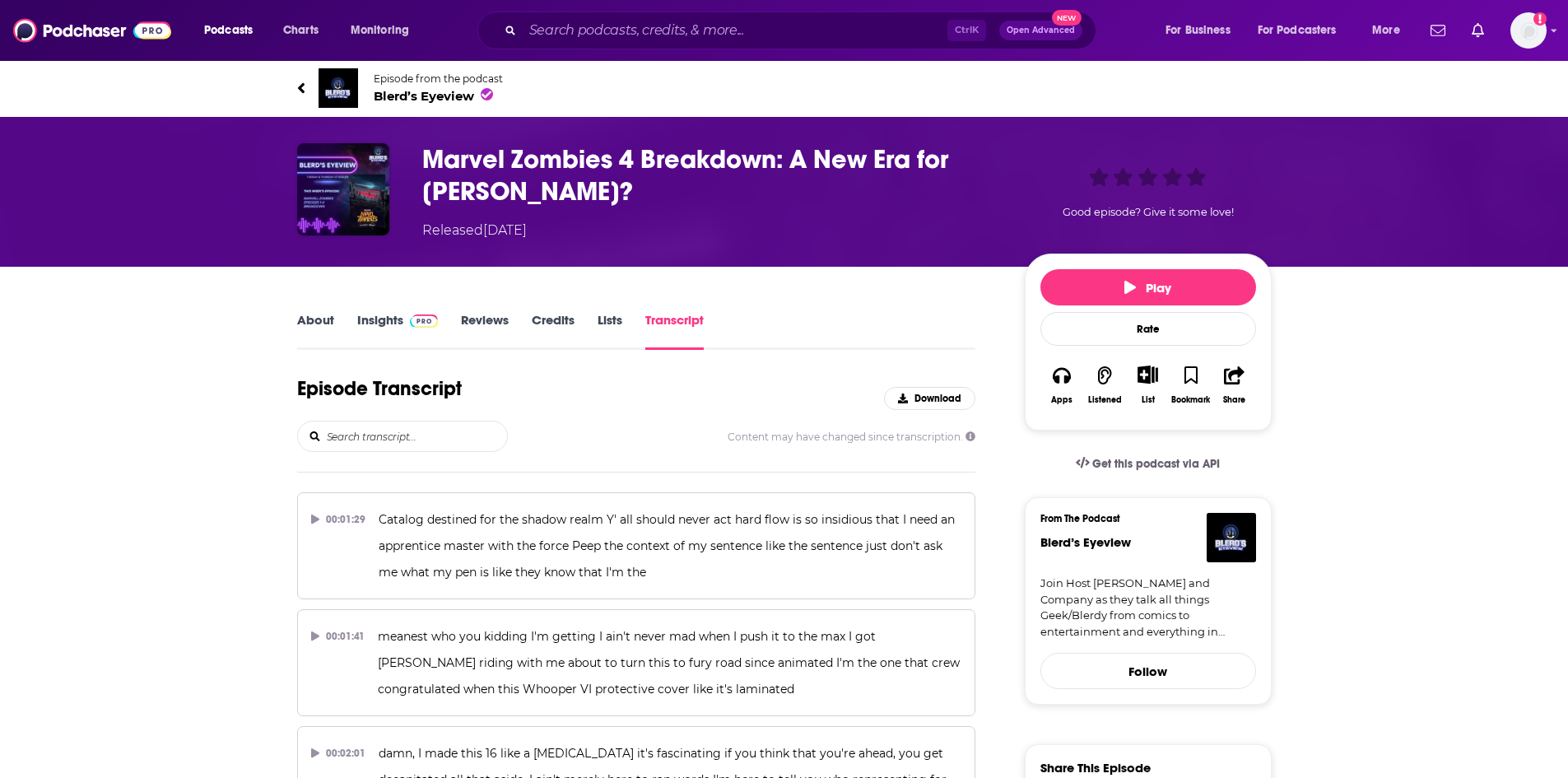
scroll to position [8976, 0]
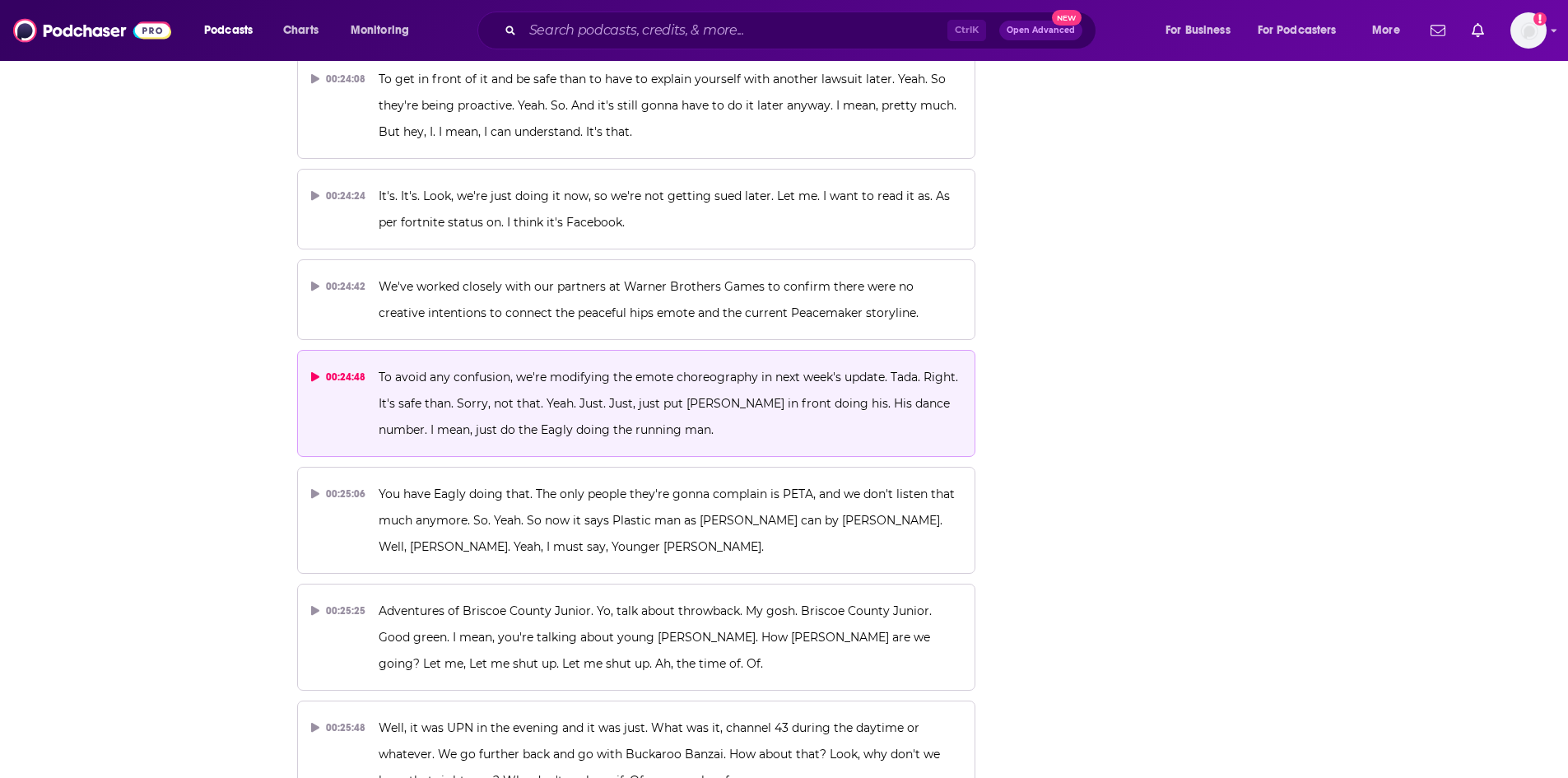
click at [505, 370] on span "To avoid any confusion, we're modifying the emote choreography in next week's u…" at bounding box center [670, 404] width 583 height 68
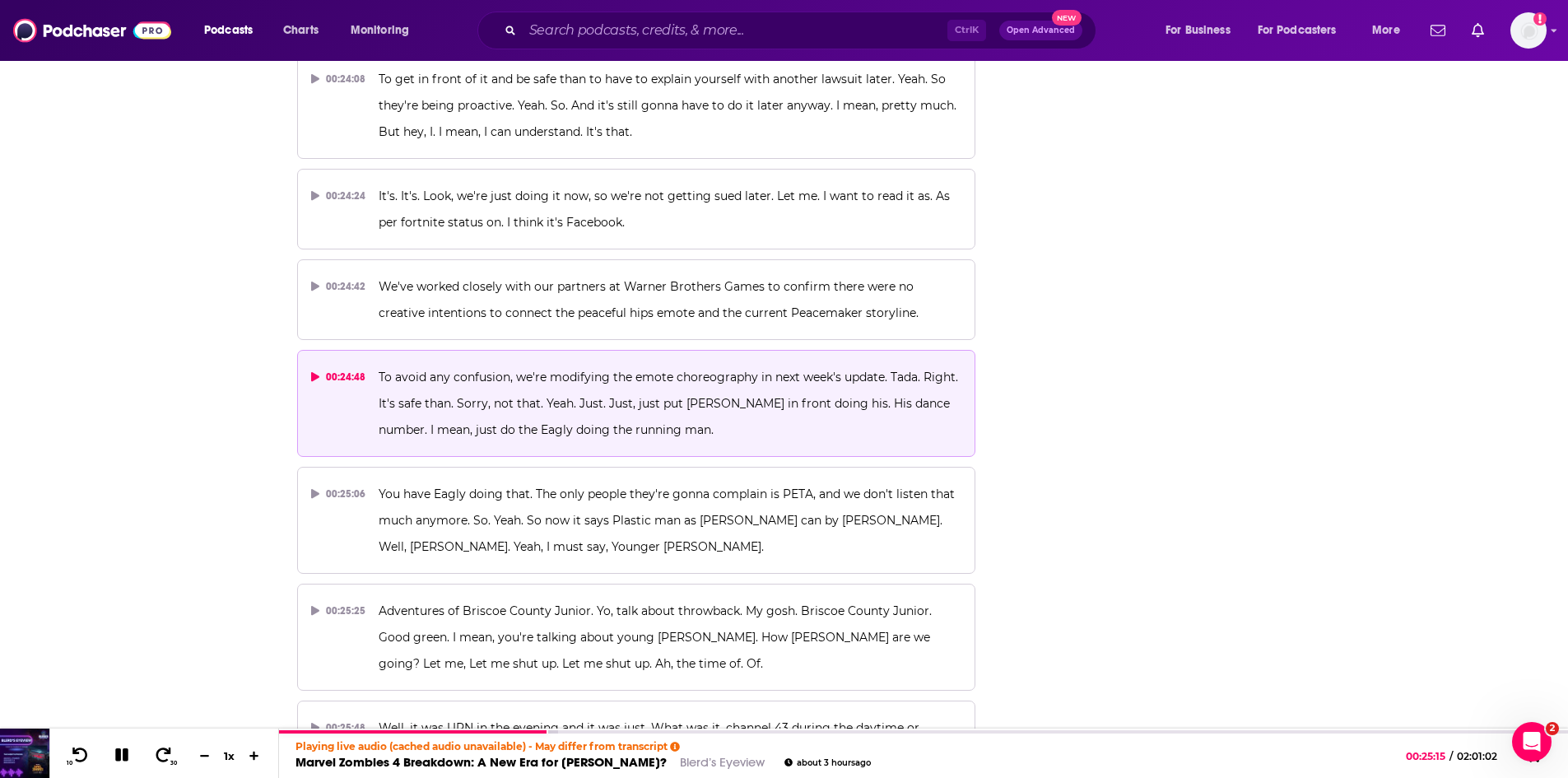
scroll to position [0, 0]
click at [78, 750] on icon at bounding box center [81, 754] width 17 height 16
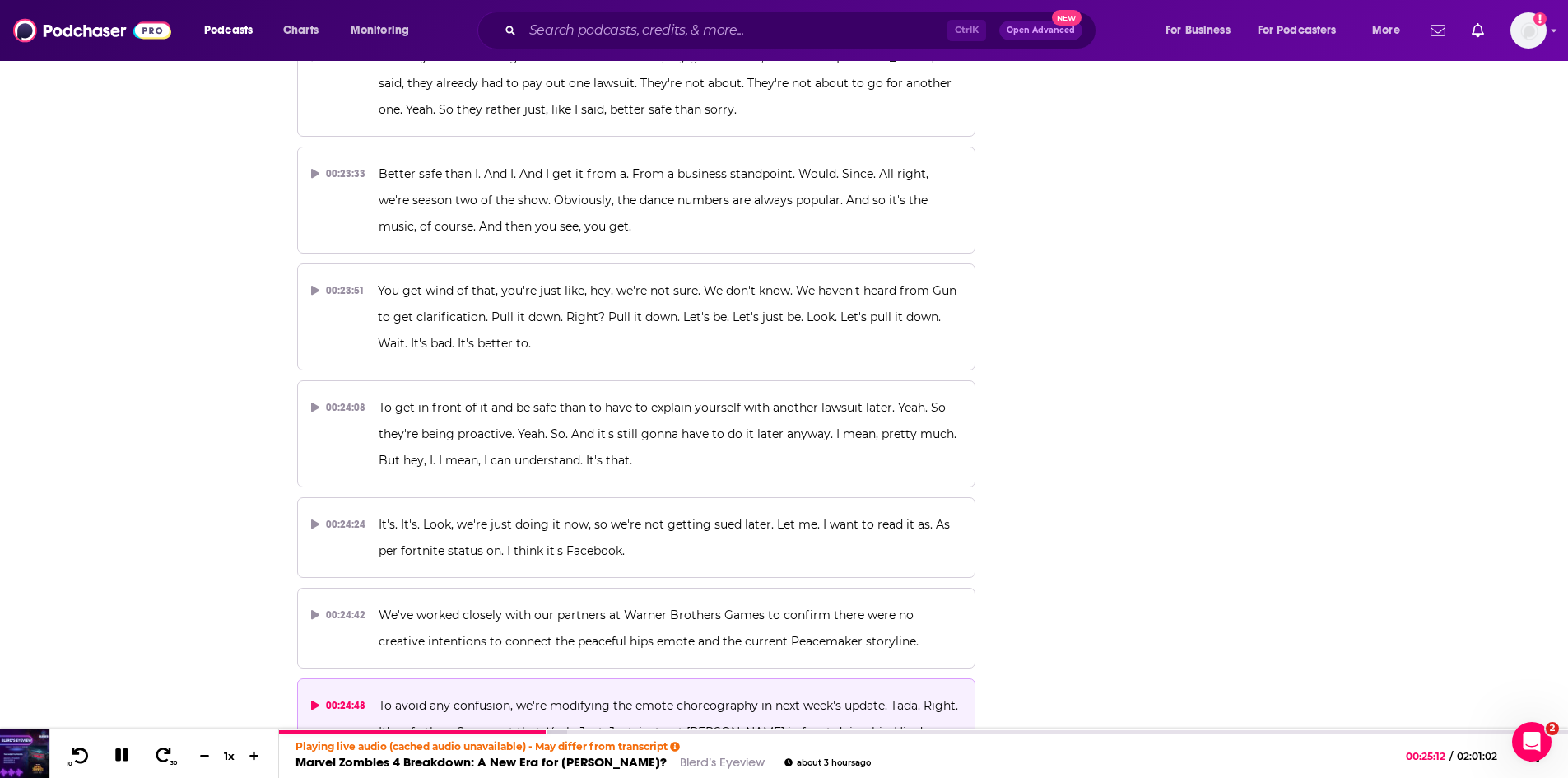
scroll to position [8646, 0]
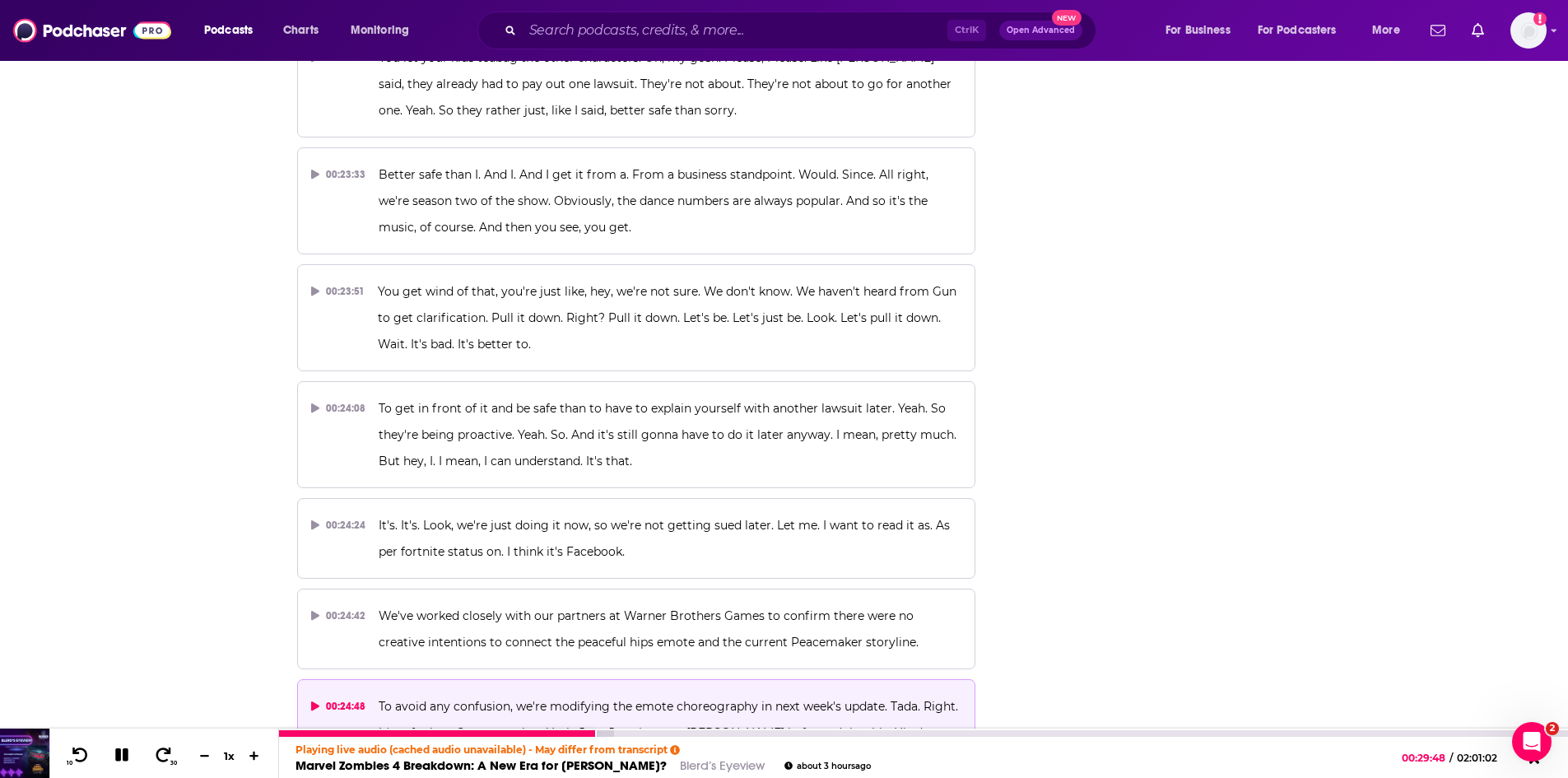
click at [121, 754] on icon at bounding box center [122, 755] width 13 height 13
